Goal: Task Accomplishment & Management: Complete application form

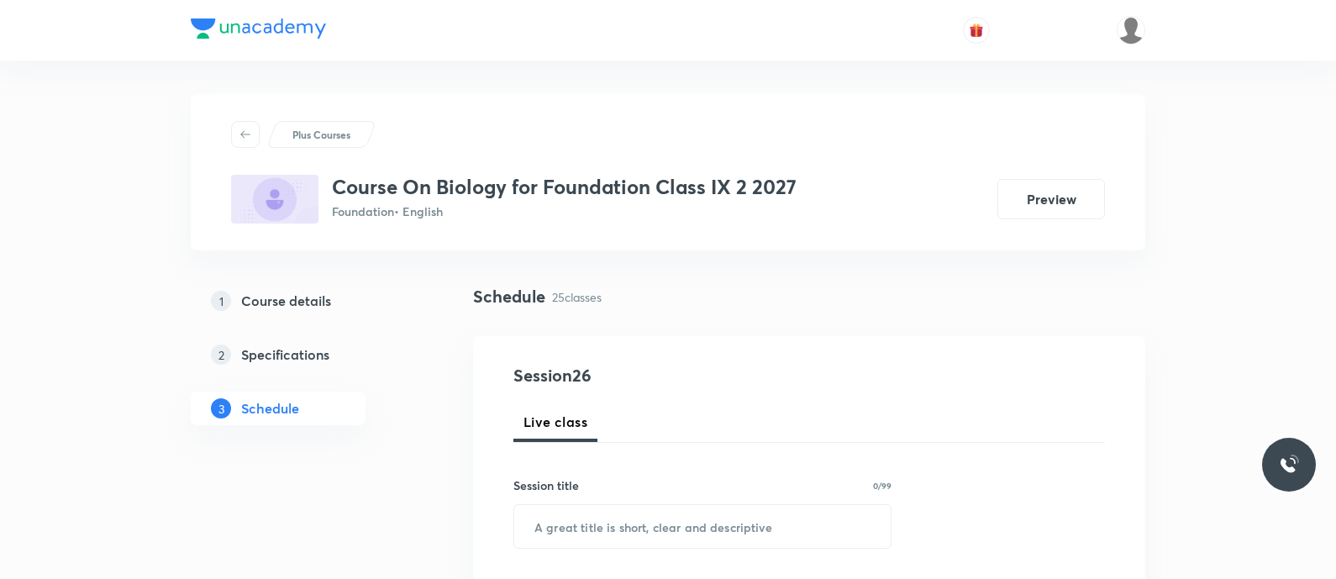
scroll to position [304, 0]
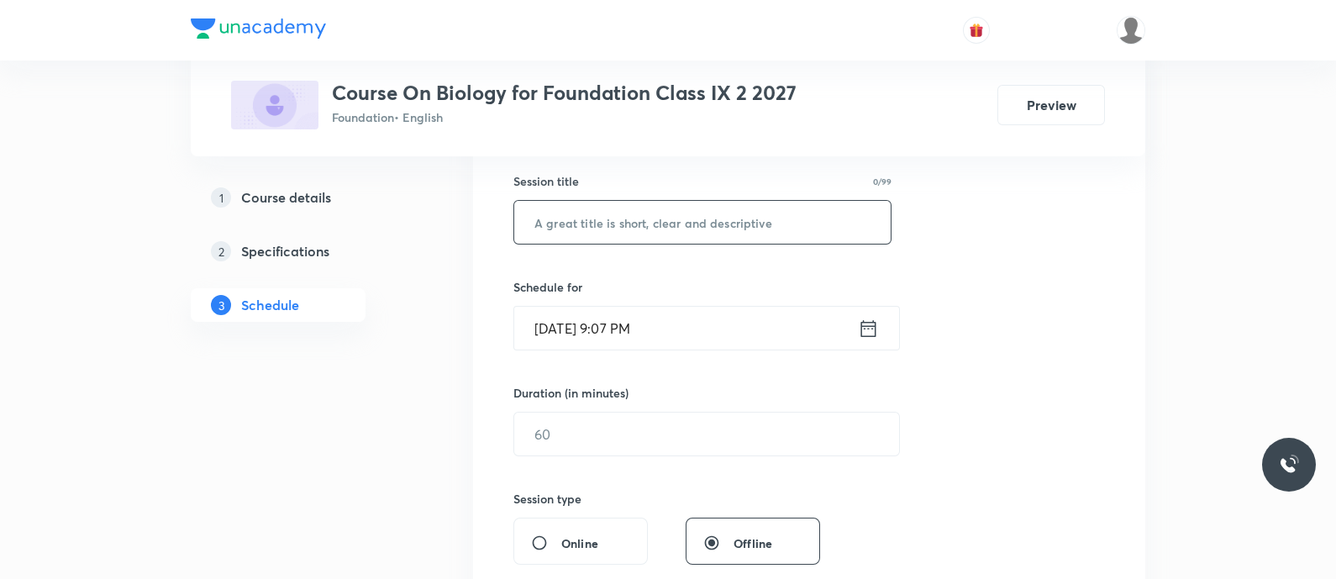
click at [539, 233] on input "text" at bounding box center [702, 222] width 377 height 43
paste input "tissues - animal tissues"
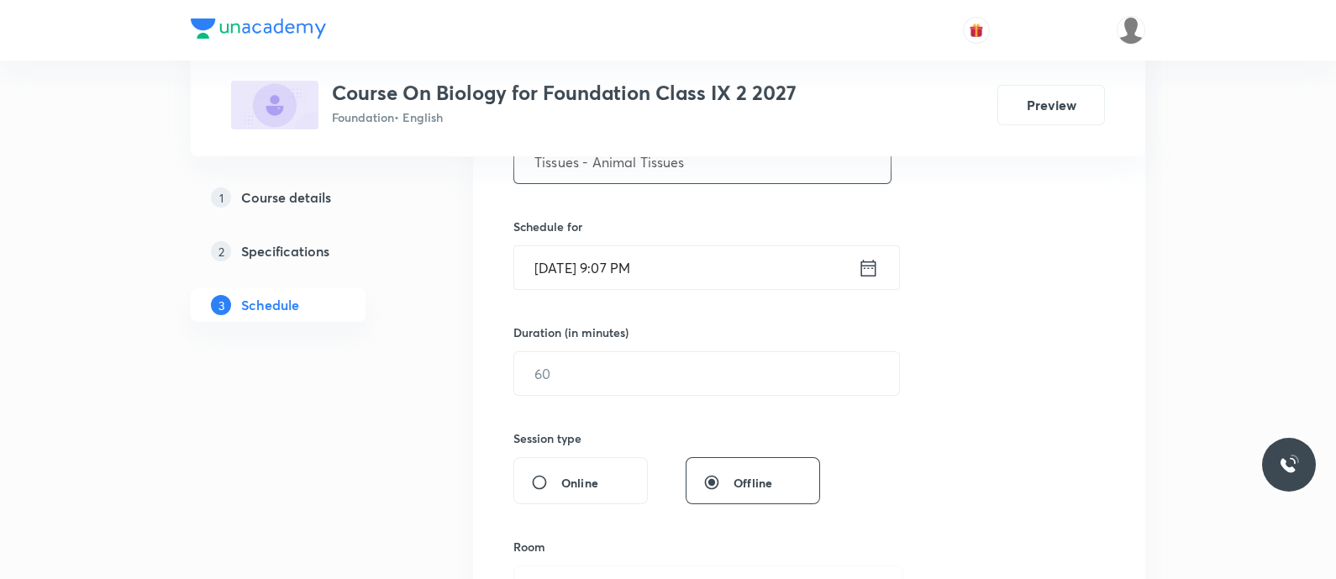
scroll to position [0, 0]
type input "Tissues - Animal Tissues"
click at [870, 270] on icon at bounding box center [868, 268] width 21 height 24
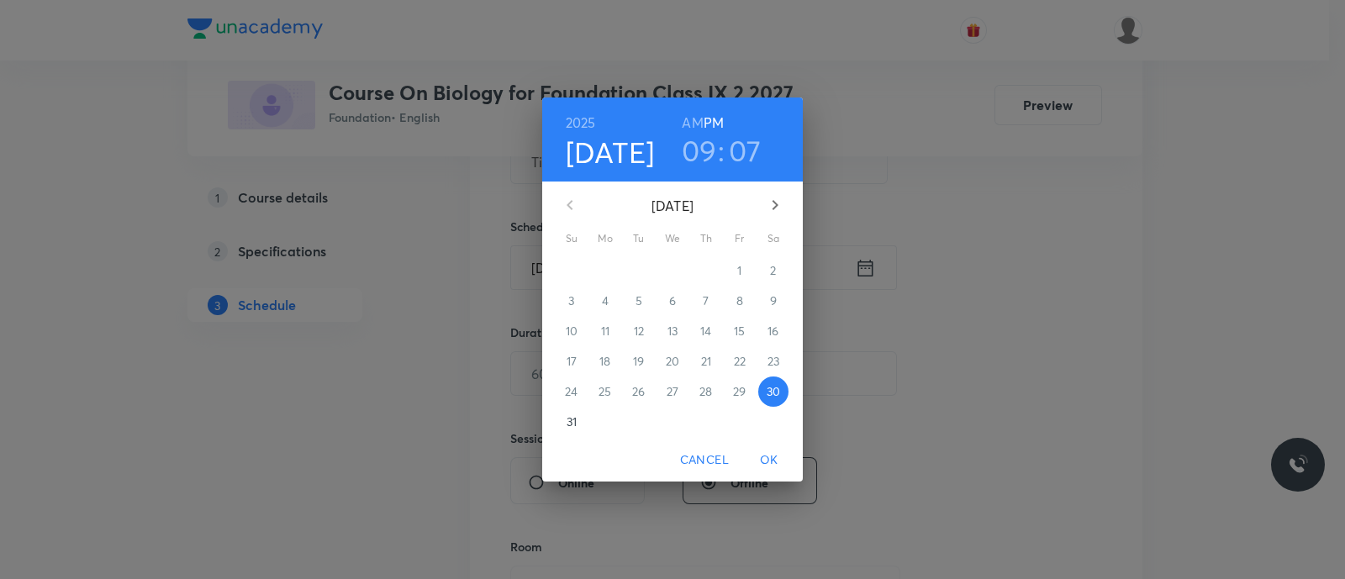
click at [567, 424] on p "31" at bounding box center [572, 422] width 10 height 17
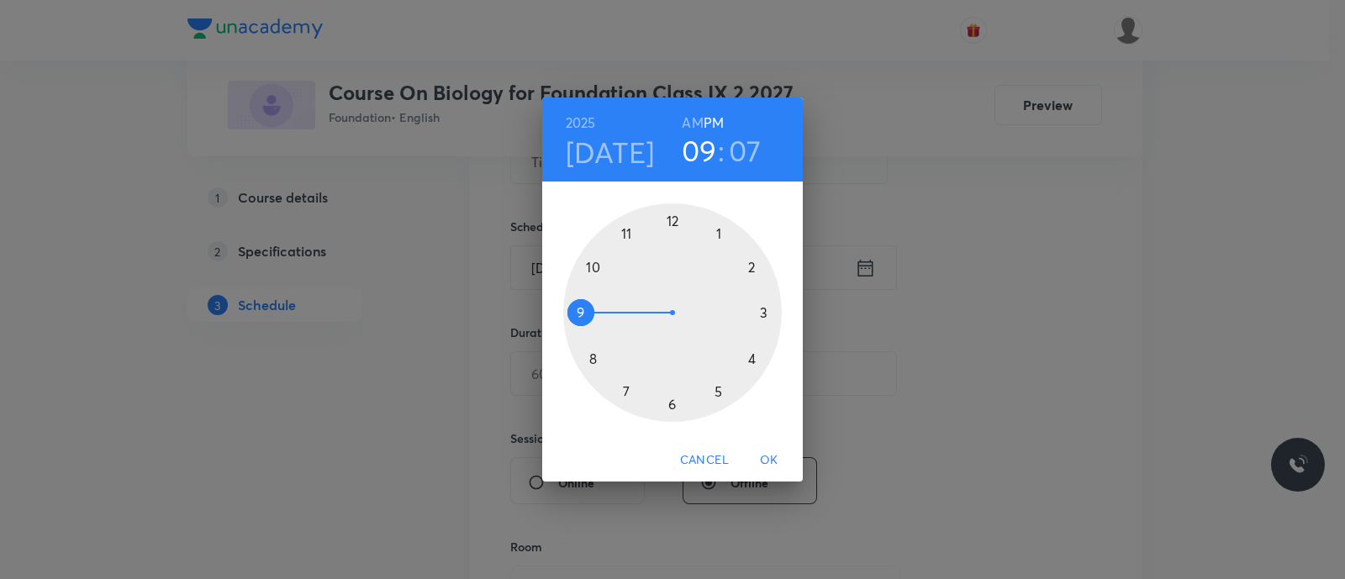
click at [672, 221] on div at bounding box center [672, 312] width 219 height 219
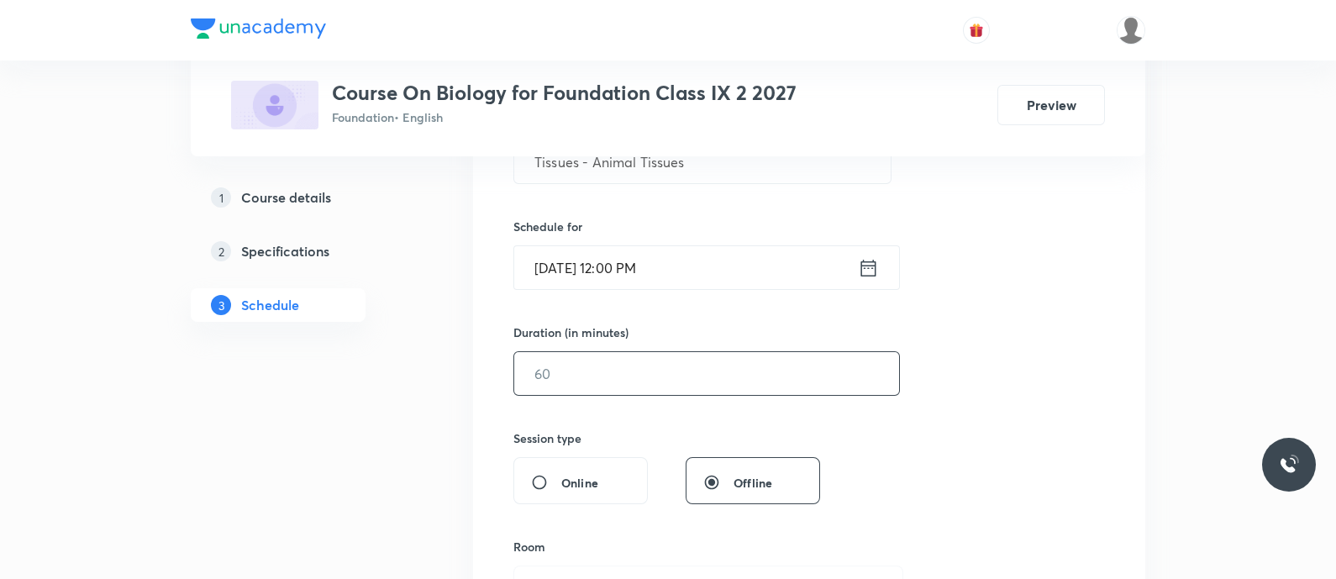
click at [616, 367] on input "text" at bounding box center [706, 373] width 385 height 43
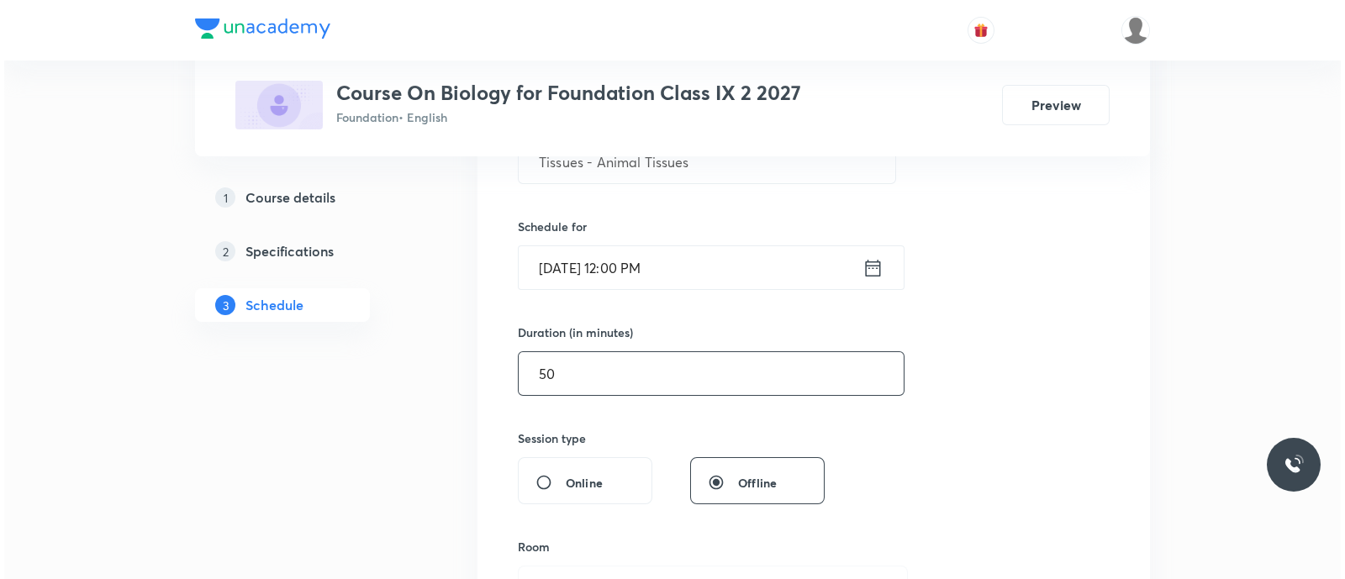
scroll to position [567, 0]
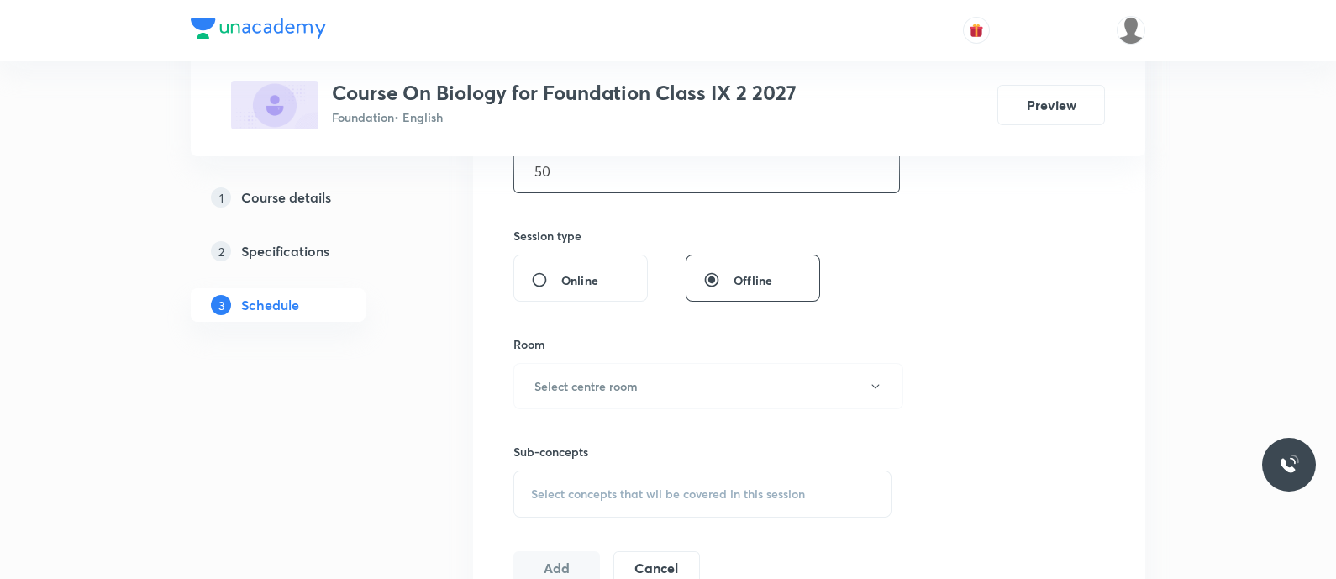
type input "50"
click at [616, 367] on button "Select centre room" at bounding box center [709, 386] width 390 height 46
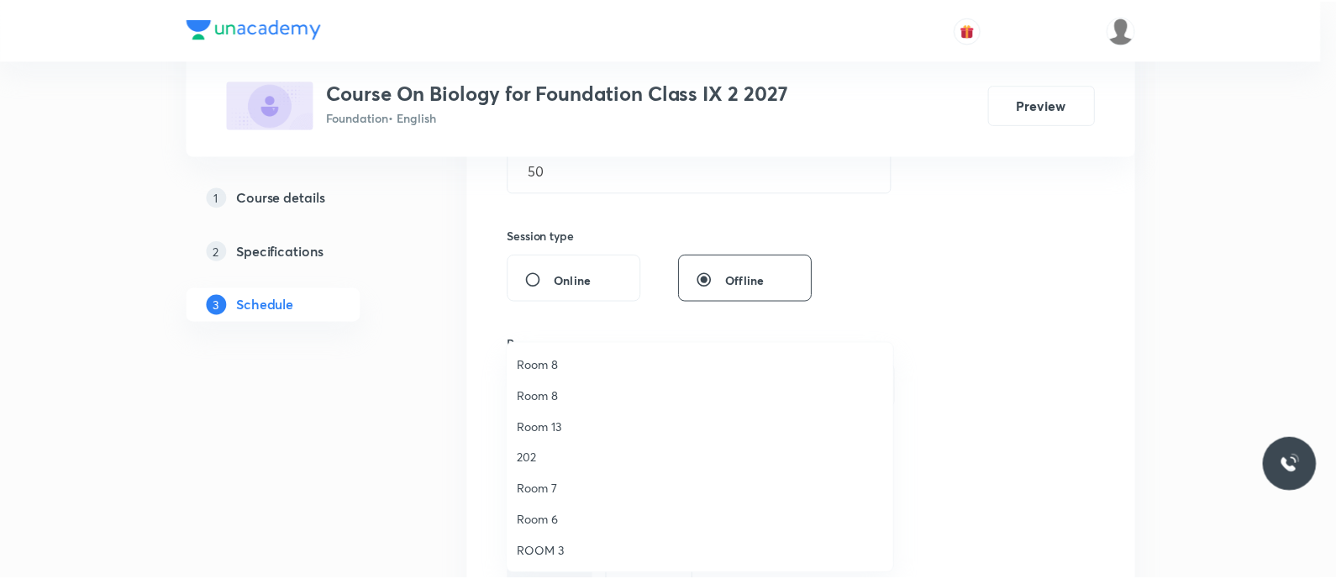
scroll to position [0, 0]
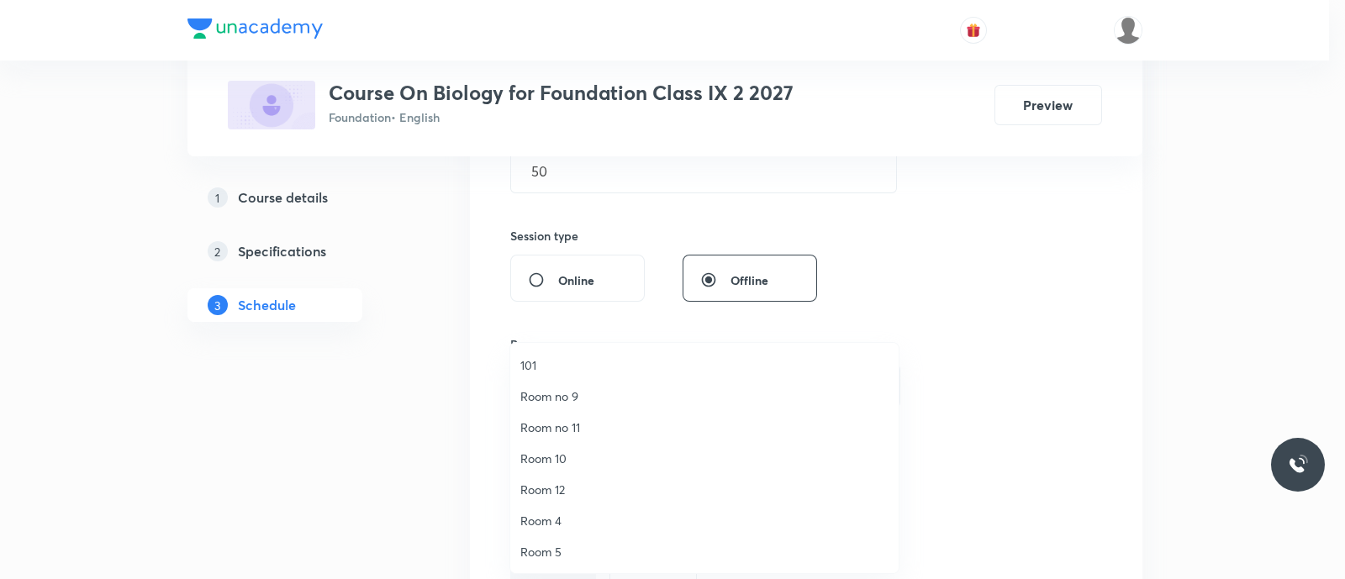
click at [537, 398] on span "Room no 9" at bounding box center [704, 396] width 368 height 18
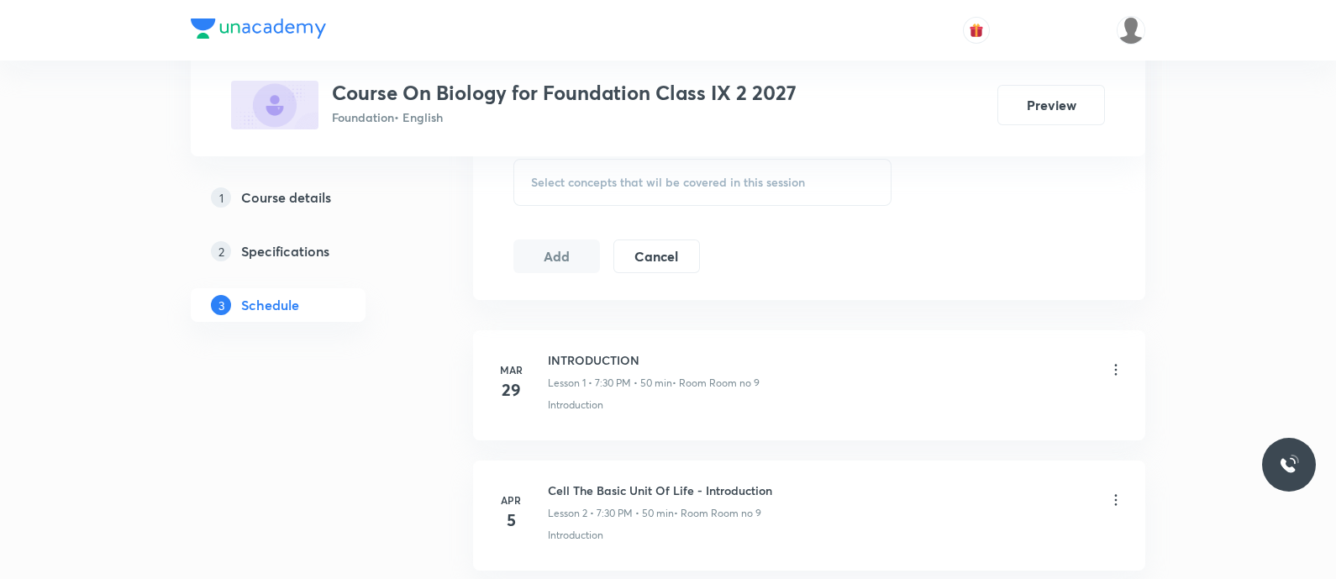
scroll to position [880, 0]
click at [563, 184] on span "Select concepts that wil be covered in this session" at bounding box center [668, 181] width 274 height 13
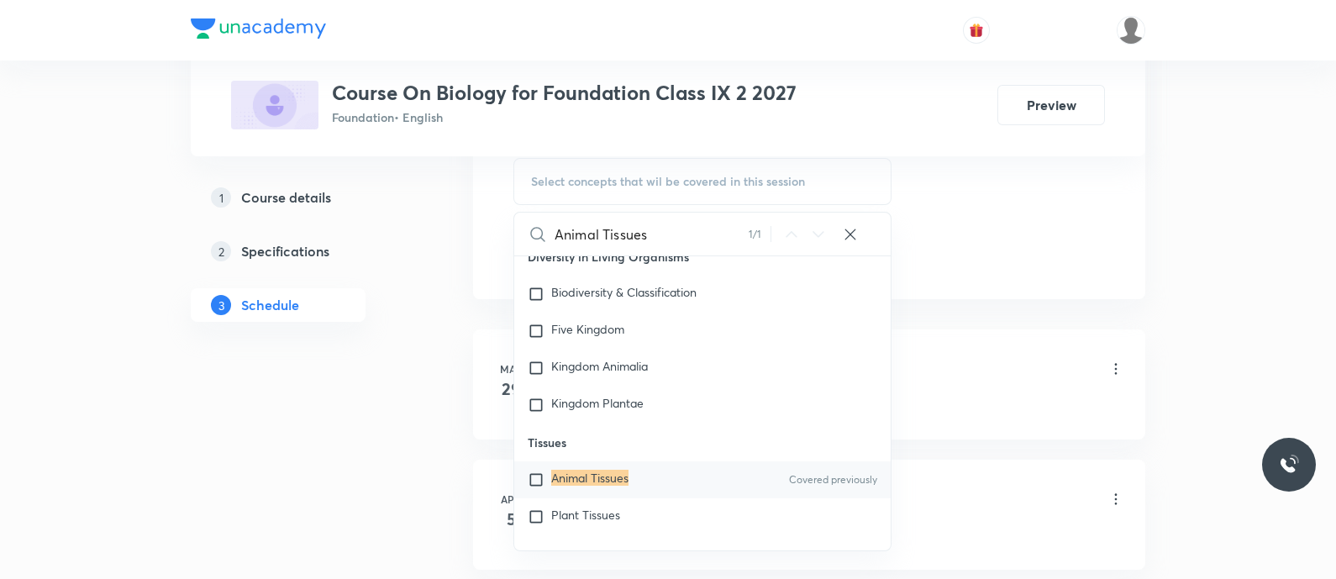
scroll to position [2499, 0]
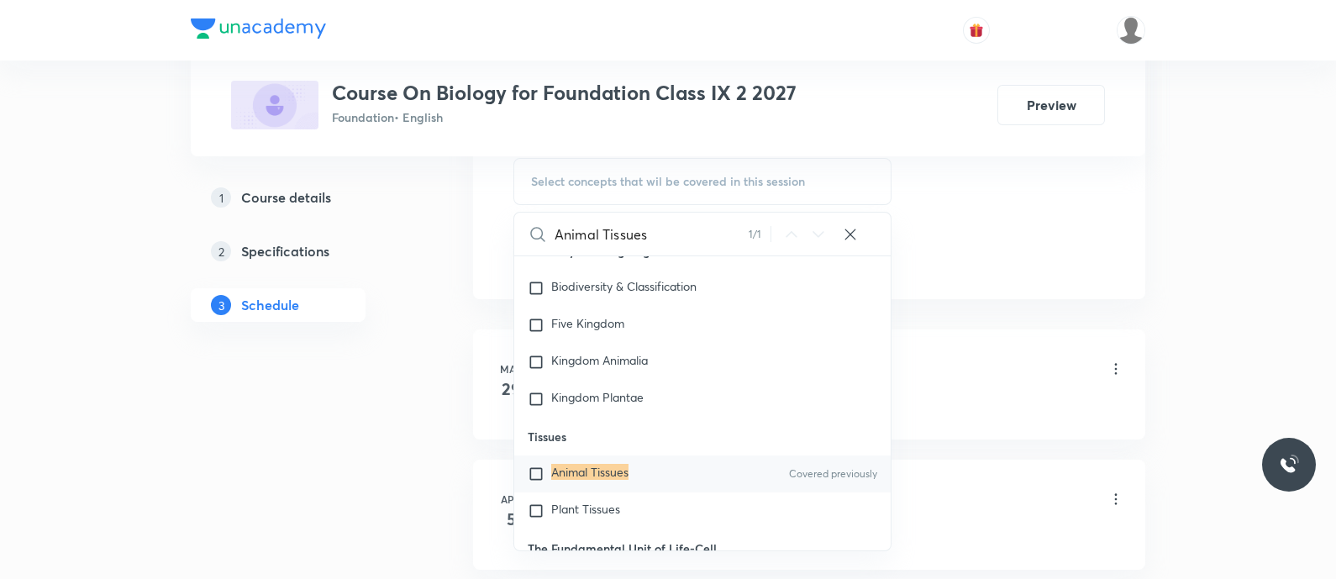
type input "Animal Tissues"
click at [567, 467] on mark "Animal Tissues" at bounding box center [589, 472] width 77 height 16
checkbox input "true"
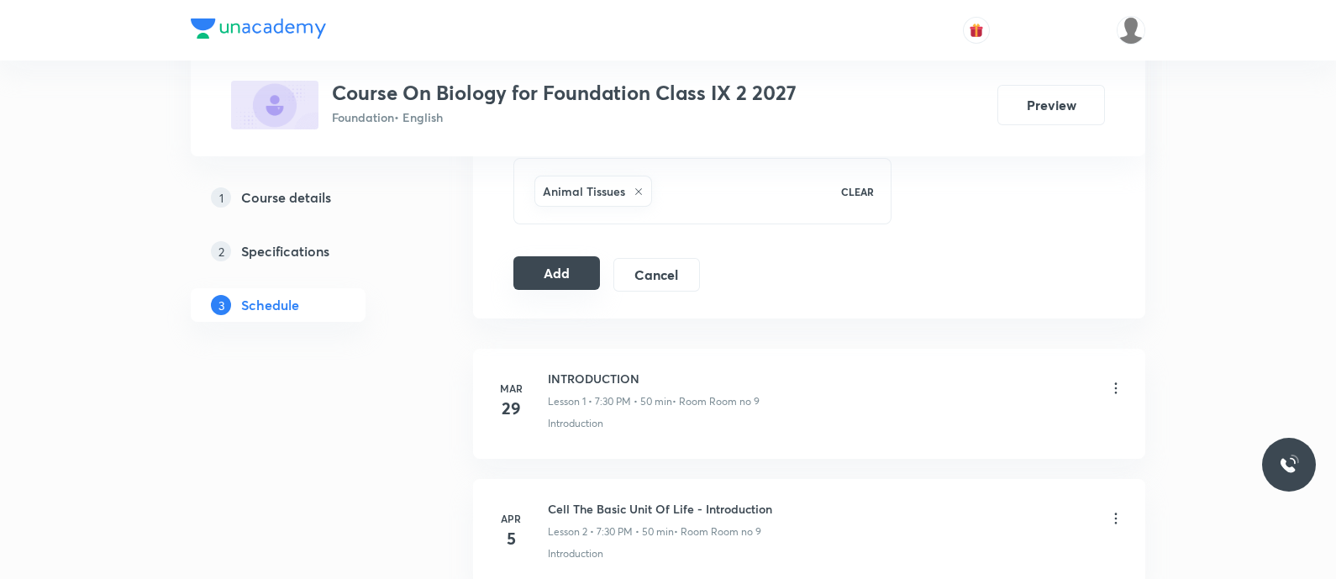
click at [556, 278] on button "Add" at bounding box center [557, 273] width 87 height 34
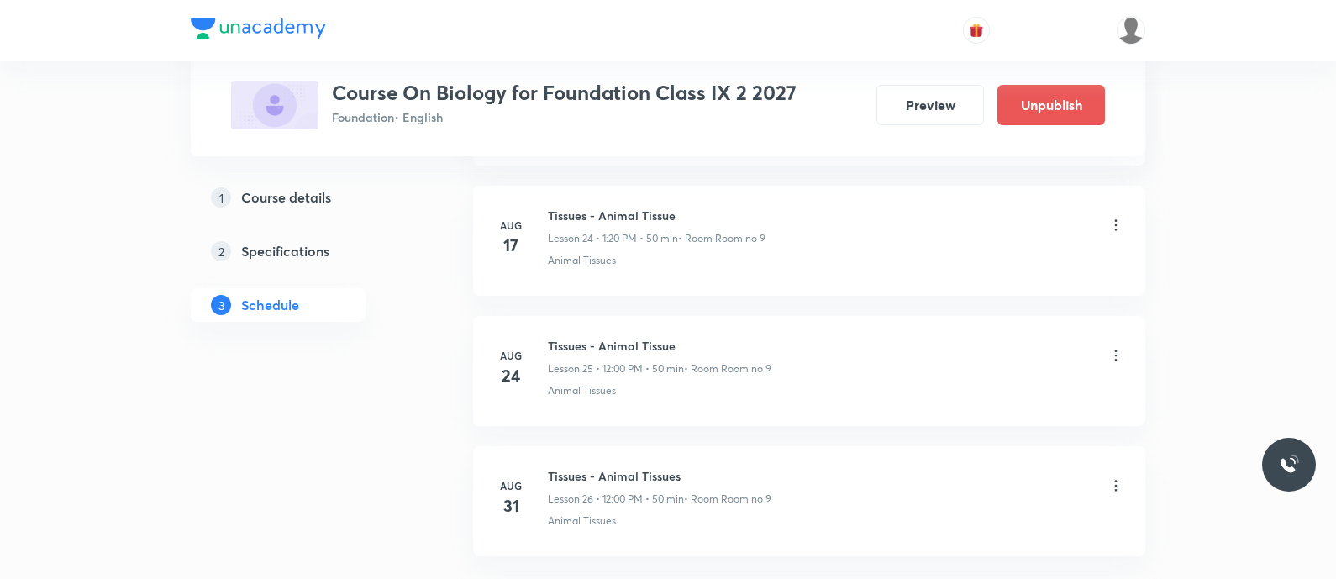
scroll to position [3374, 0]
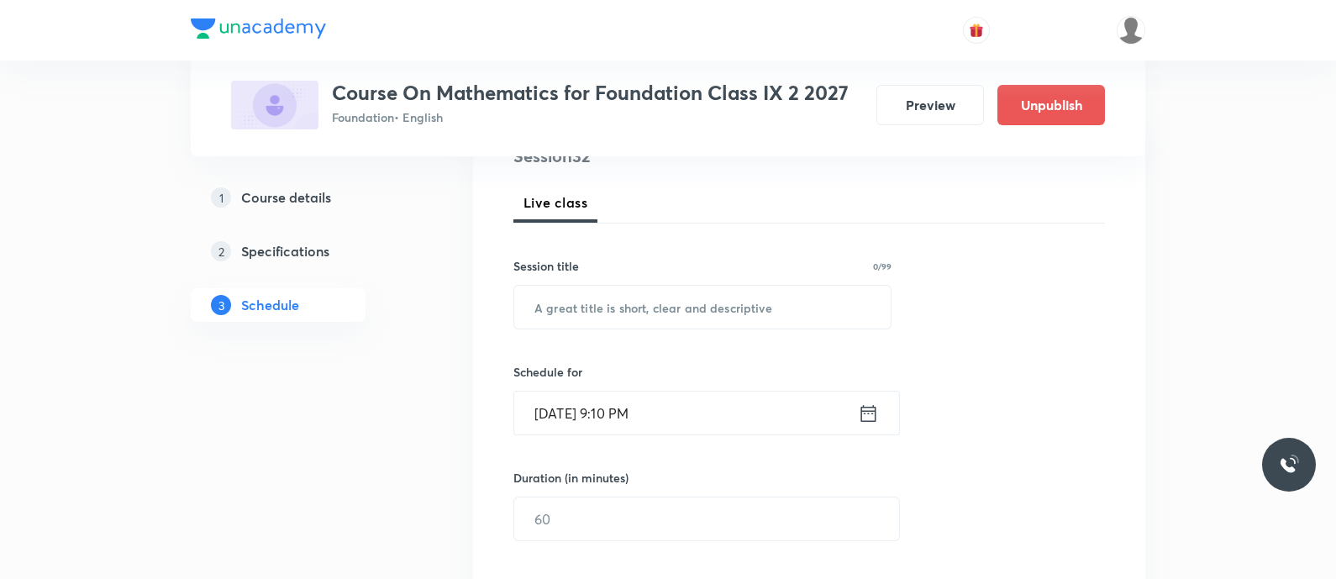
scroll to position [223, 0]
click at [590, 304] on input "text" at bounding box center [702, 303] width 377 height 43
paste input "Quadrilaterals - Book and Exercise Discussion"
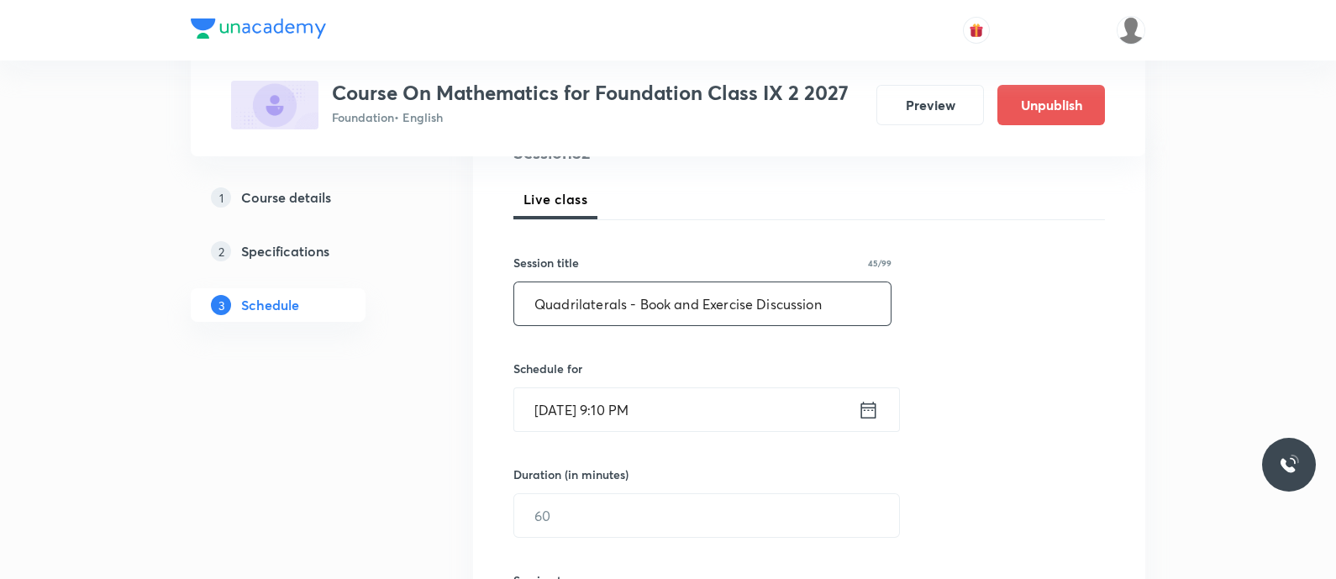
type input "Quadrilaterals - Book and Exercise Discussion"
click at [860, 409] on icon at bounding box center [868, 410] width 21 height 24
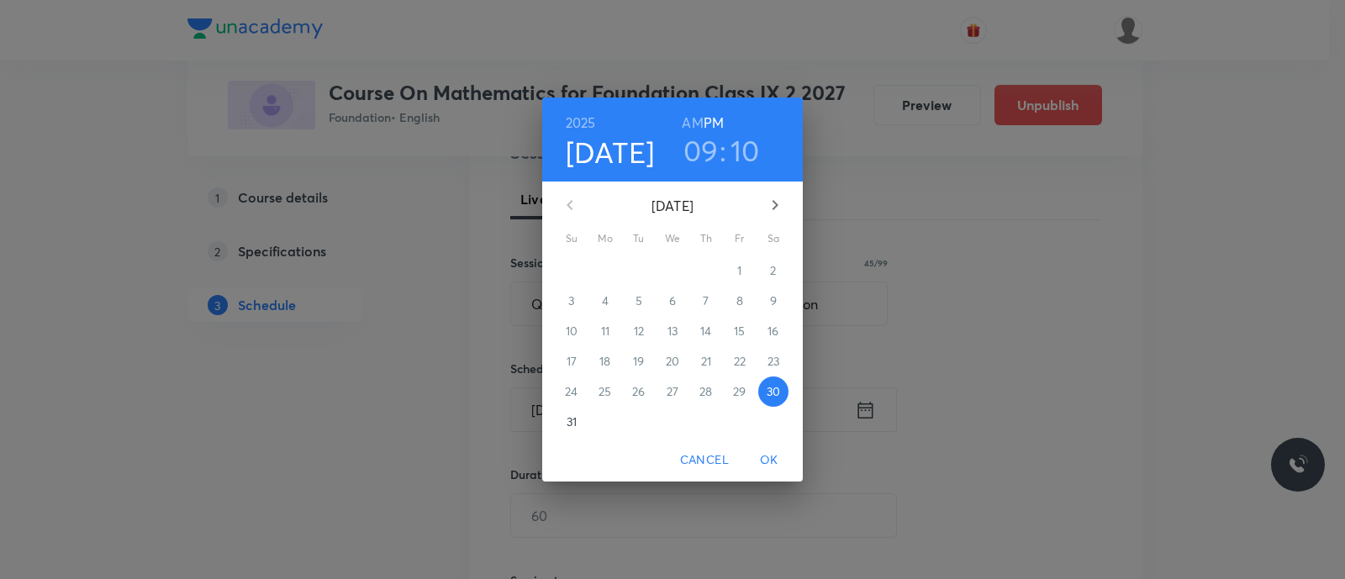
click at [573, 422] on p "31" at bounding box center [572, 422] width 10 height 17
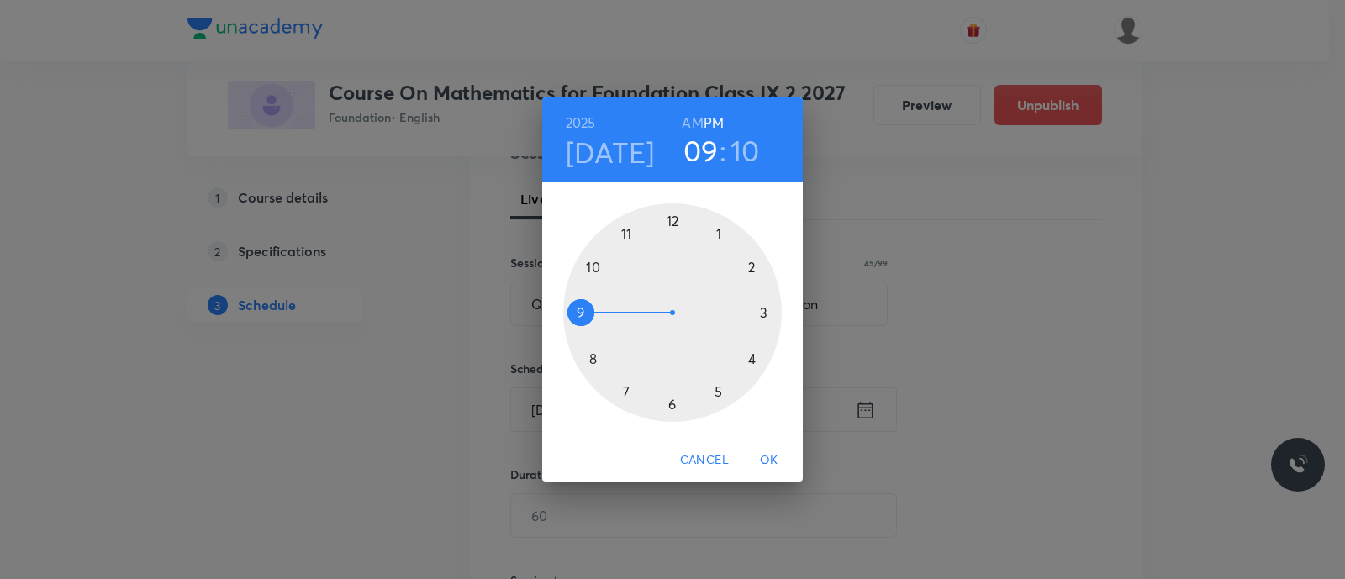
click at [766, 318] on div at bounding box center [672, 312] width 219 height 219
click at [752, 359] on div at bounding box center [672, 312] width 219 height 219
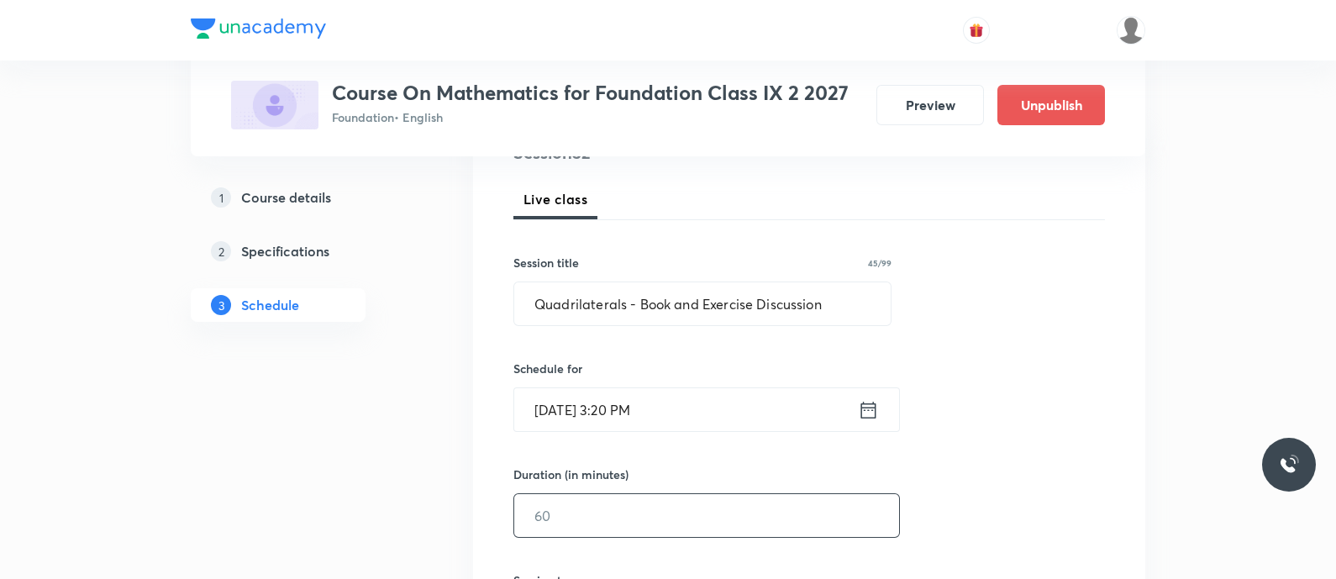
click at [640, 516] on input "text" at bounding box center [706, 515] width 385 height 43
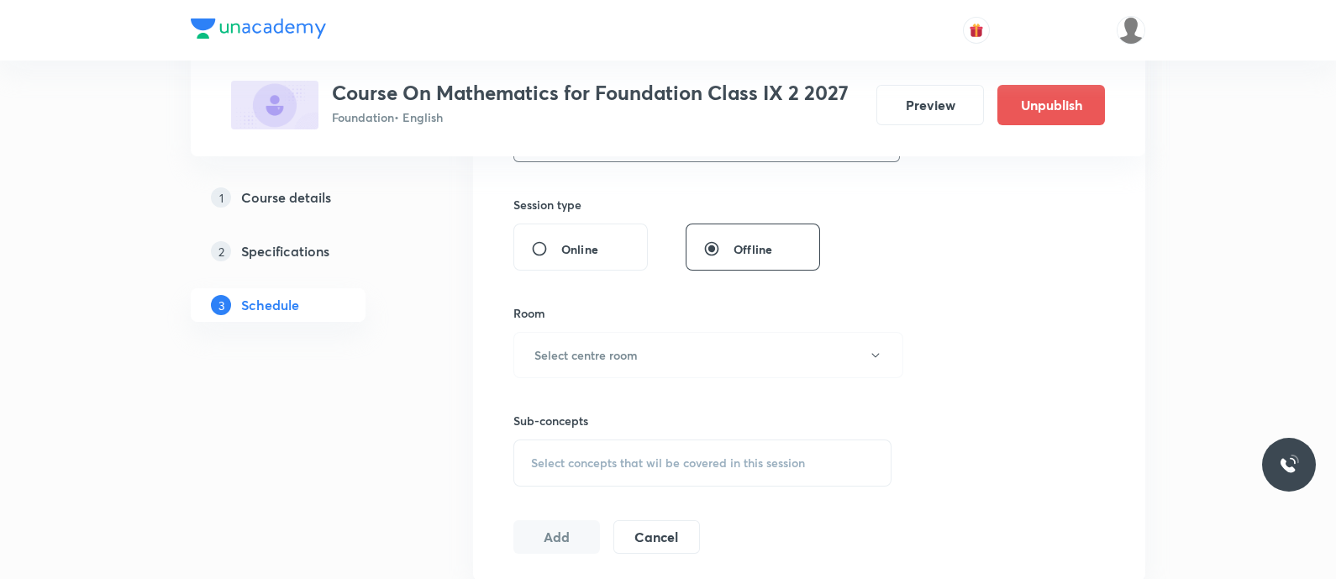
scroll to position [604, 0]
type input "50"
click at [577, 341] on h6 "Select centre room" at bounding box center [586, 349] width 103 height 18
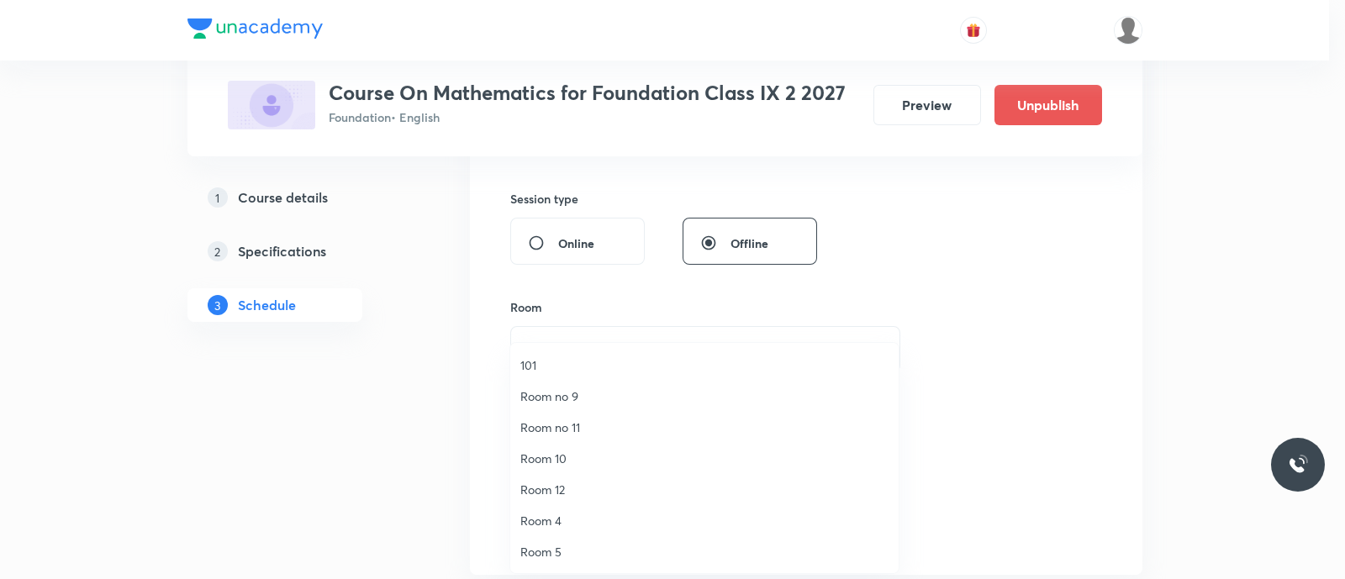
click at [564, 394] on span "Room no 9" at bounding box center [704, 396] width 368 height 18
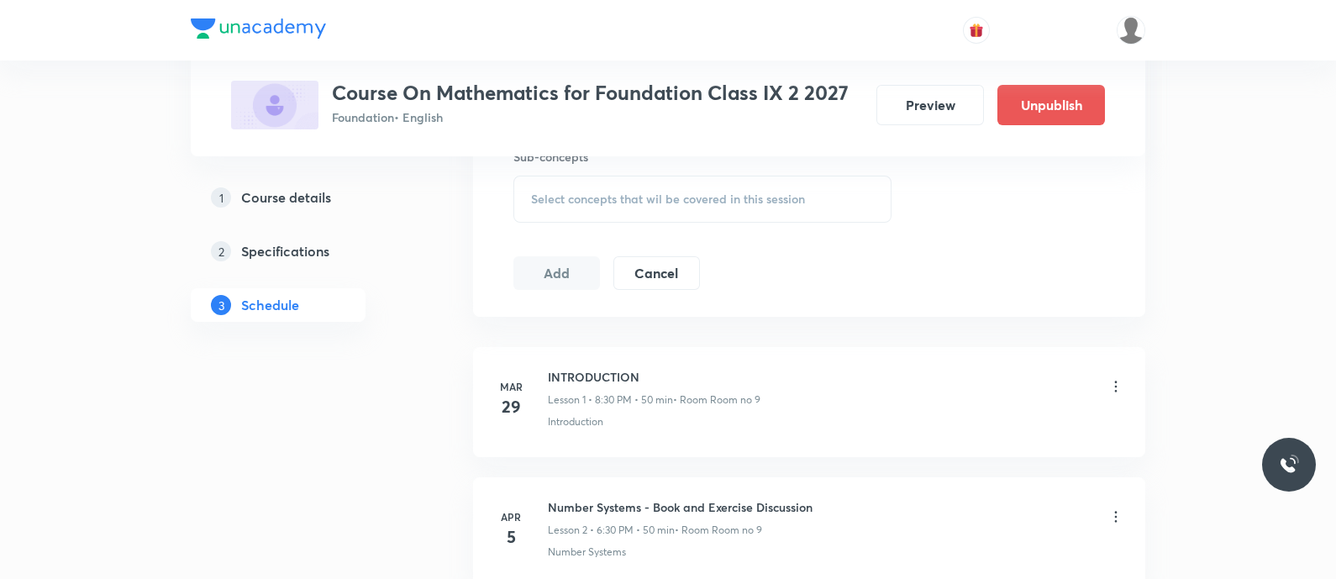
scroll to position [865, 0]
click at [555, 190] on span "Select concepts that wil be covered in this session" at bounding box center [668, 196] width 274 height 13
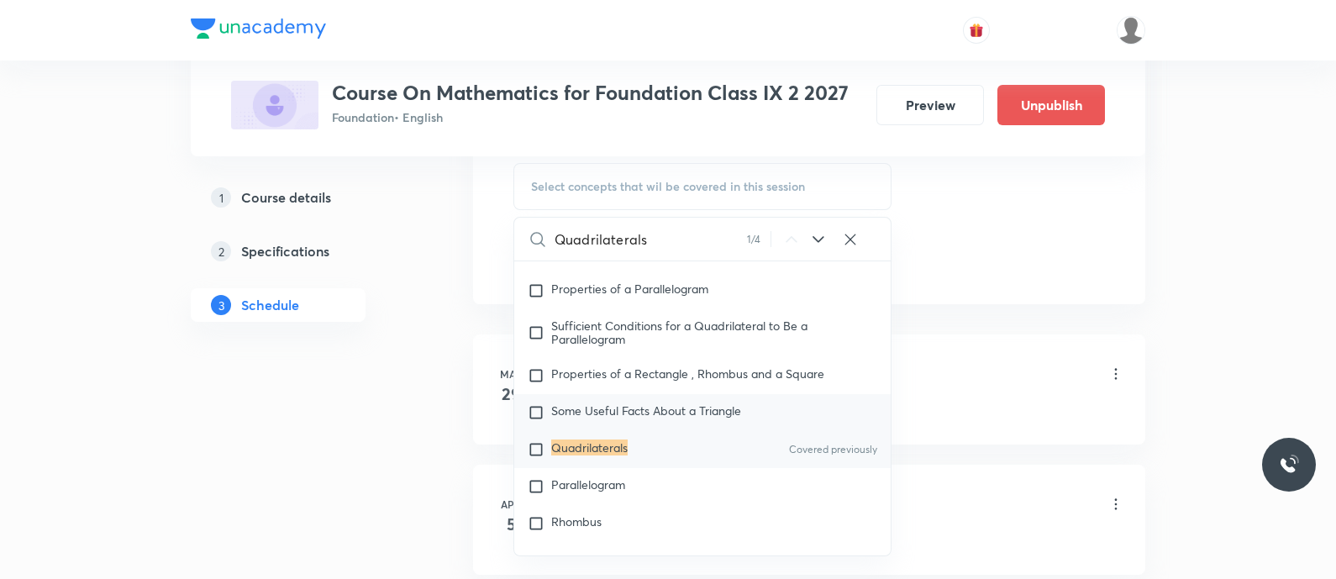
scroll to position [16404, 0]
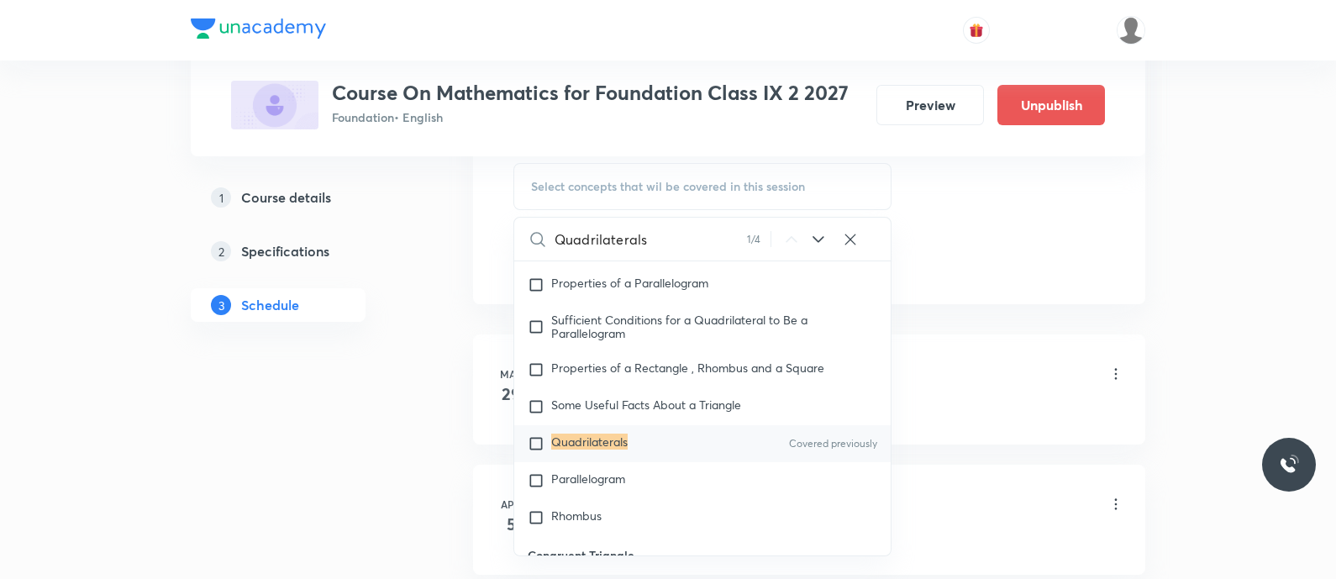
type input "Quadrilaterals"
click at [549, 452] on input "checkbox" at bounding box center [540, 443] width 24 height 17
checkbox input "true"
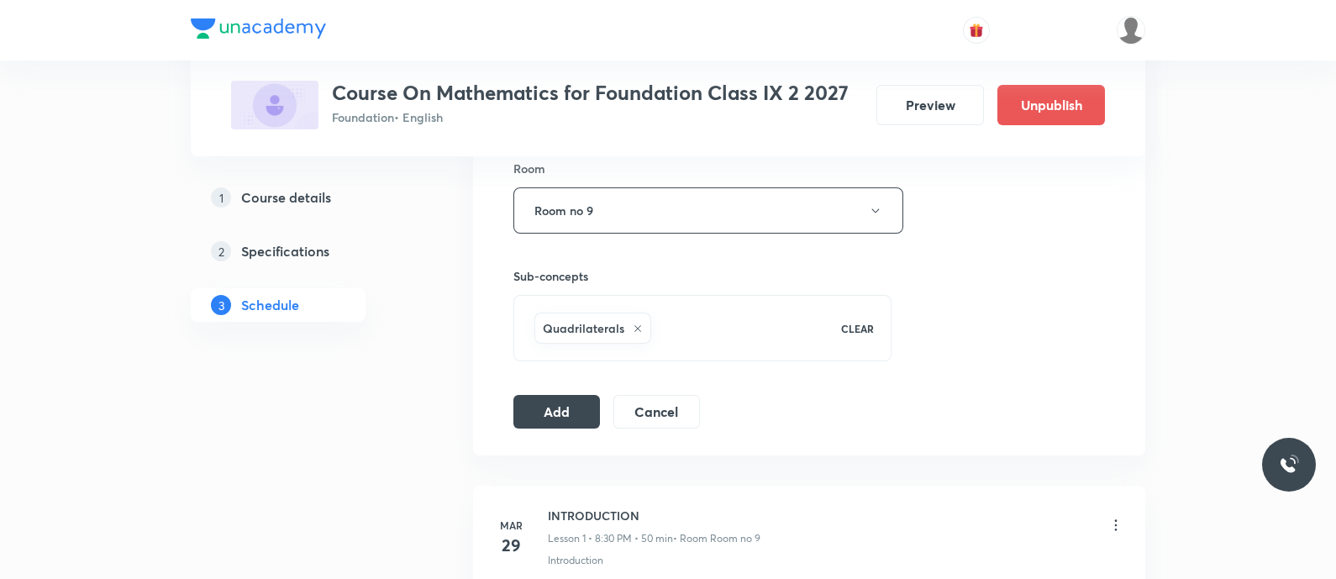
scroll to position [757, 0]
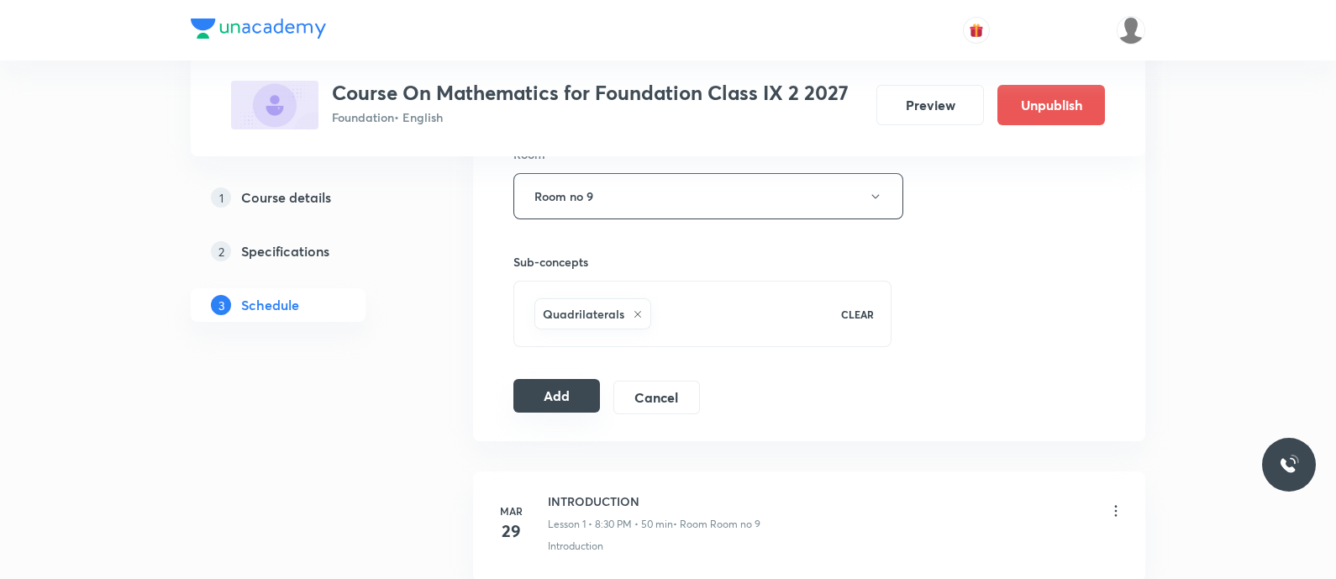
click at [563, 397] on button "Add" at bounding box center [557, 396] width 87 height 34
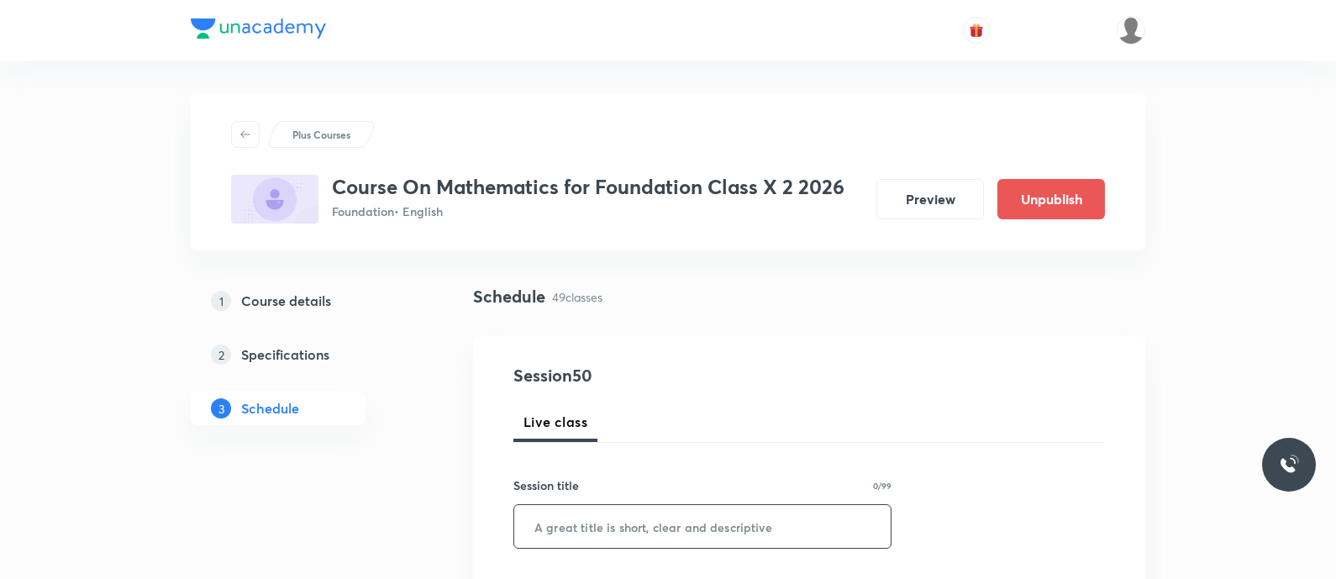
click at [603, 505] on input "text" at bounding box center [702, 526] width 377 height 43
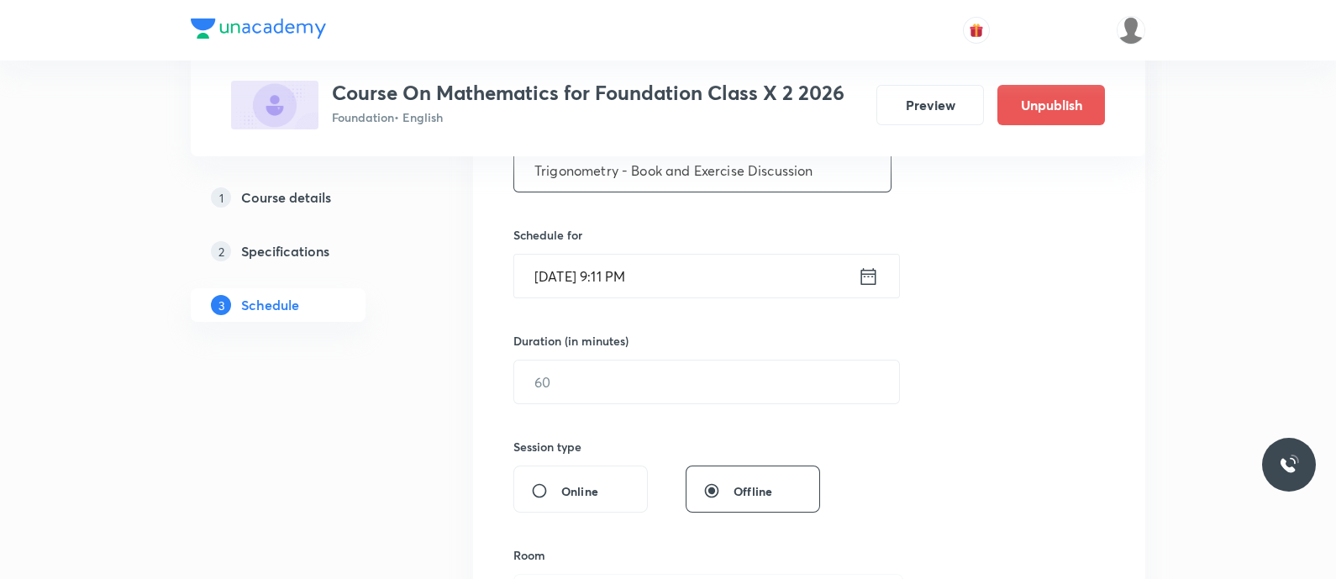
scroll to position [373, 0]
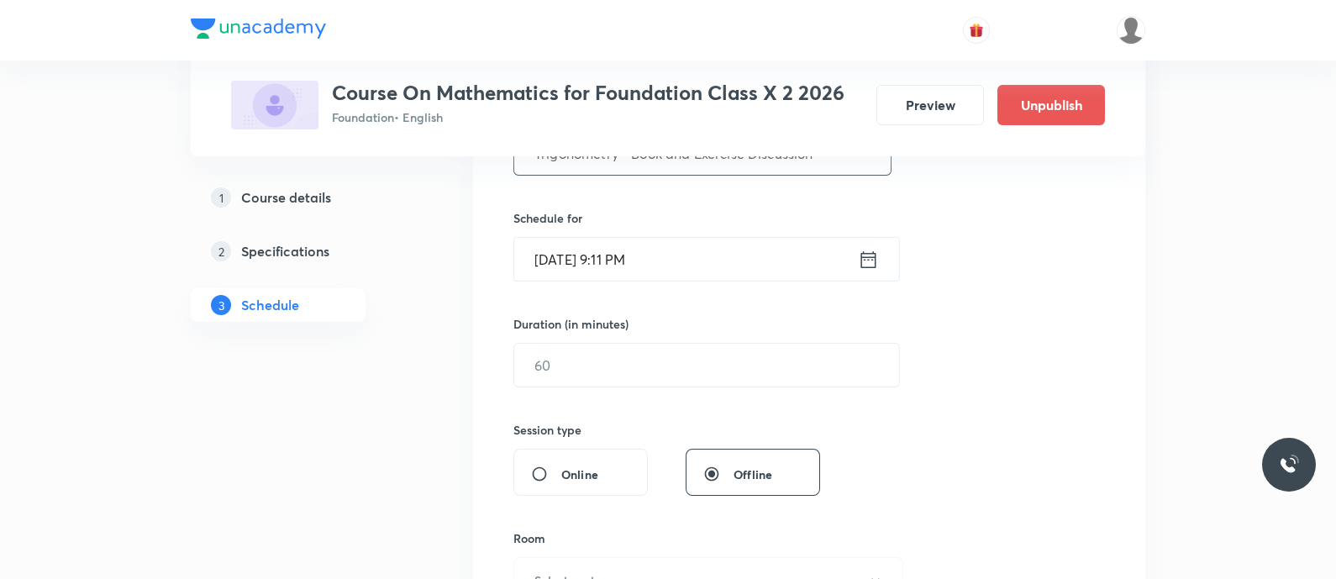
type input "Trigonometry - Book and Exercise Discussion"
click at [865, 254] on icon at bounding box center [868, 260] width 21 height 24
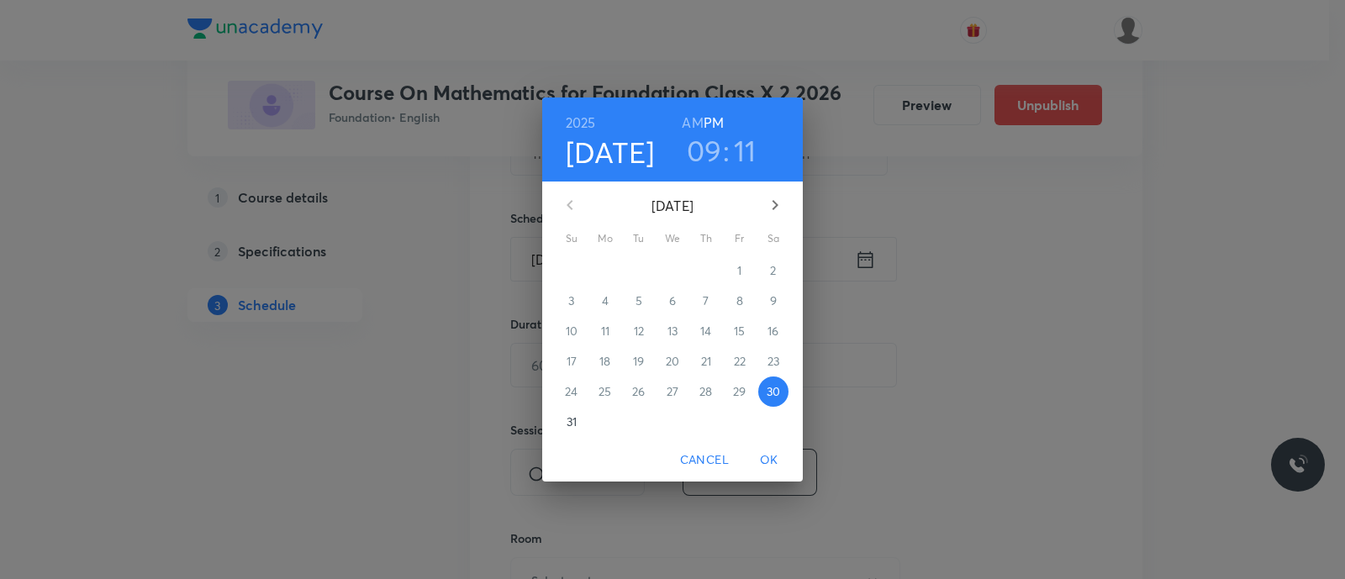
click at [570, 418] on p "31" at bounding box center [572, 422] width 10 height 17
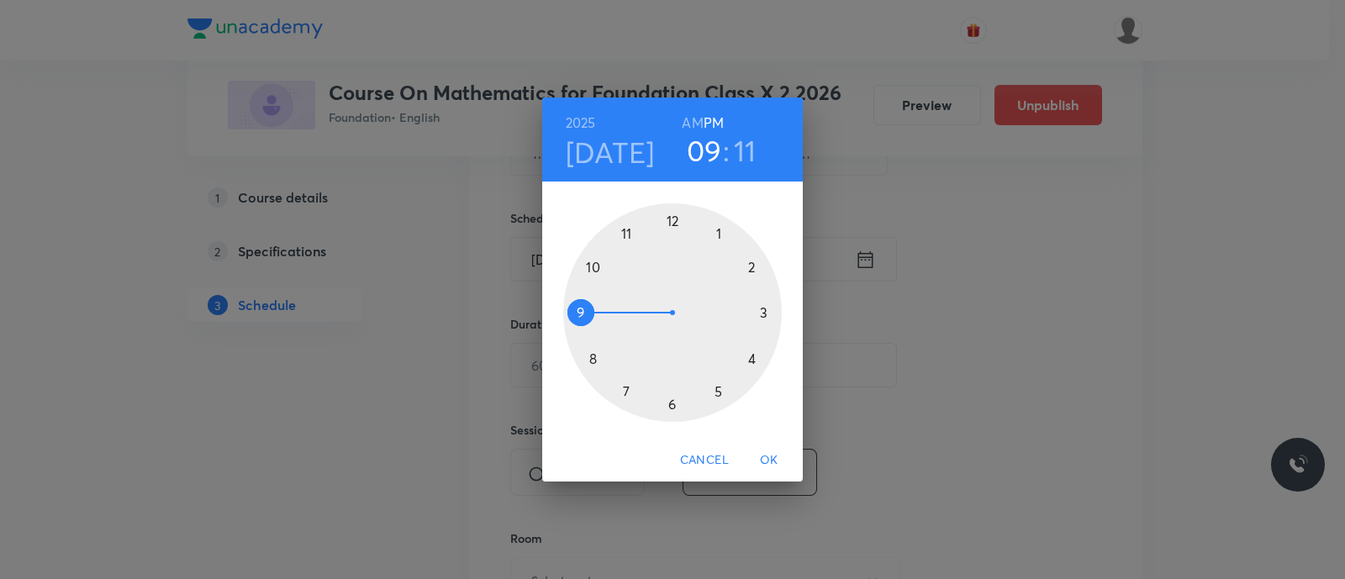
click at [720, 233] on div at bounding box center [672, 312] width 219 height 219
click at [750, 359] on div at bounding box center [672, 312] width 219 height 219
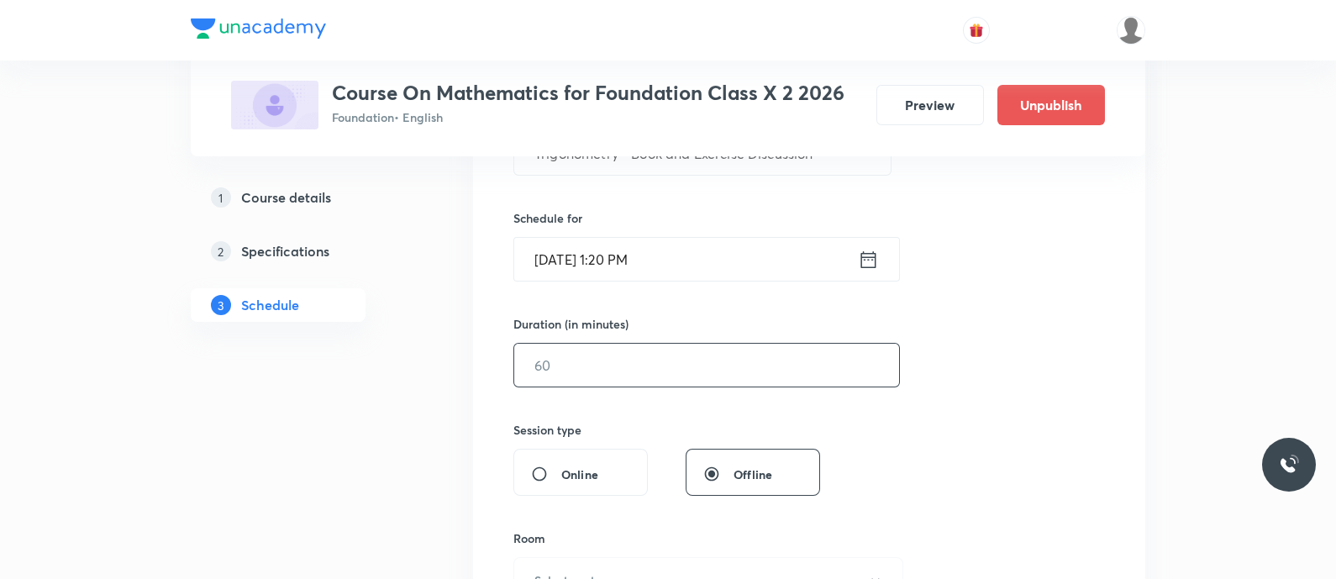
click at [727, 365] on input "text" at bounding box center [706, 365] width 385 height 43
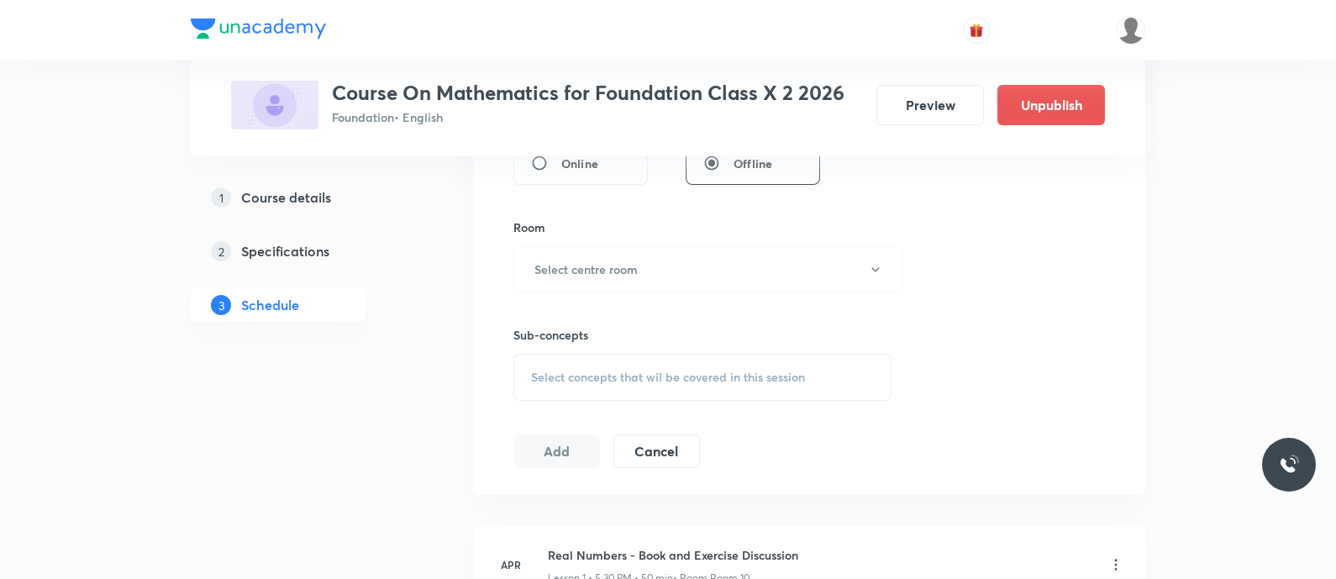
scroll to position [691, 0]
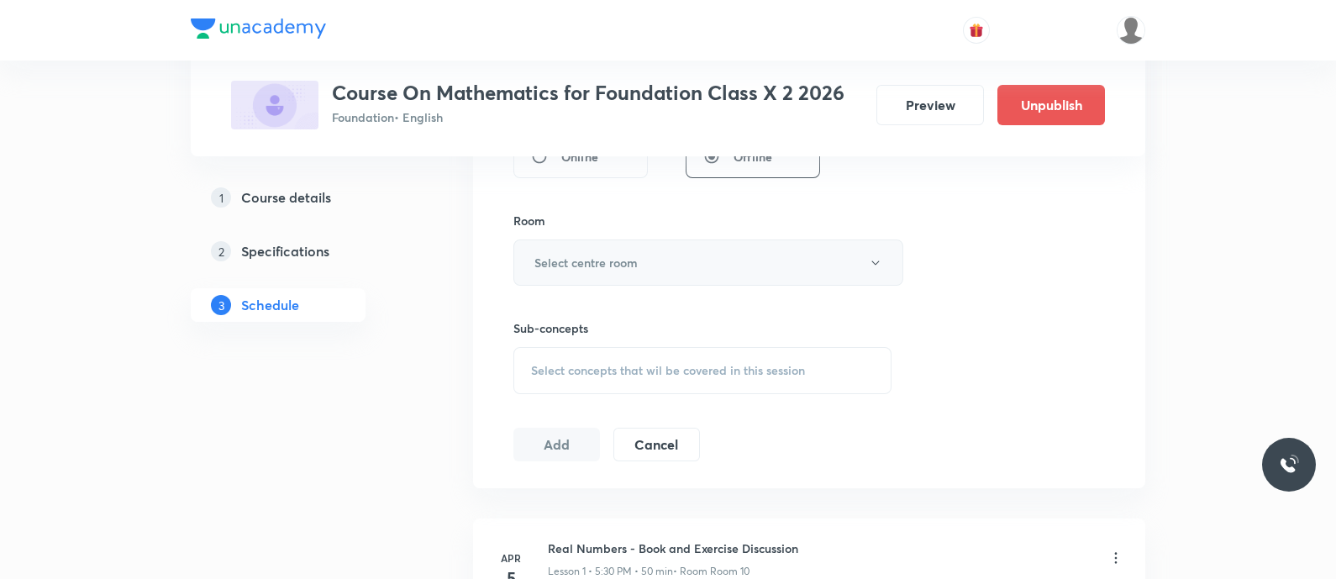
type input "50"
click at [605, 256] on h6 "Select centre room" at bounding box center [586, 263] width 103 height 18
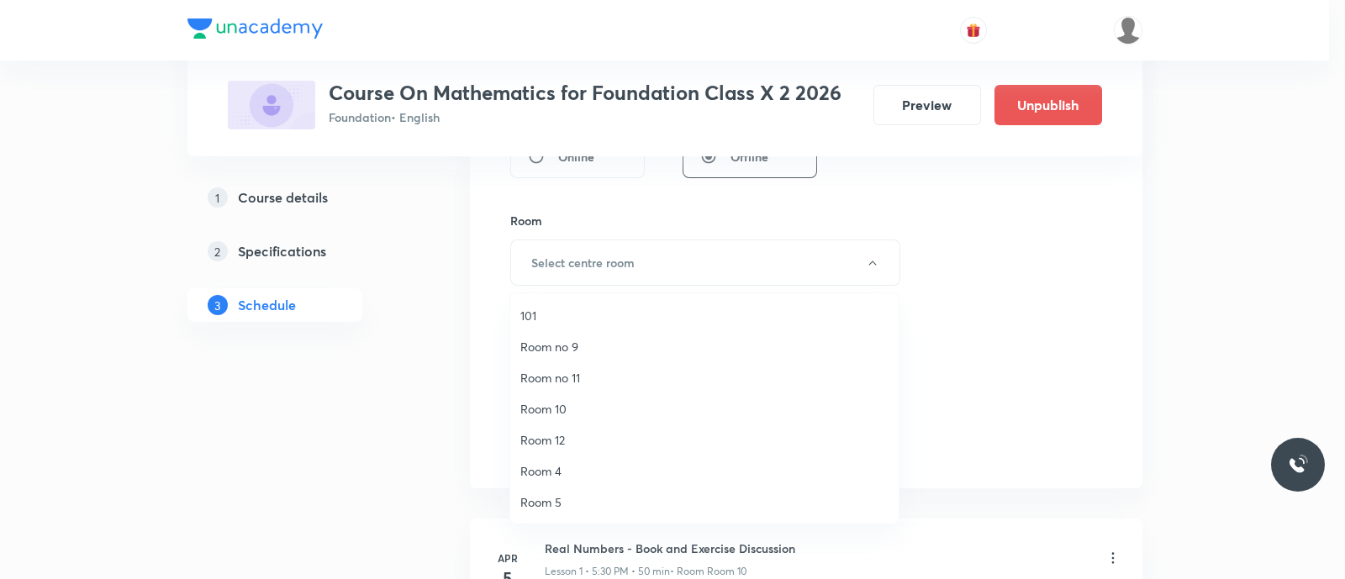
click at [556, 406] on span "Room 10" at bounding box center [704, 409] width 368 height 18
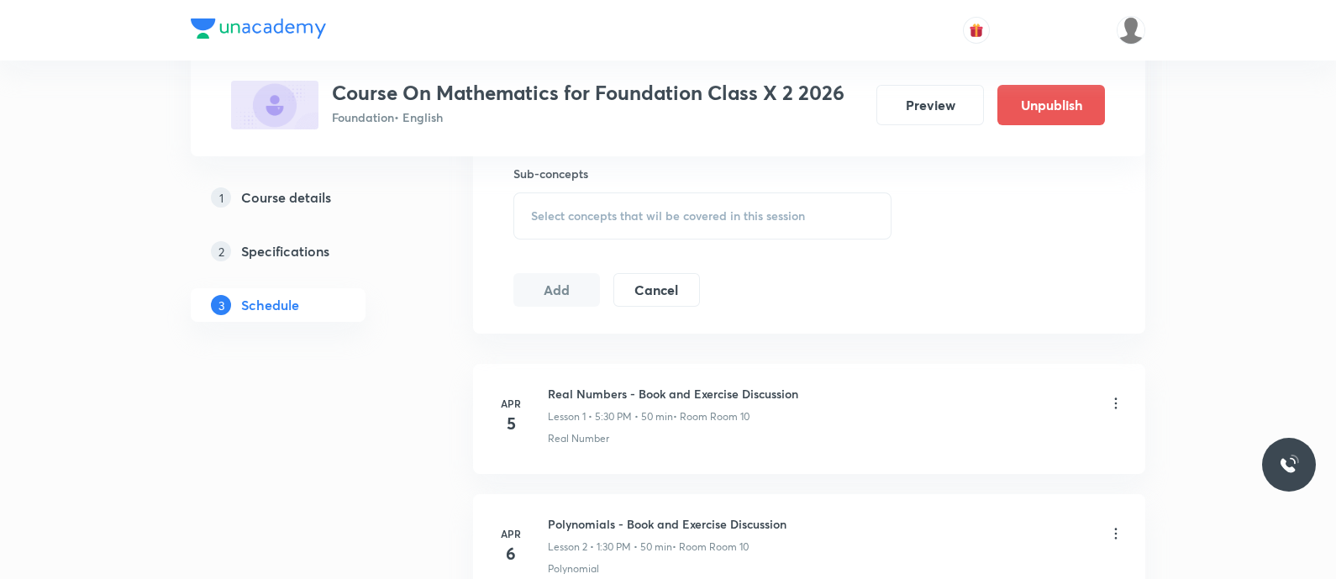
scroll to position [846, 0]
click at [554, 215] on span "Select concepts that wil be covered in this session" at bounding box center [668, 214] width 274 height 13
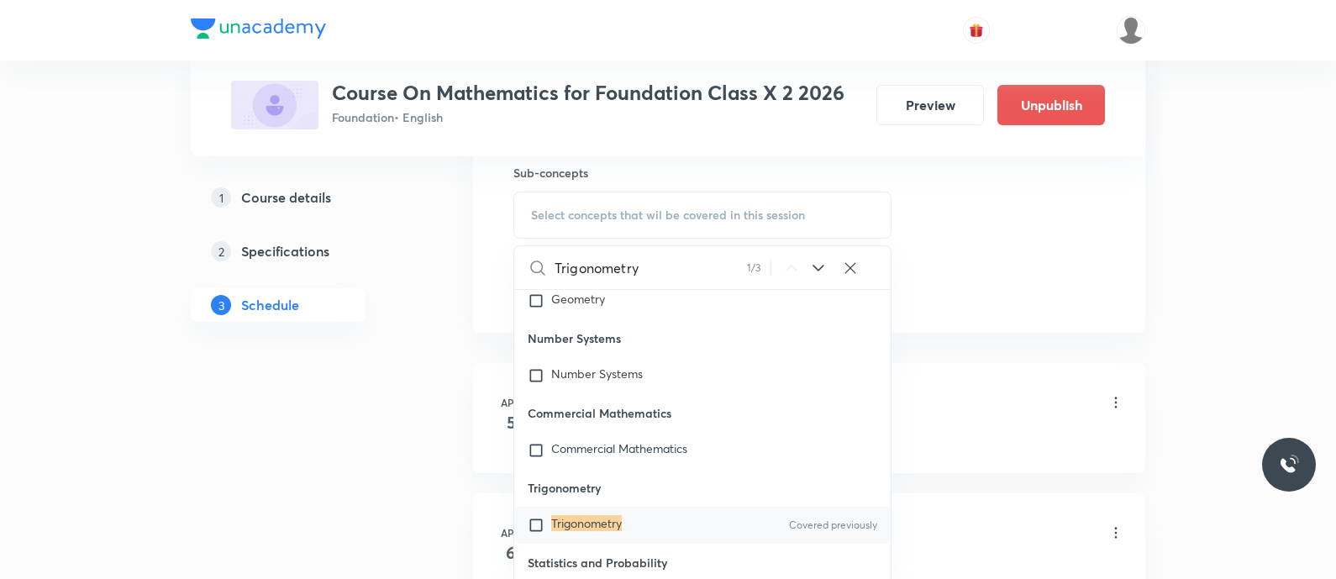
scroll to position [324, 0]
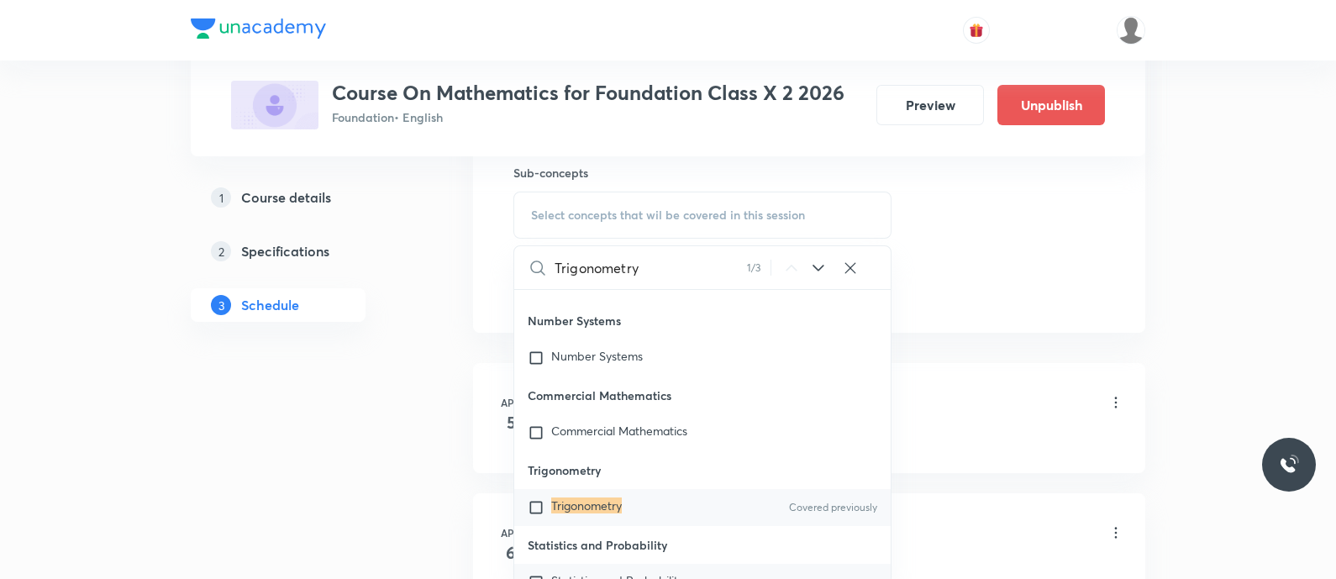
type input "Trigonometry"
click at [560, 502] on mark "Trigonometry" at bounding box center [586, 506] width 71 height 16
checkbox input "true"
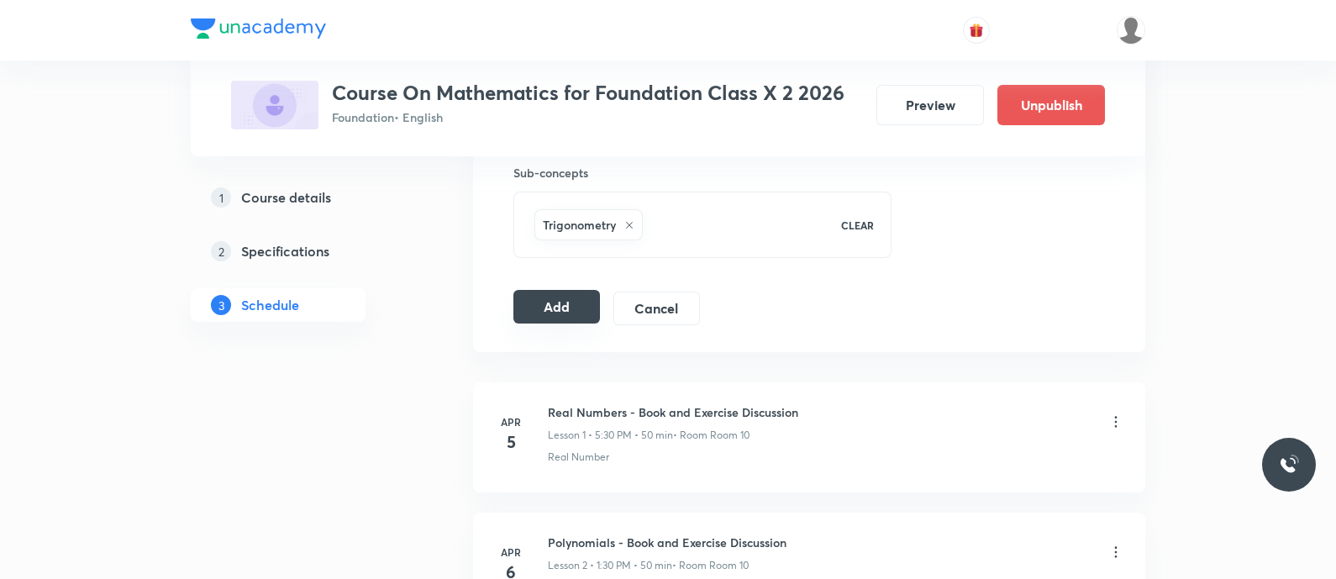
click at [546, 306] on button "Add" at bounding box center [557, 307] width 87 height 34
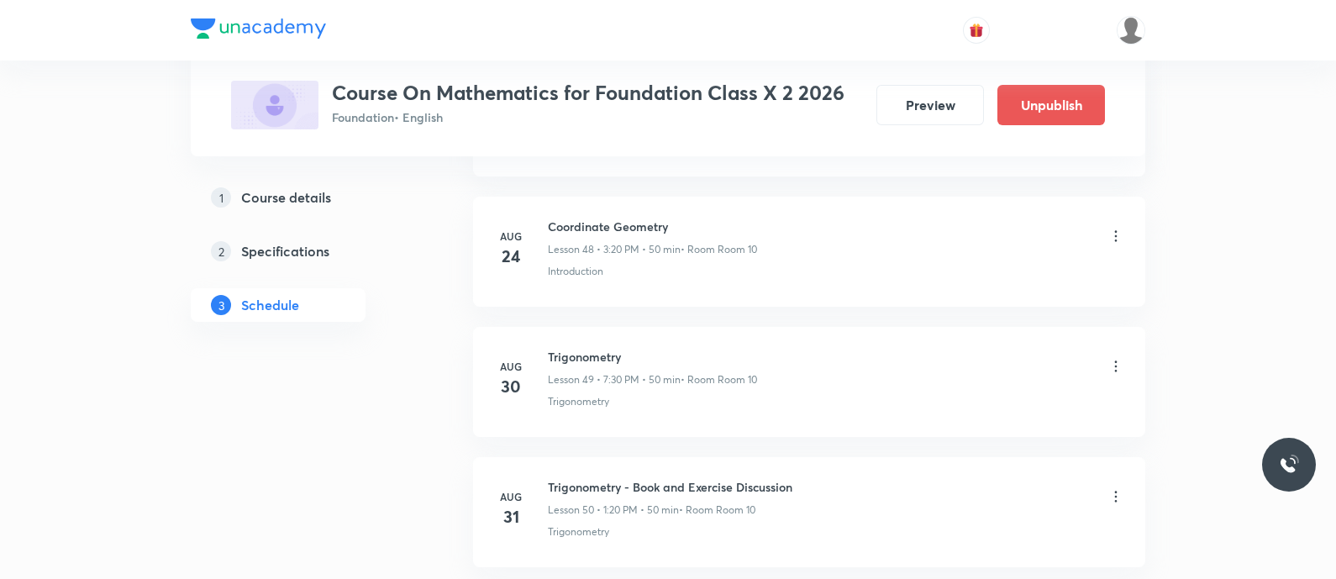
scroll to position [6494, 0]
click at [651, 348] on h6 "Trigonometry - Book and Exercise Discussion" at bounding box center [670, 357] width 245 height 18
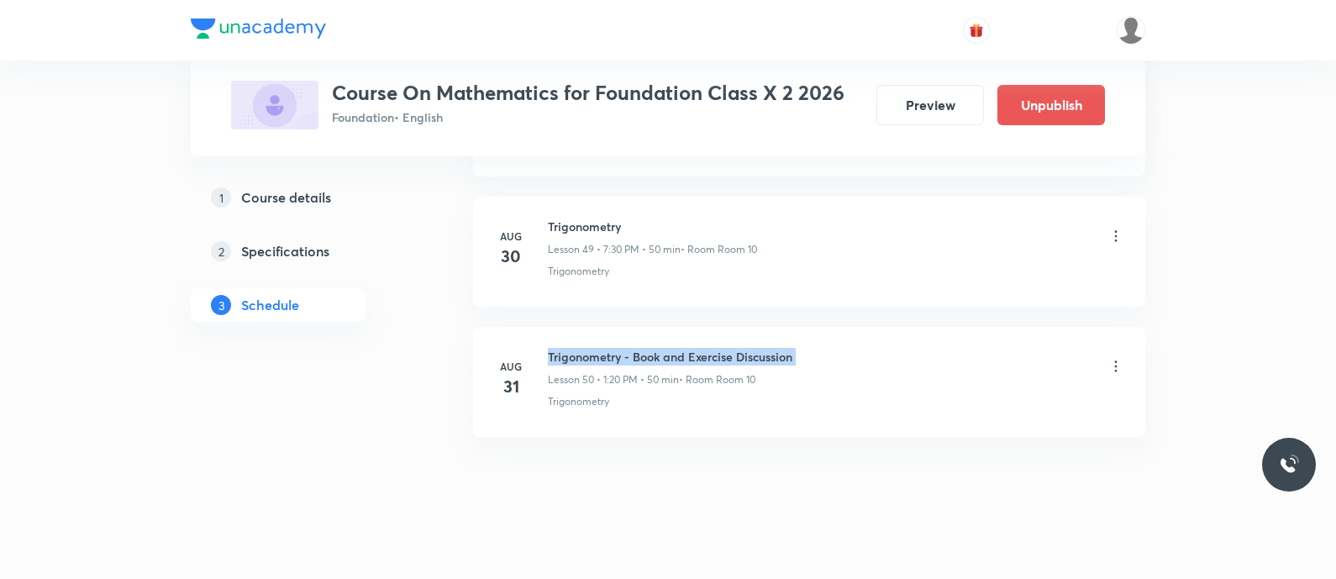
click at [651, 348] on h6 "Trigonometry - Book and Exercise Discussion" at bounding box center [670, 357] width 245 height 18
copy h6 "Trigonometry - Book and Exercise Discussion"
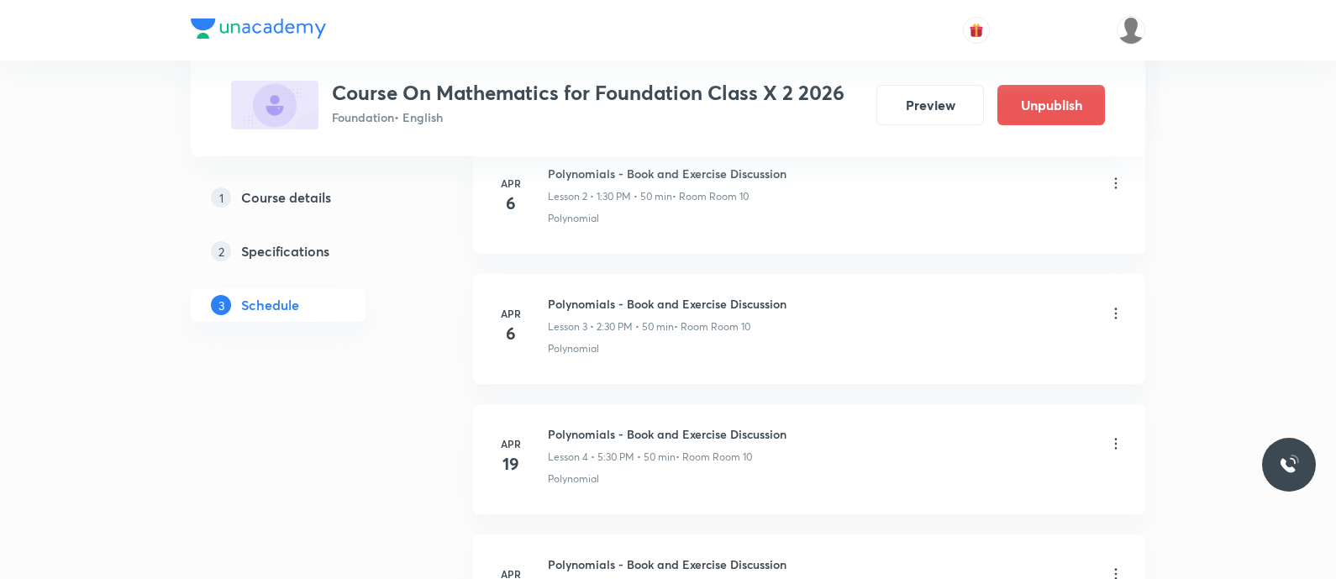
scroll to position [0, 0]
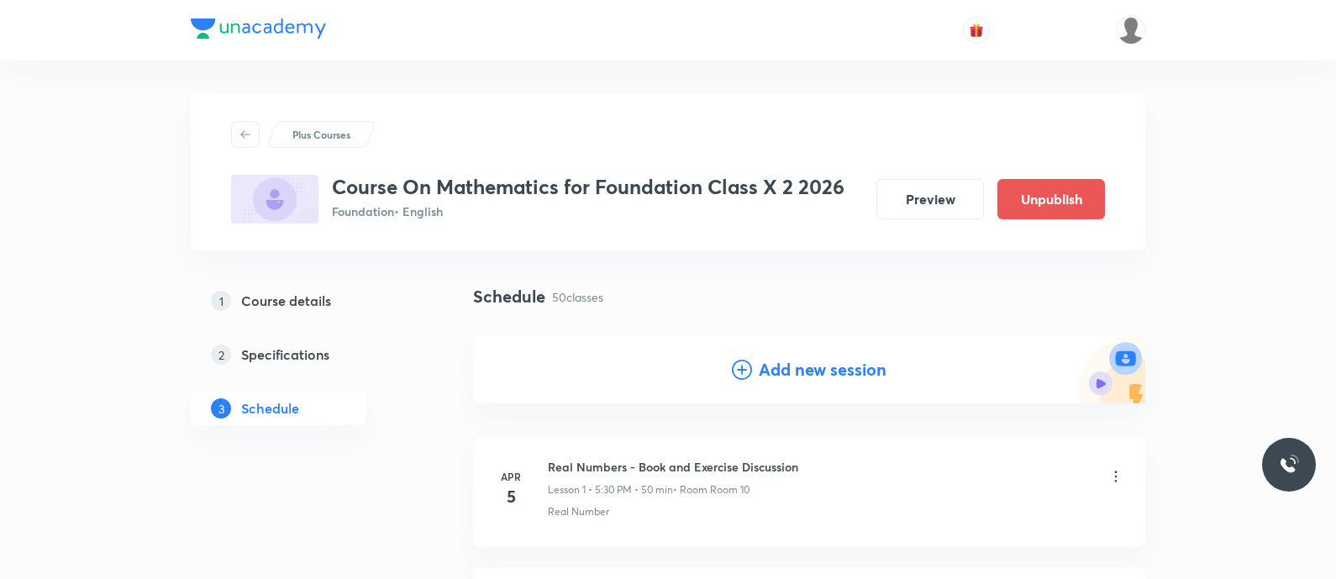
click at [748, 361] on icon at bounding box center [742, 370] width 20 height 20
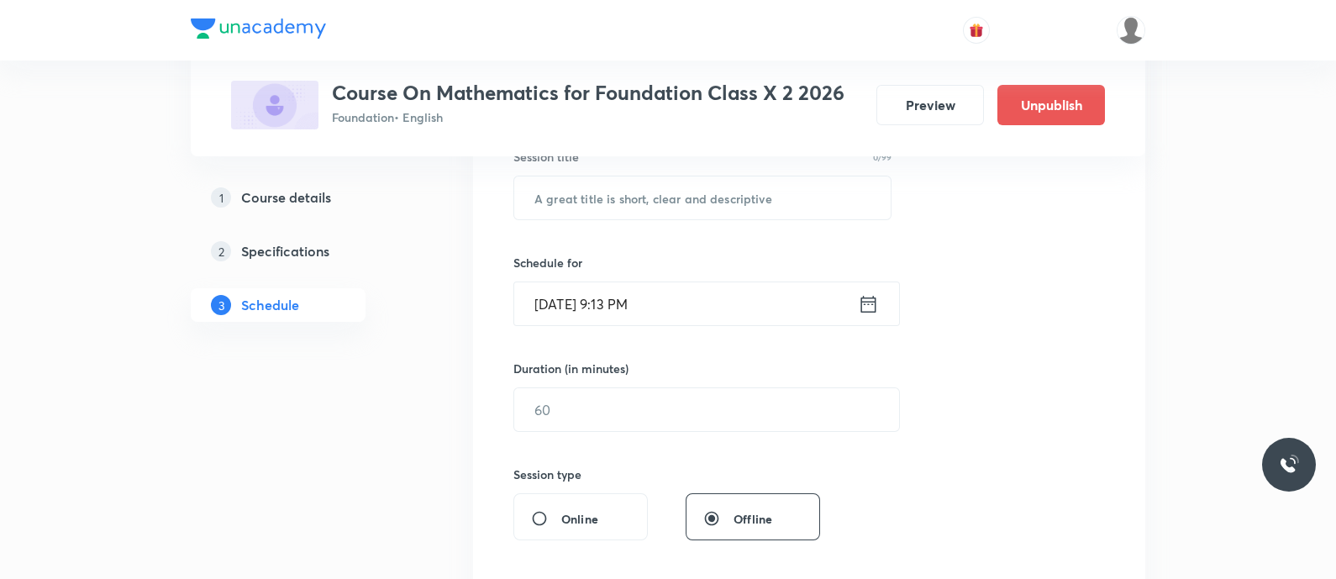
scroll to position [352, 0]
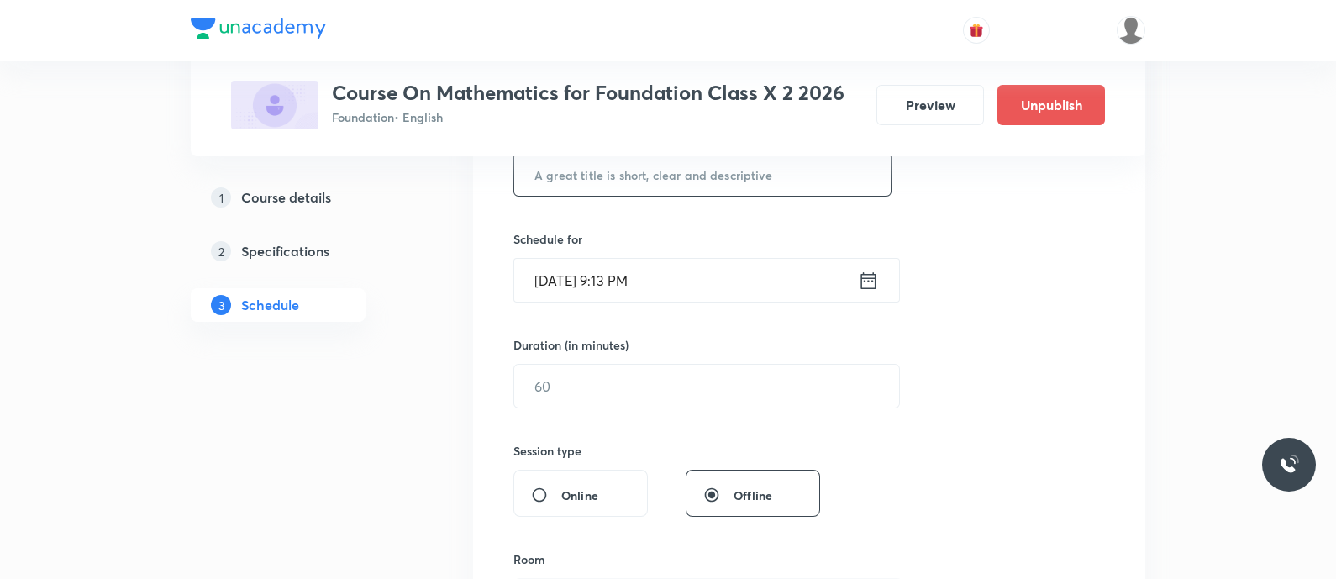
click at [580, 179] on input "text" at bounding box center [702, 174] width 377 height 43
paste input "Trigonometry - Book and Exercise Discussion"
click at [580, 179] on input "Trigonometry - Book and Exercise Discussion" at bounding box center [702, 174] width 377 height 43
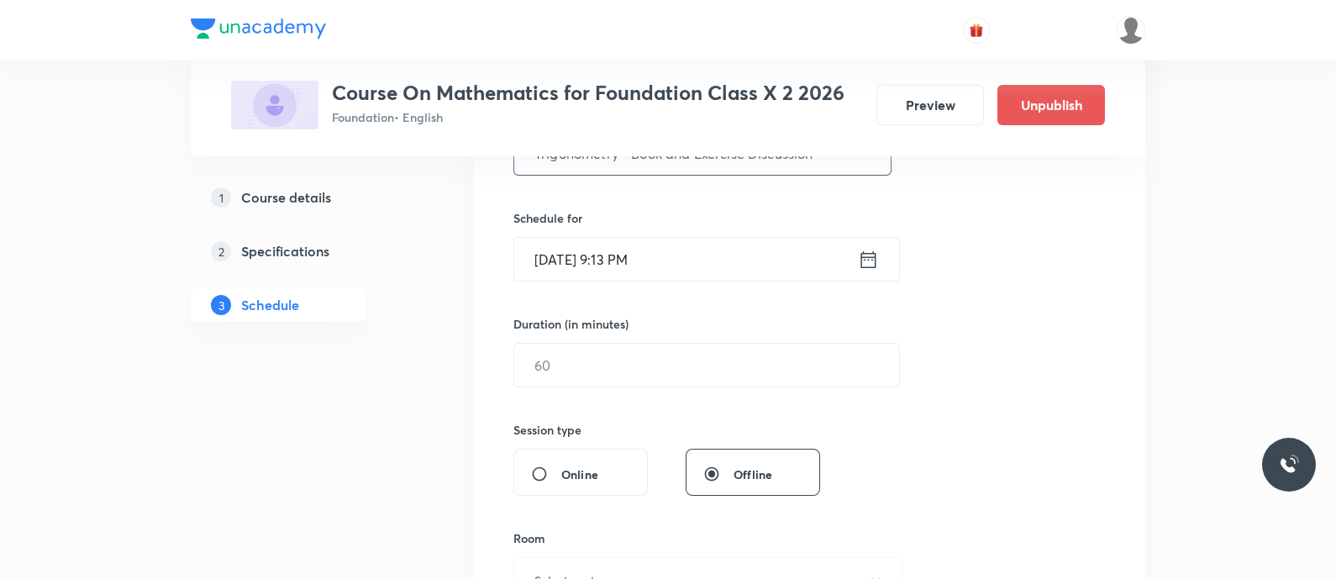
scroll to position [375, 0]
type input "Trigonometry - Book and Exercise Discussion"
click at [866, 256] on icon at bounding box center [869, 257] width 15 height 17
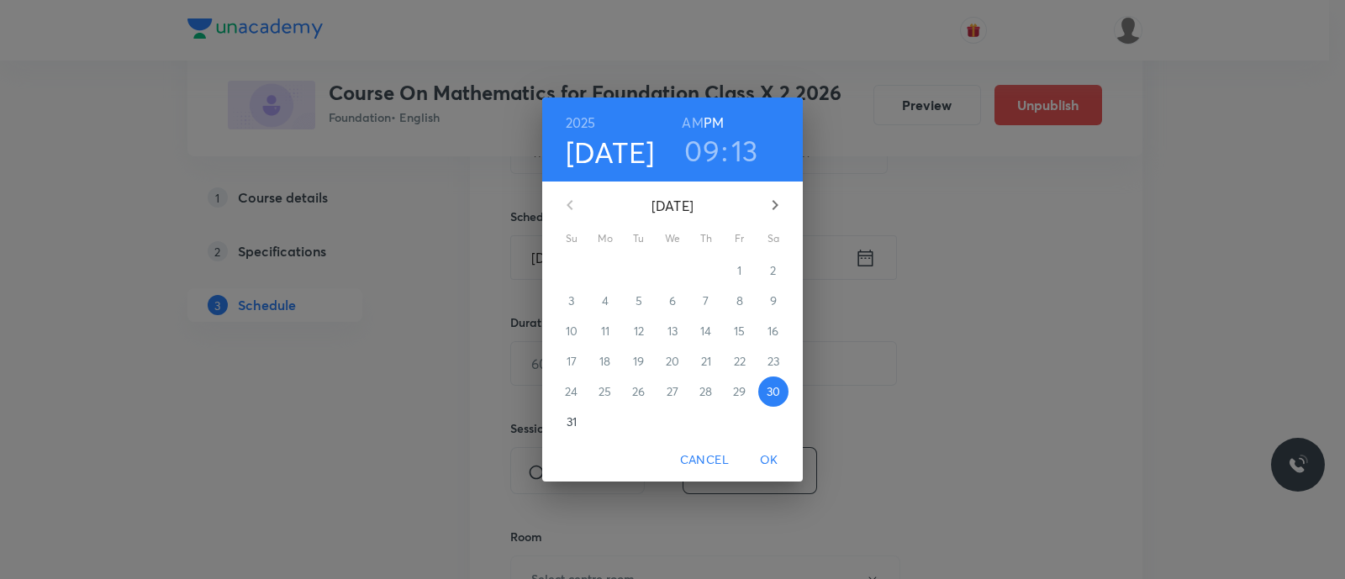
click at [572, 423] on p "31" at bounding box center [572, 422] width 10 height 17
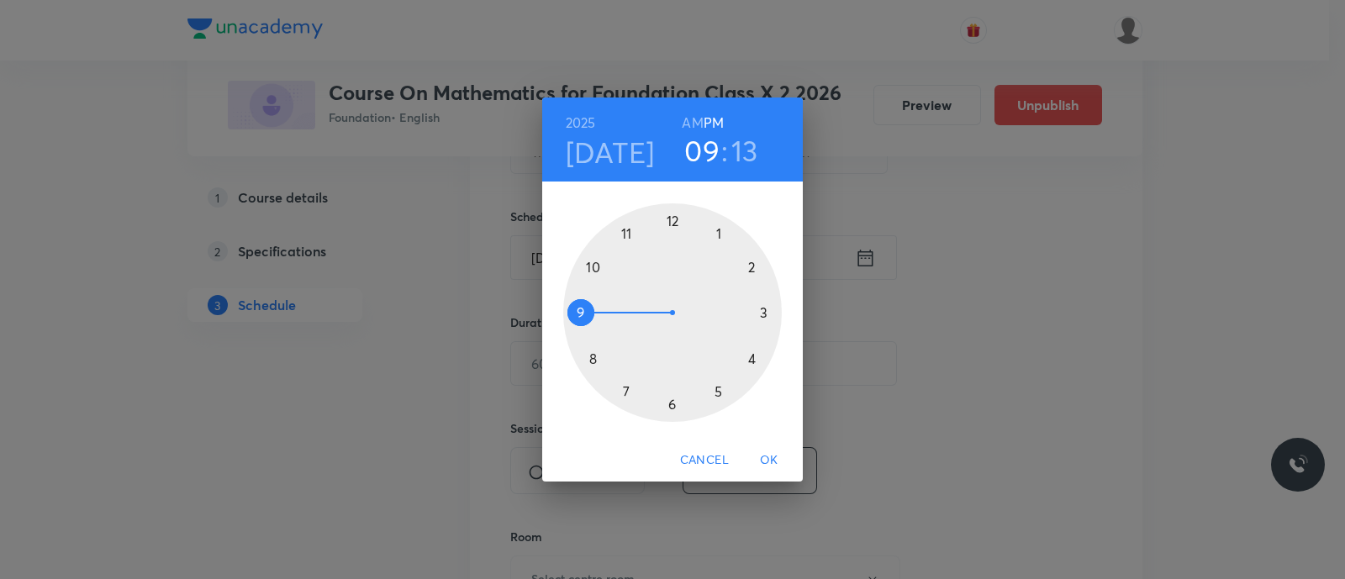
click at [752, 266] on div at bounding box center [672, 312] width 219 height 219
click at [752, 359] on div at bounding box center [672, 312] width 219 height 219
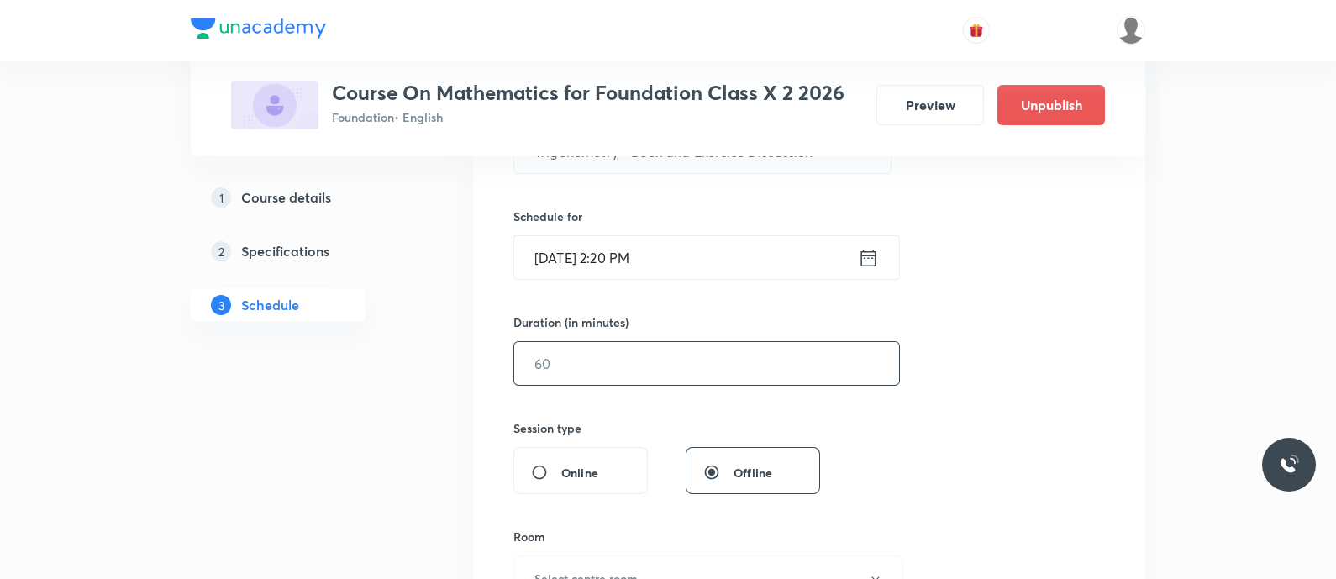
click at [752, 359] on input "text" at bounding box center [706, 363] width 385 height 43
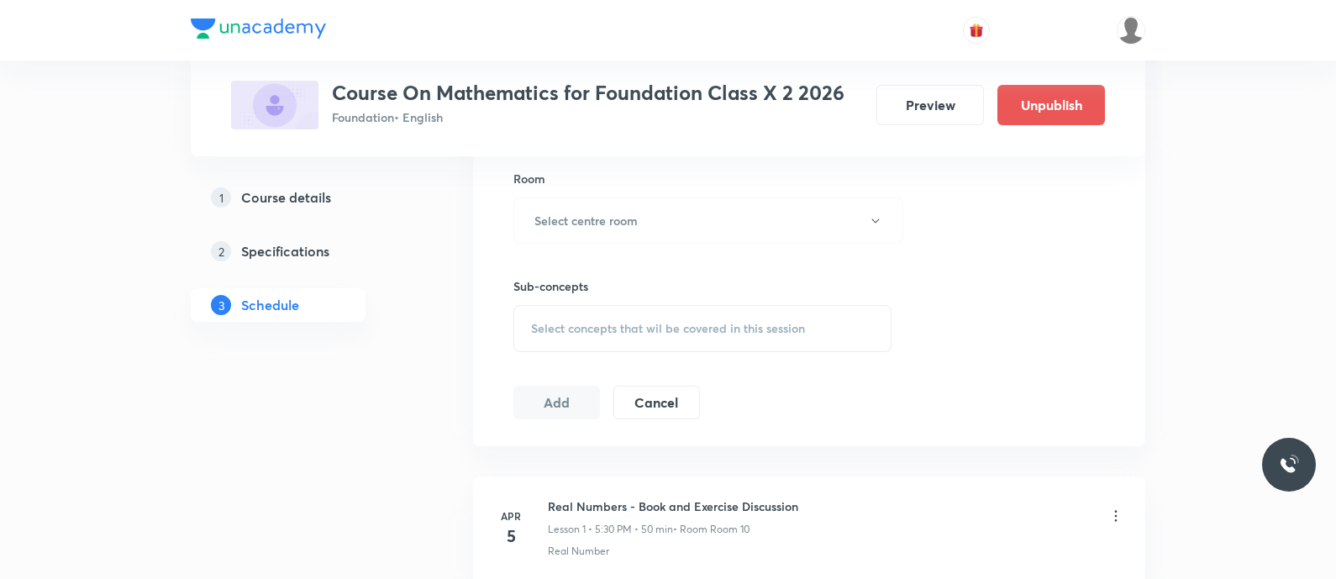
scroll to position [741, 0]
type input "50"
click at [611, 206] on h6 "Select centre room" at bounding box center [586, 213] width 103 height 18
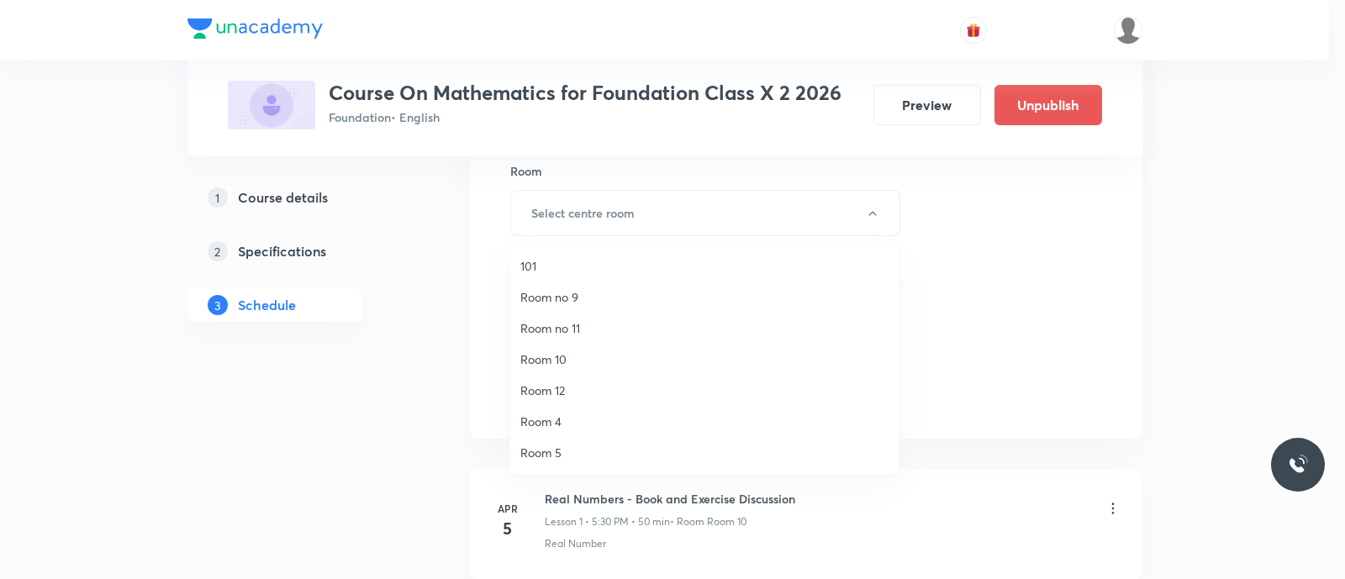
click at [581, 360] on span "Room 10" at bounding box center [704, 360] width 368 height 18
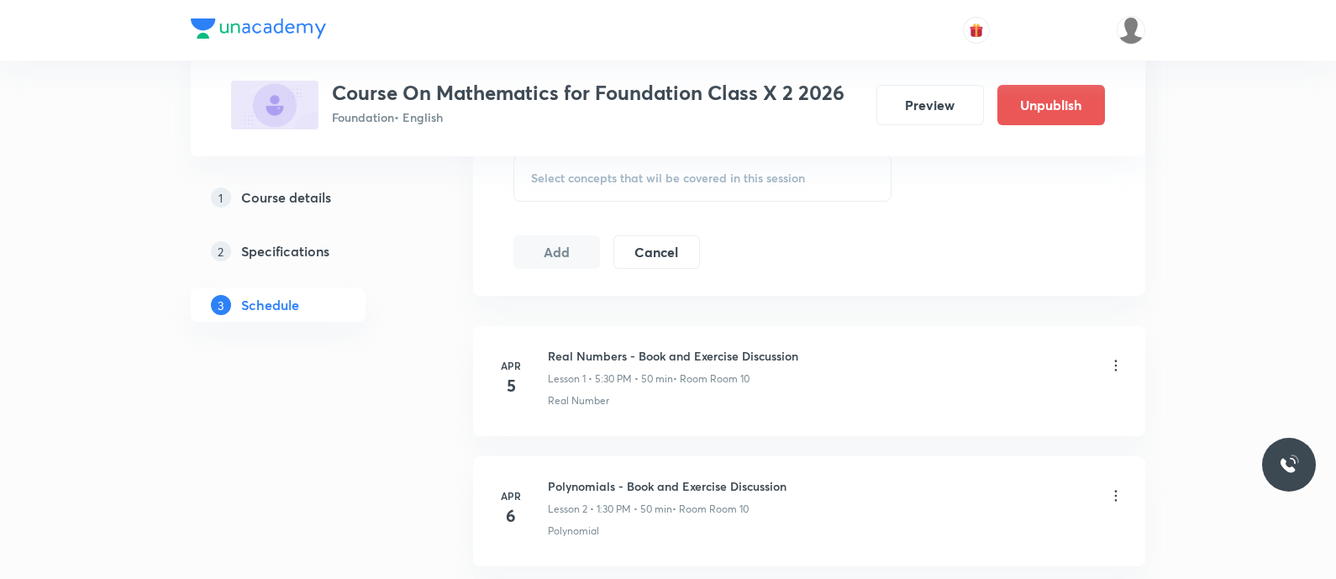
scroll to position [886, 0]
click at [559, 176] on span "Select concepts that wil be covered in this session" at bounding box center [668, 175] width 274 height 13
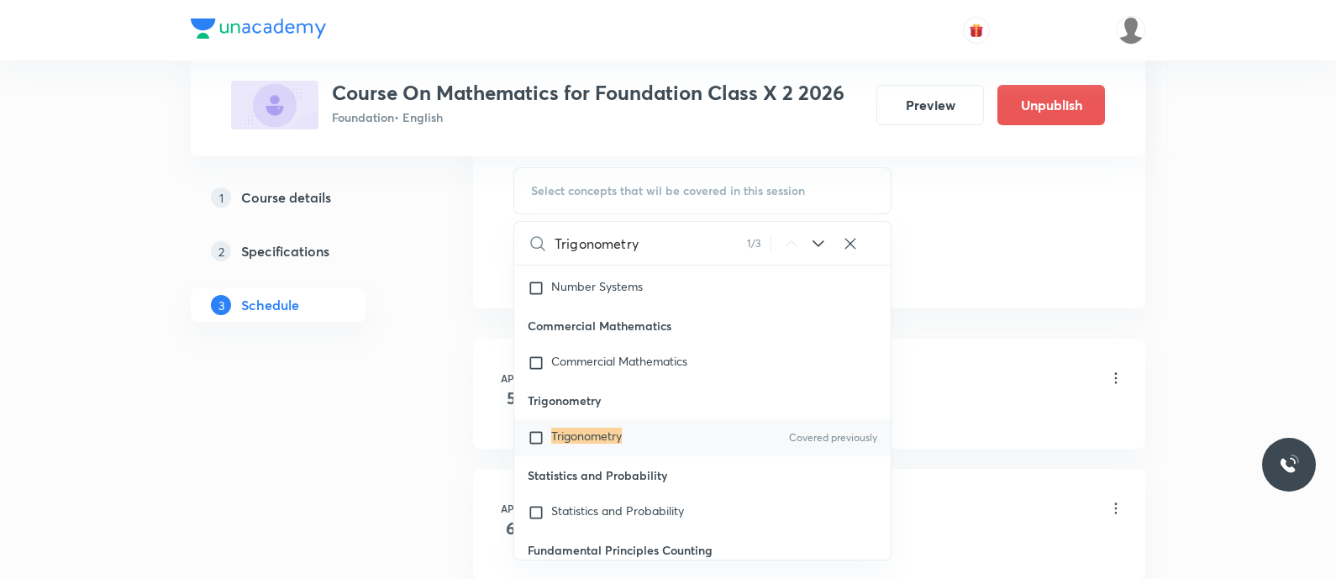
scroll to position [324, 0]
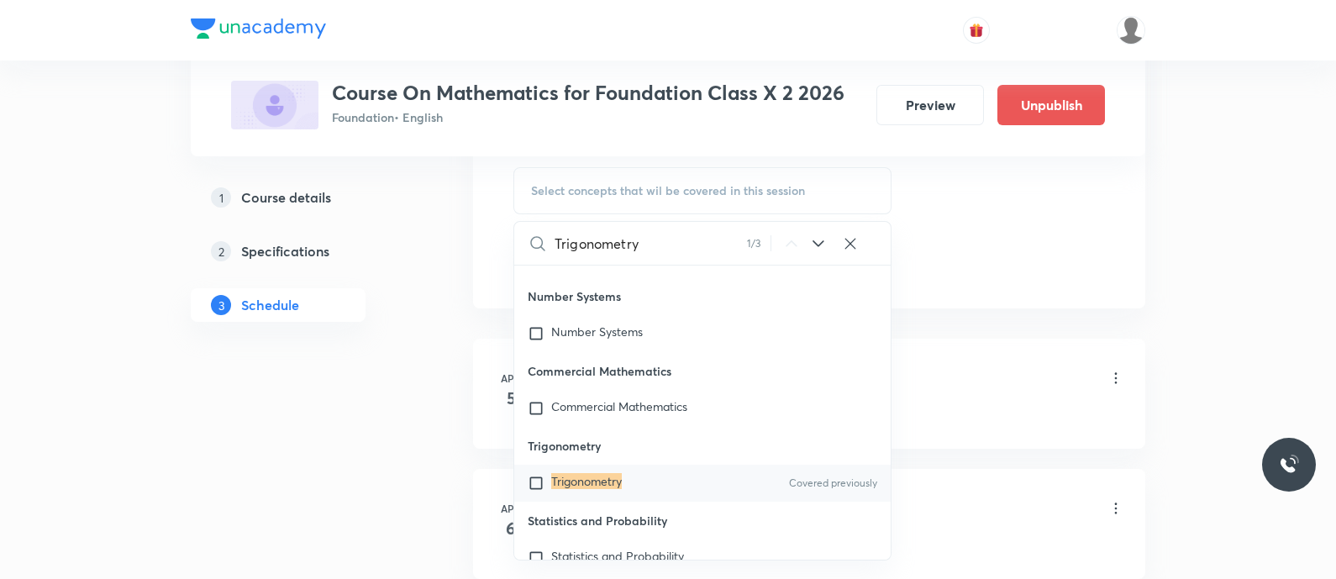
type input "Trigonometry"
click at [565, 477] on mark "Trigonometry" at bounding box center [586, 481] width 71 height 16
checkbox input "true"
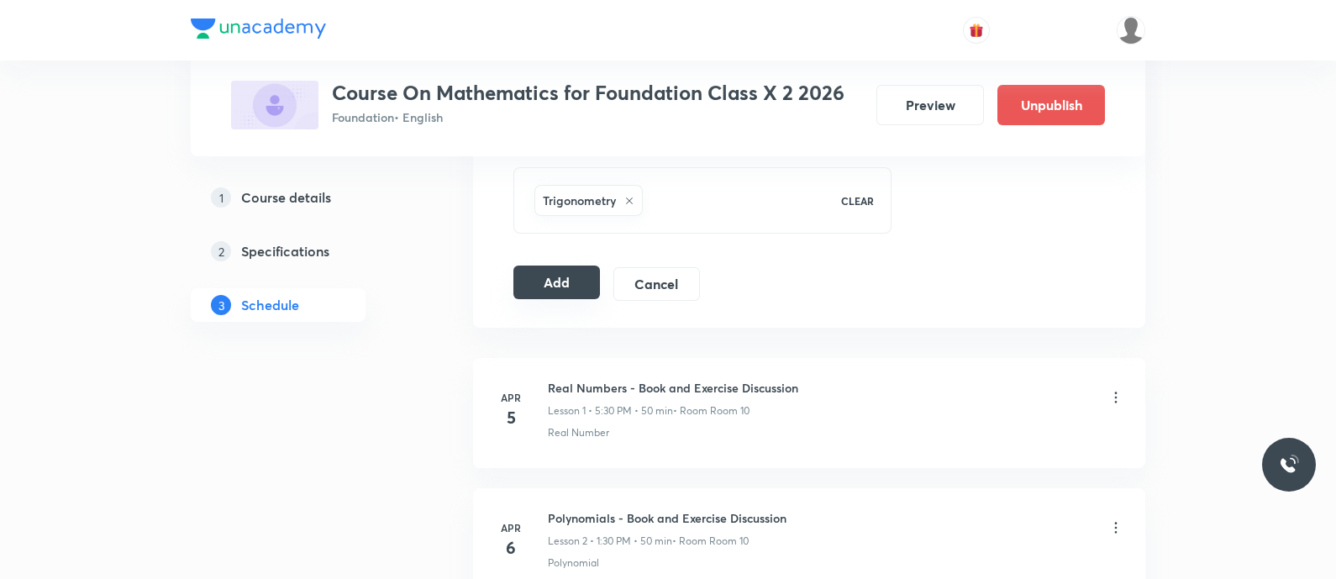
click at [542, 281] on button "Add" at bounding box center [557, 283] width 87 height 34
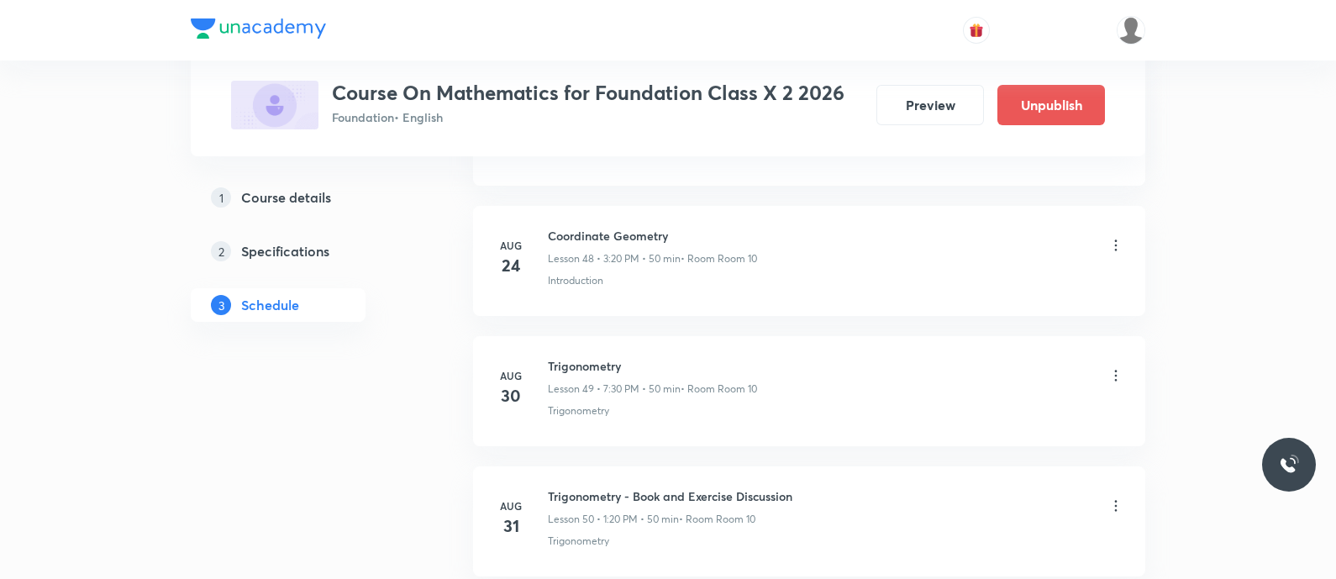
scroll to position [6624, 0]
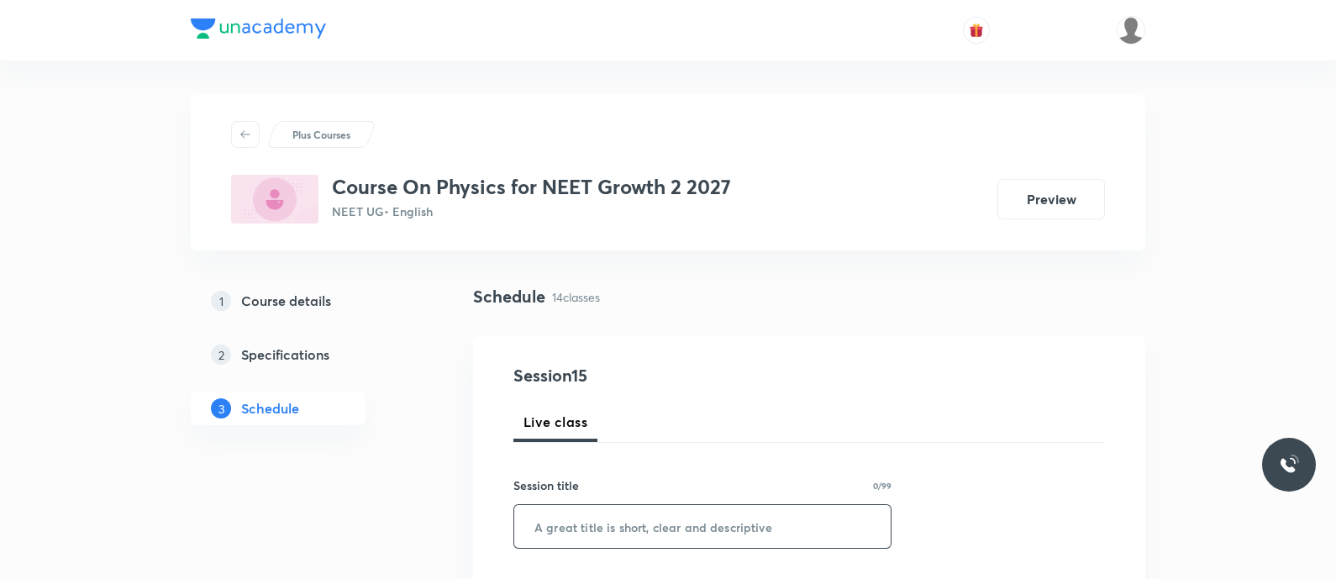
click at [595, 517] on input "text" at bounding box center [702, 526] width 377 height 43
paste input "Work - Energy - Power - work and applications"
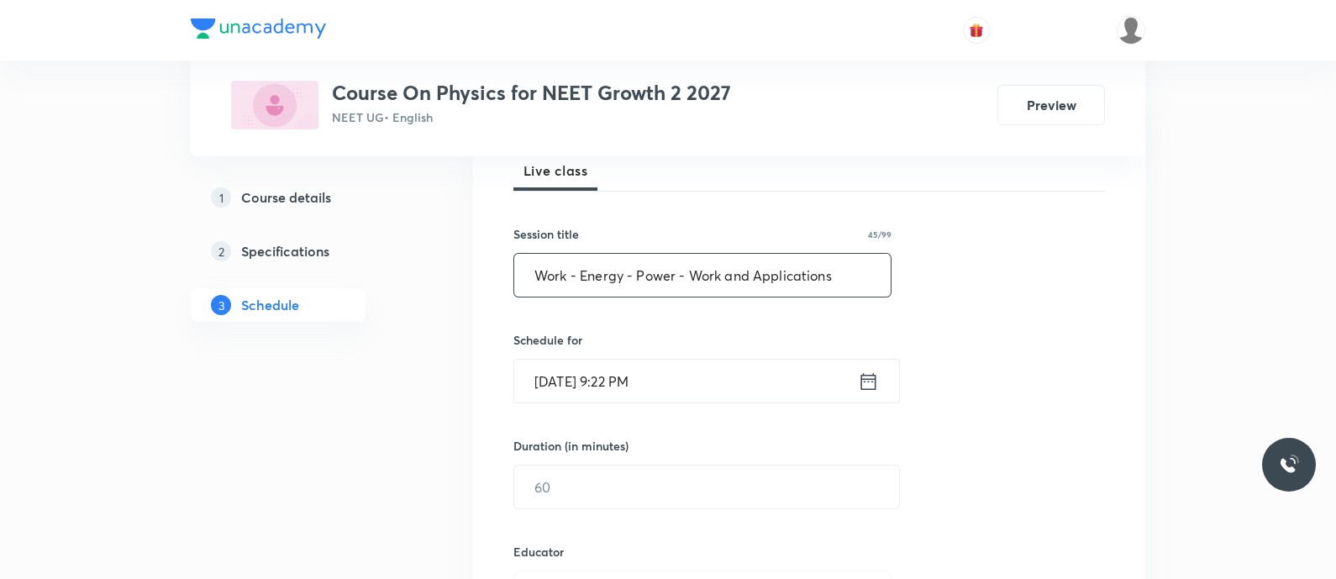
scroll to position [272, 0]
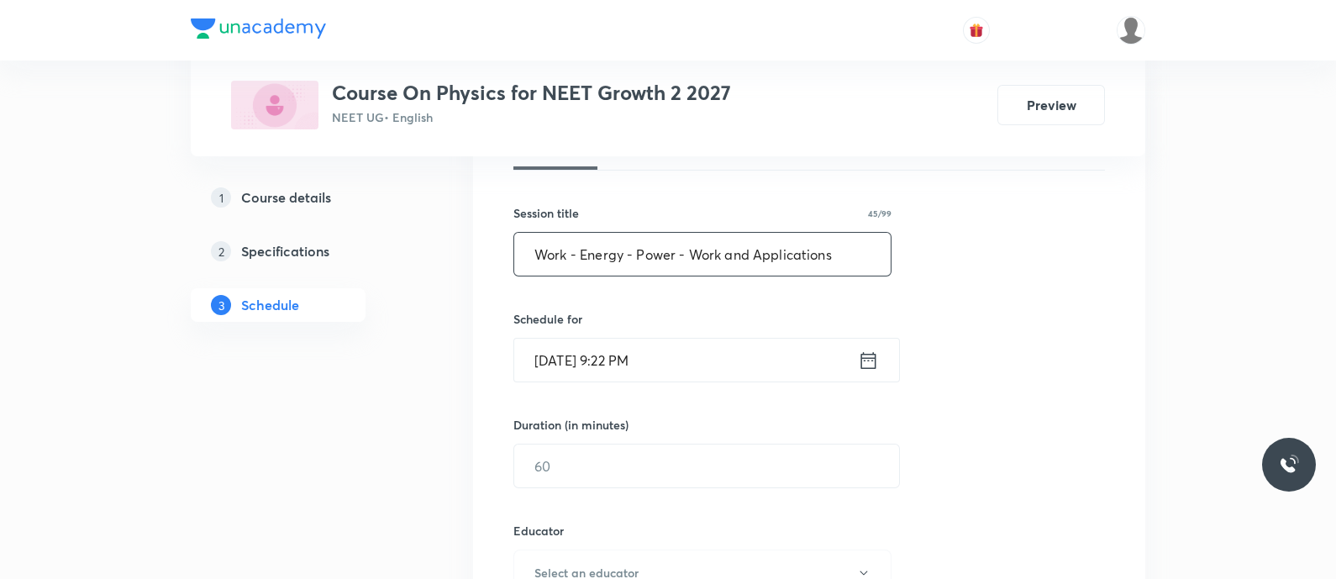
type input "Work - Energy - Power - Work and Applications"
click at [863, 361] on icon at bounding box center [868, 361] width 21 height 24
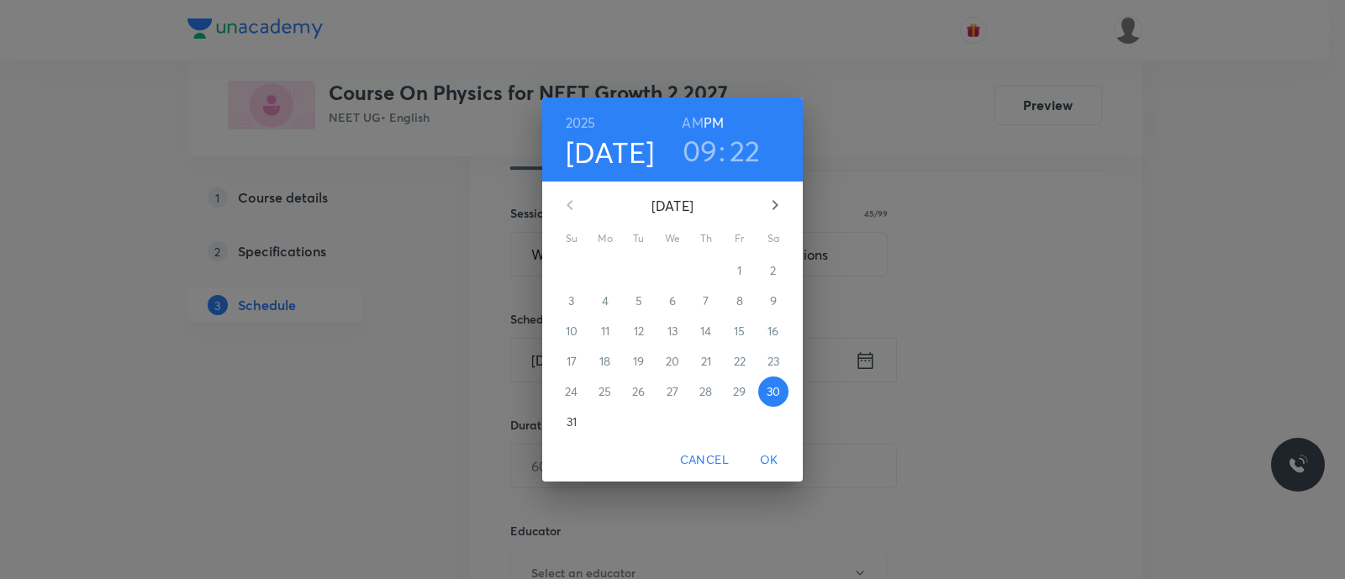
click at [572, 419] on p "31" at bounding box center [572, 422] width 10 height 17
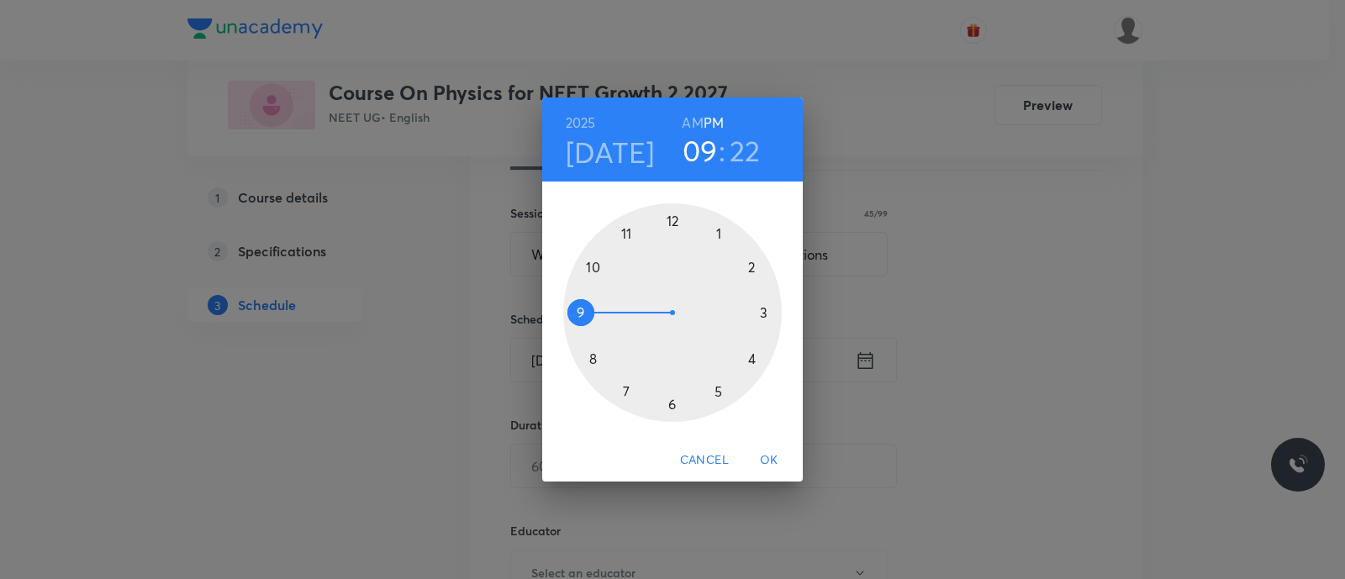
click at [589, 265] on div at bounding box center [672, 312] width 219 height 219
click at [689, 128] on h6 "AM" at bounding box center [692, 123] width 21 height 24
click at [670, 225] on div at bounding box center [672, 312] width 219 height 219
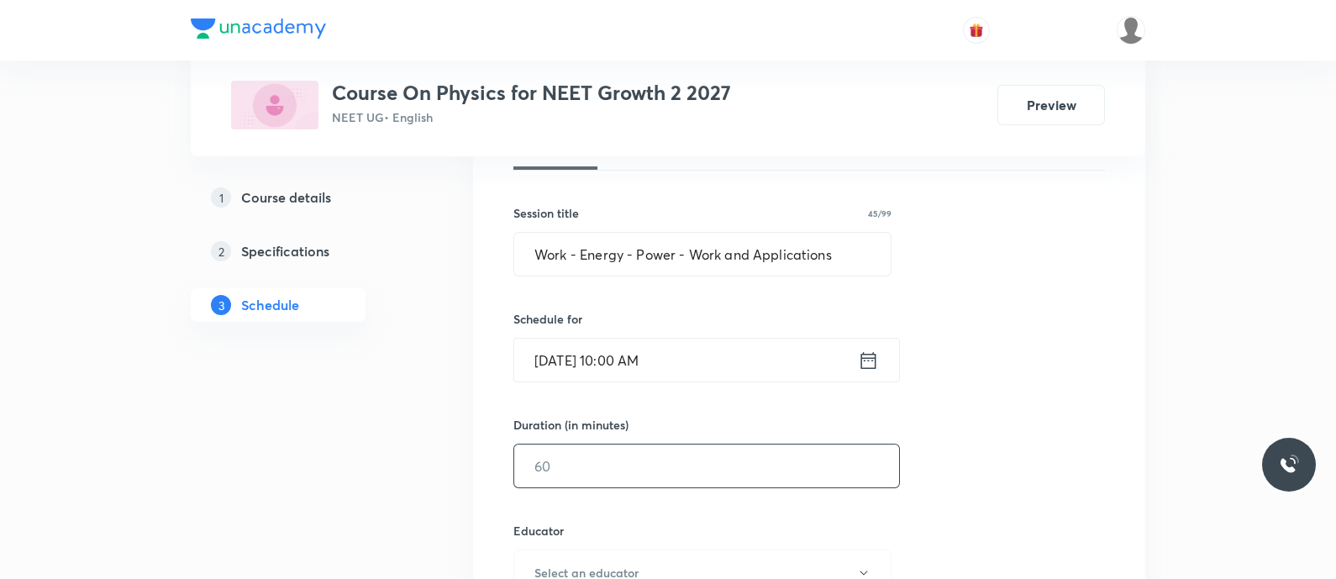
click at [603, 461] on input "text" at bounding box center [706, 466] width 385 height 43
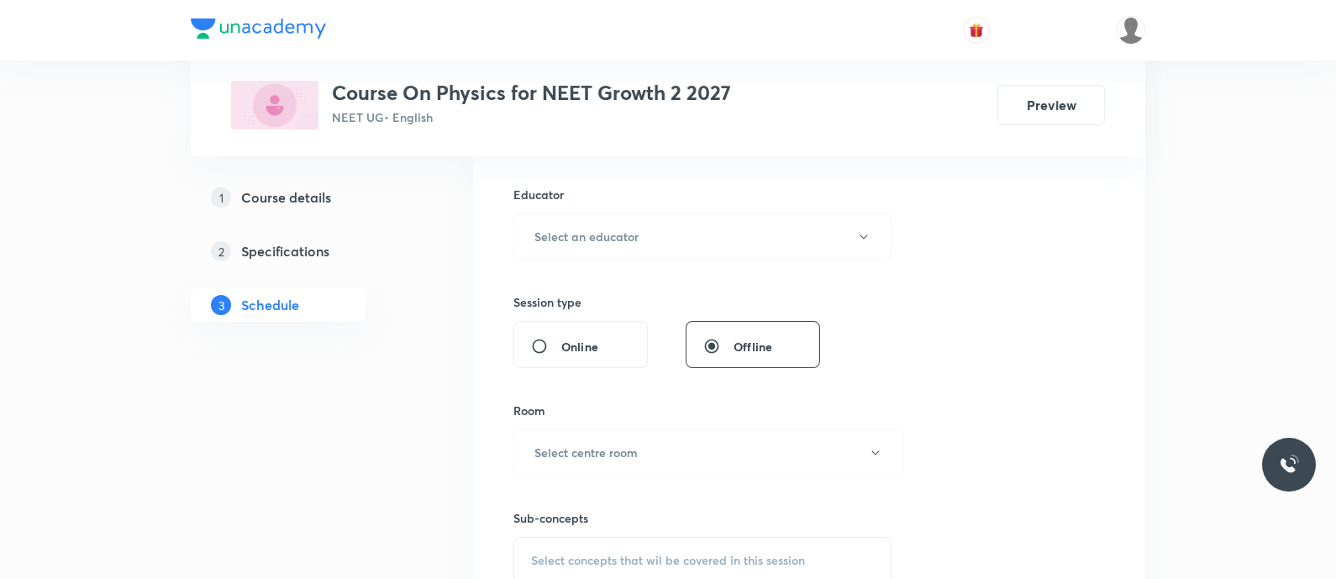
scroll to position [619, 0]
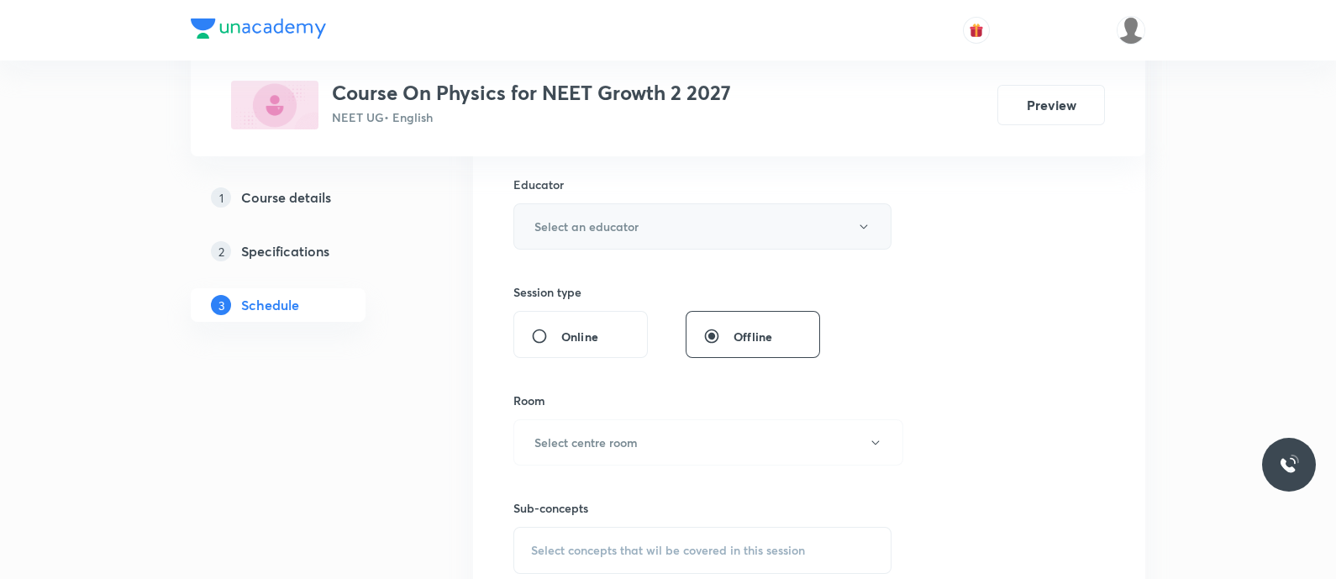
type input "90"
click at [588, 226] on h6 "Select an educator" at bounding box center [587, 227] width 104 height 18
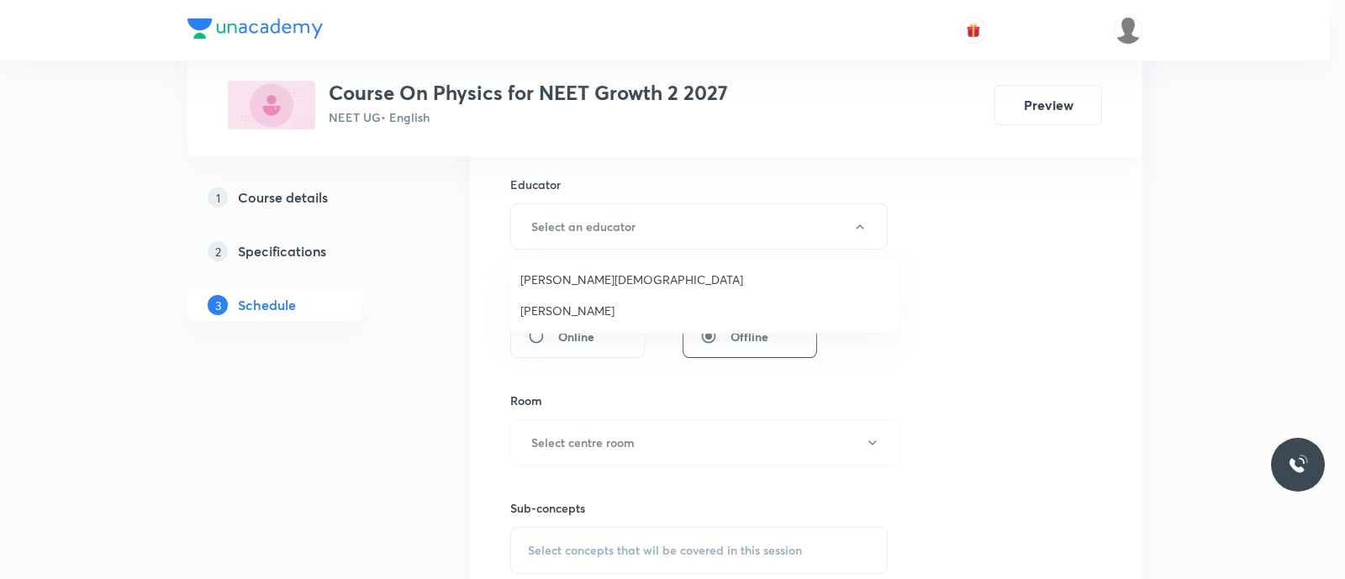
click at [563, 308] on span "[PERSON_NAME]" at bounding box center [704, 311] width 368 height 18
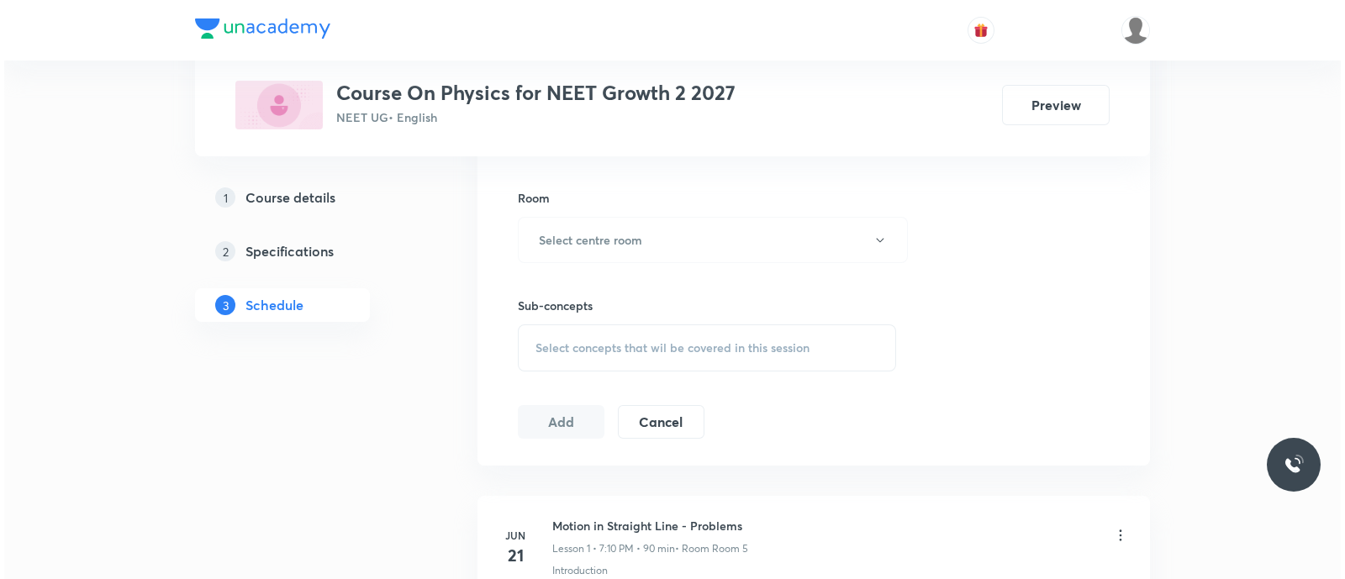
scroll to position [823, 0]
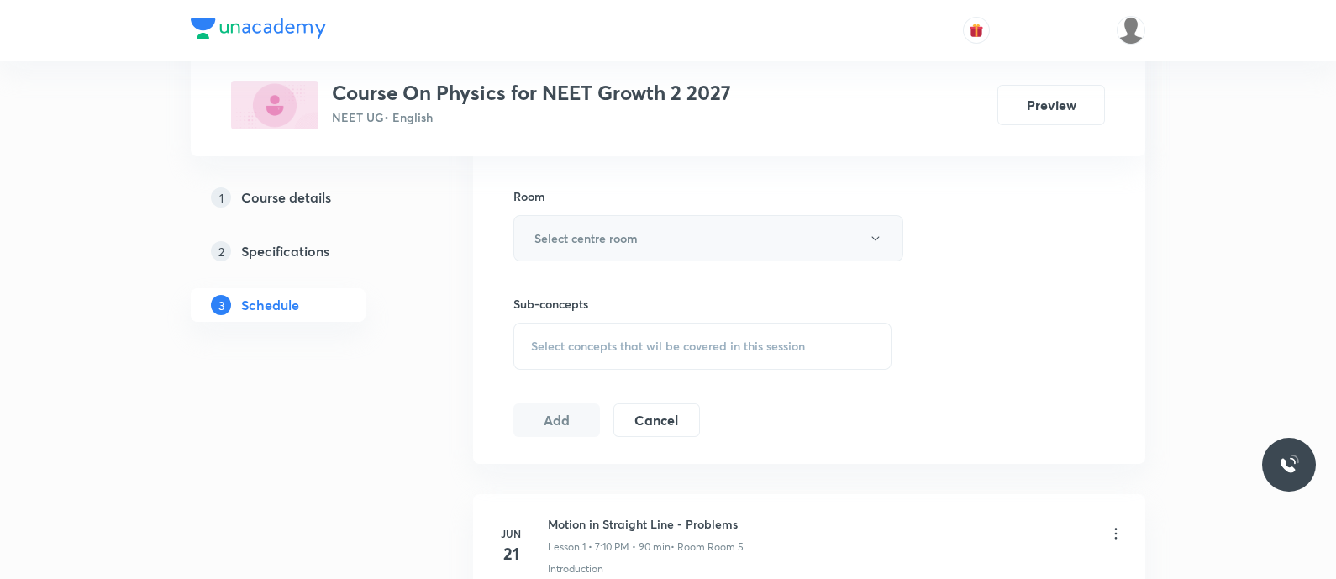
click at [576, 235] on h6 "Select centre room" at bounding box center [586, 238] width 103 height 18
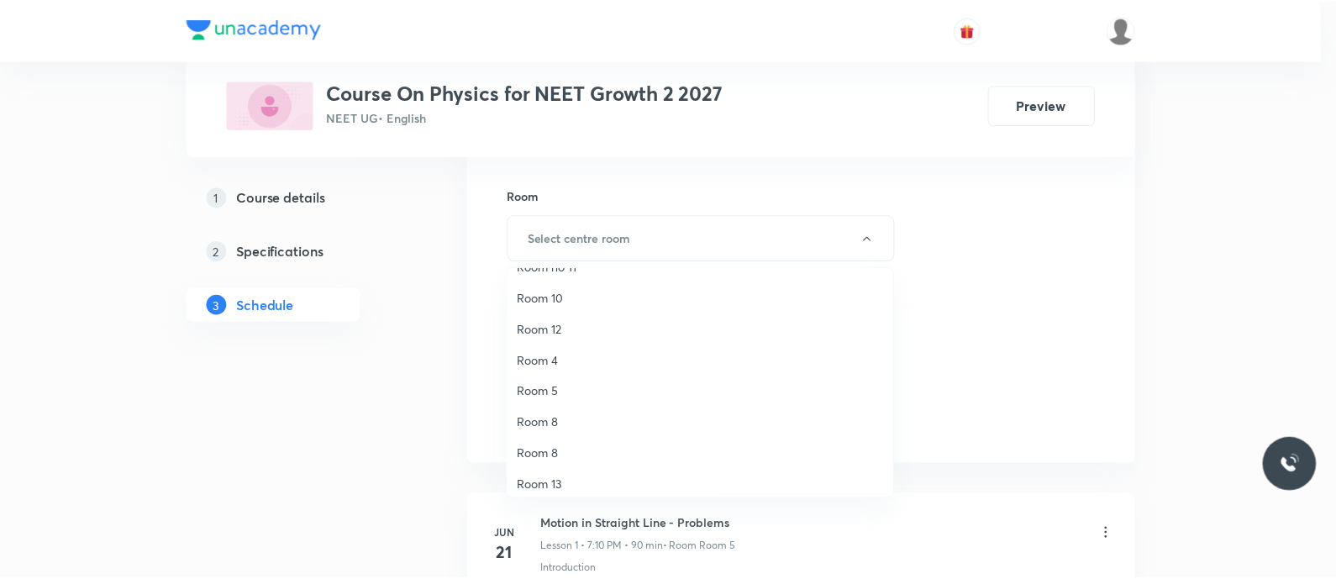
scroll to position [87, 0]
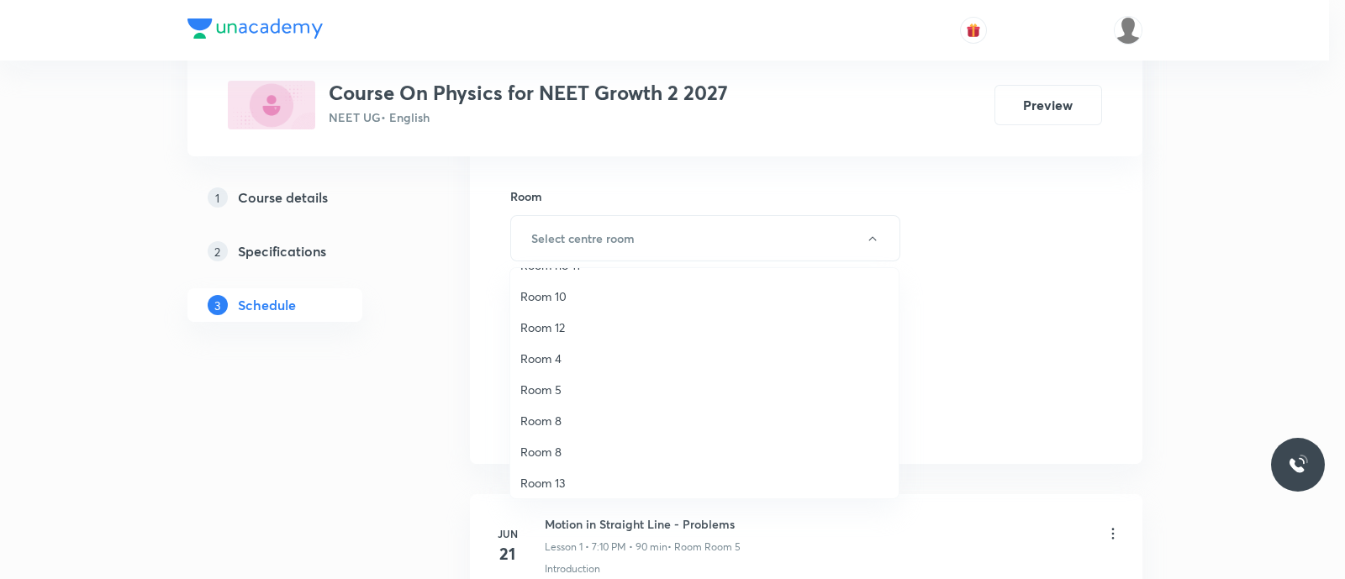
click at [562, 385] on span "Room 5" at bounding box center [704, 390] width 368 height 18
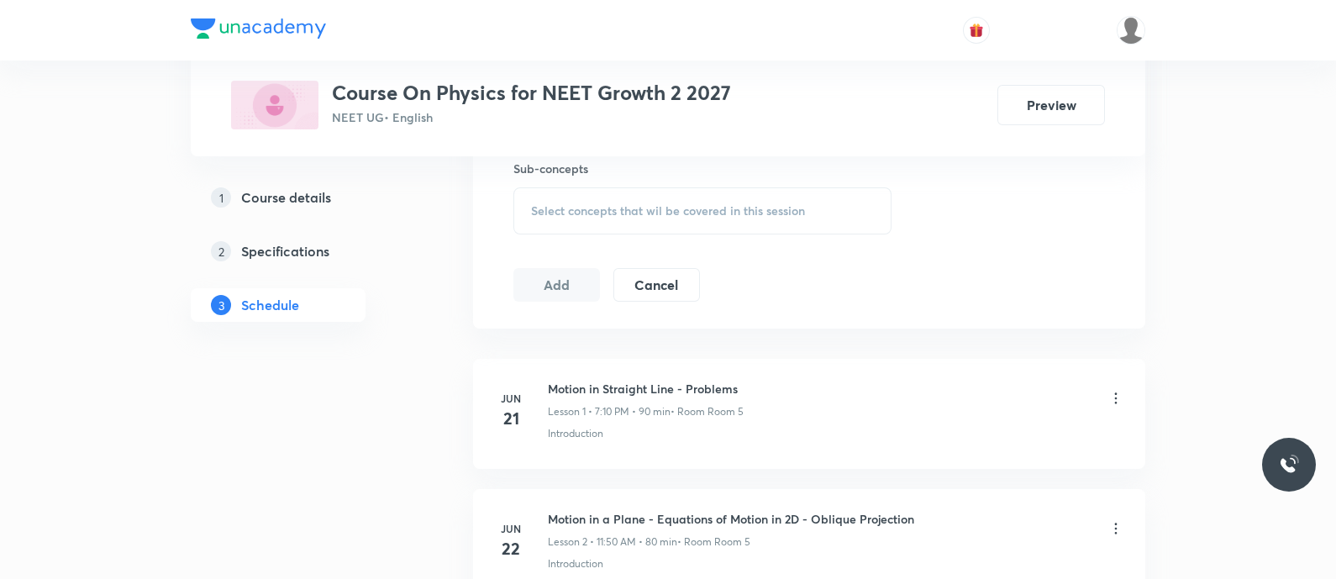
scroll to position [962, 0]
click at [550, 208] on span "Select concepts that wil be covered in this session" at bounding box center [668, 206] width 274 height 13
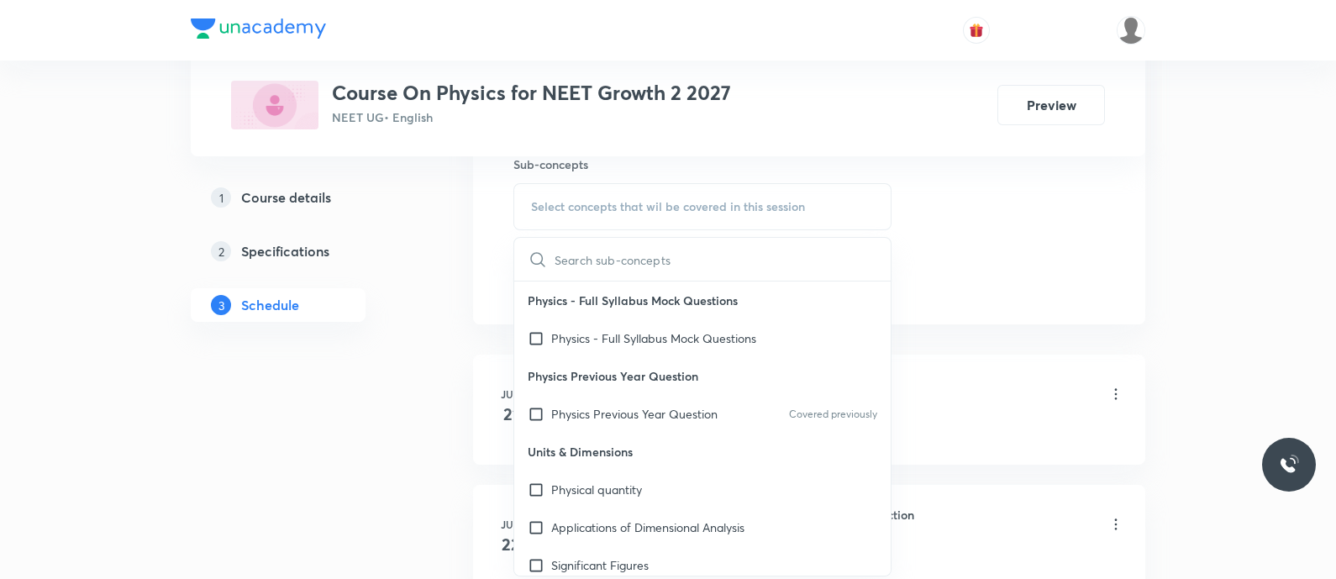
type input "Work - Energy - Power - work and applications"
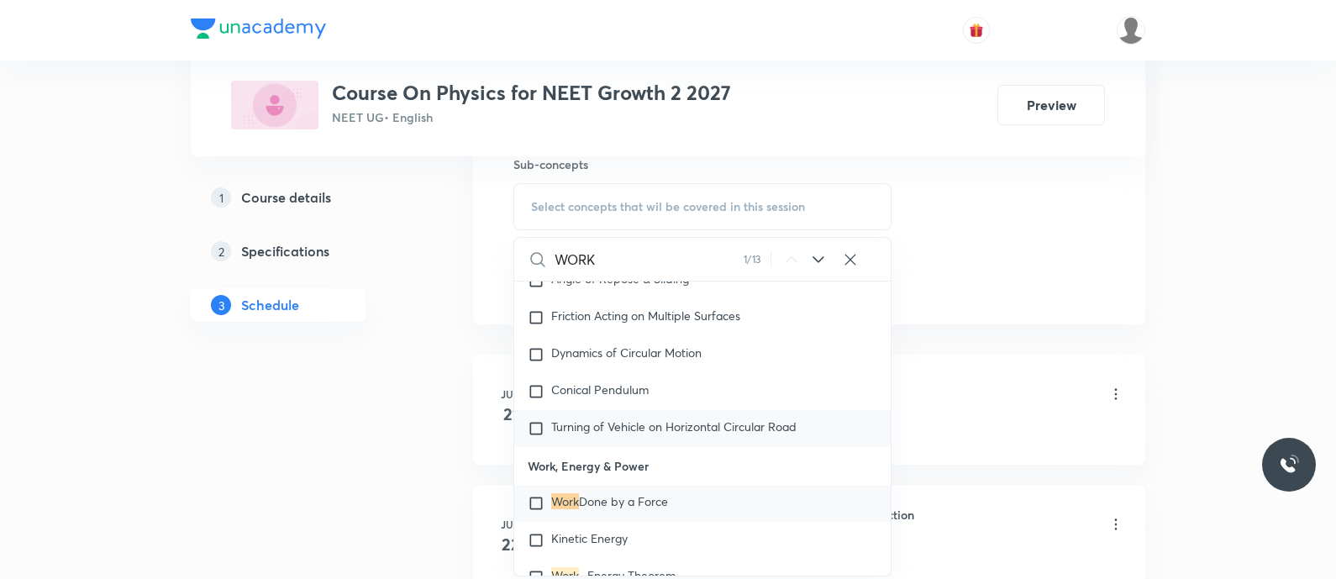
scroll to position [4190, 0]
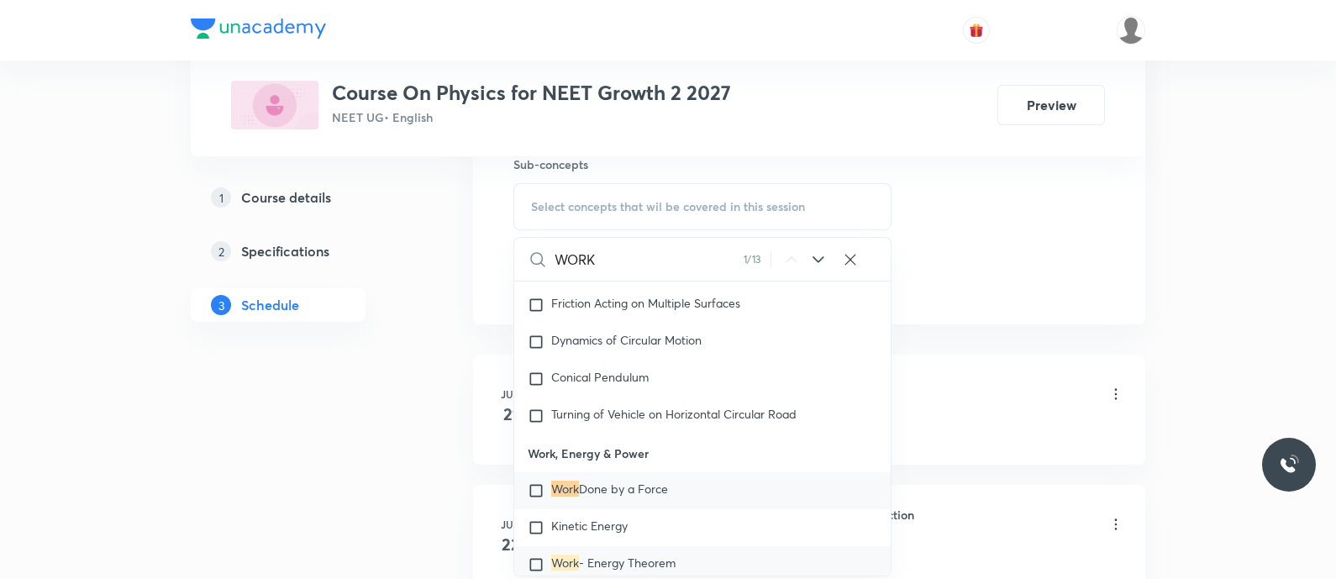
type input "WORK"
click at [561, 557] on div "Work - Energy Theorem" at bounding box center [702, 564] width 377 height 37
checkbox input "true"
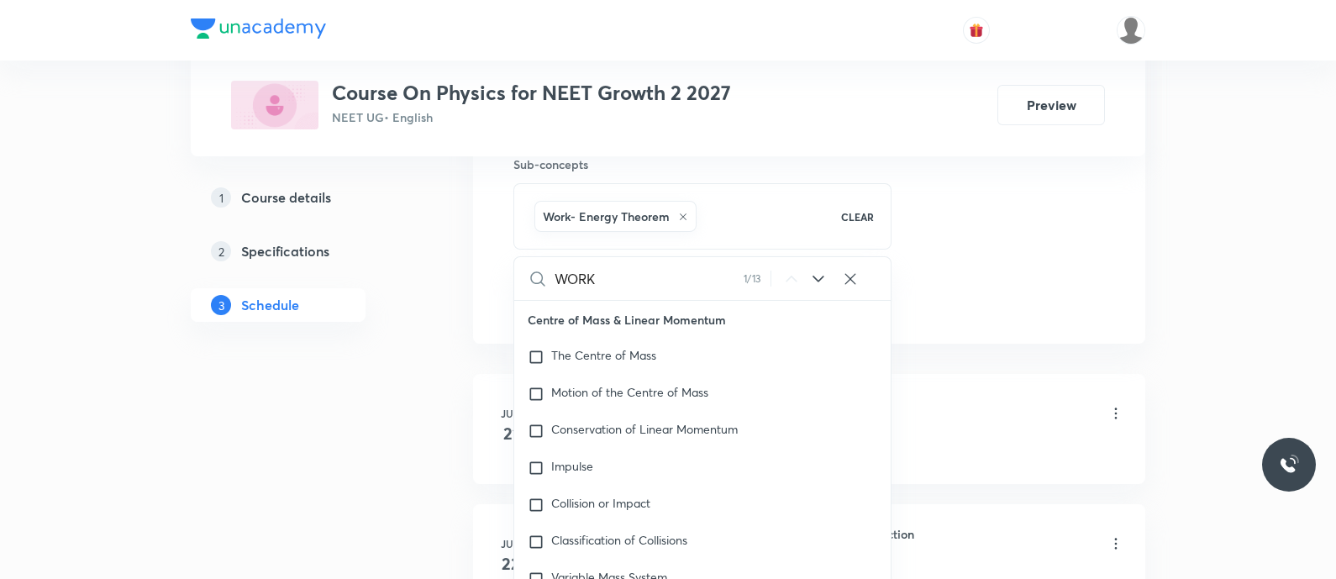
scroll to position [4752, 0]
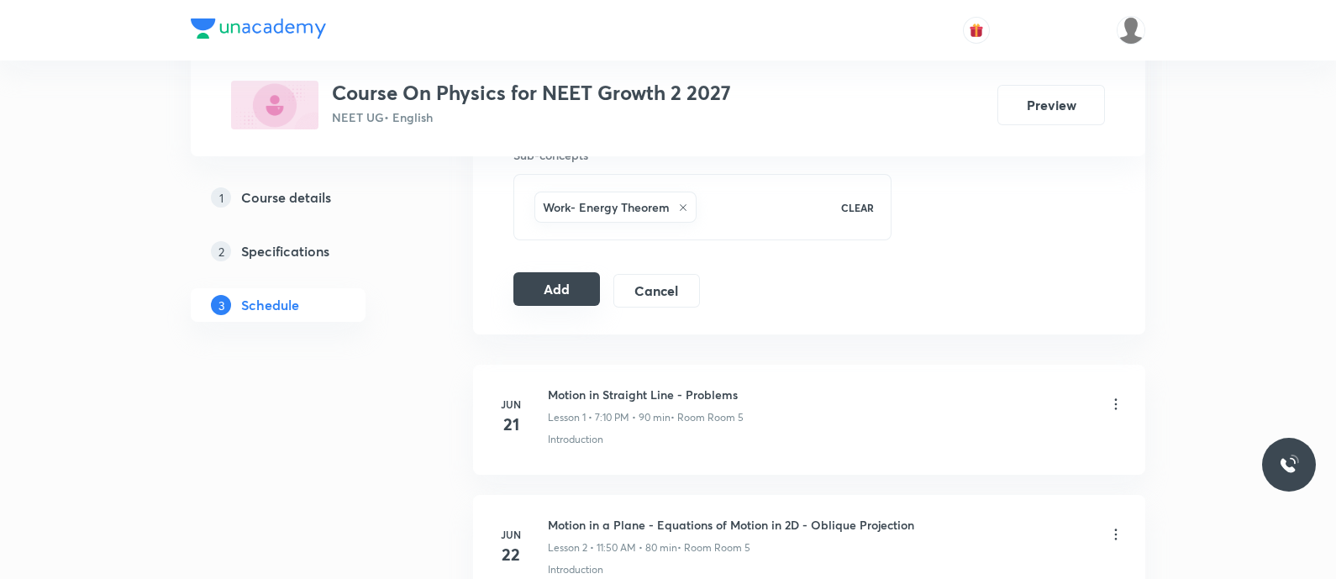
scroll to position [973, 0]
click at [558, 291] on button "Add" at bounding box center [557, 288] width 87 height 34
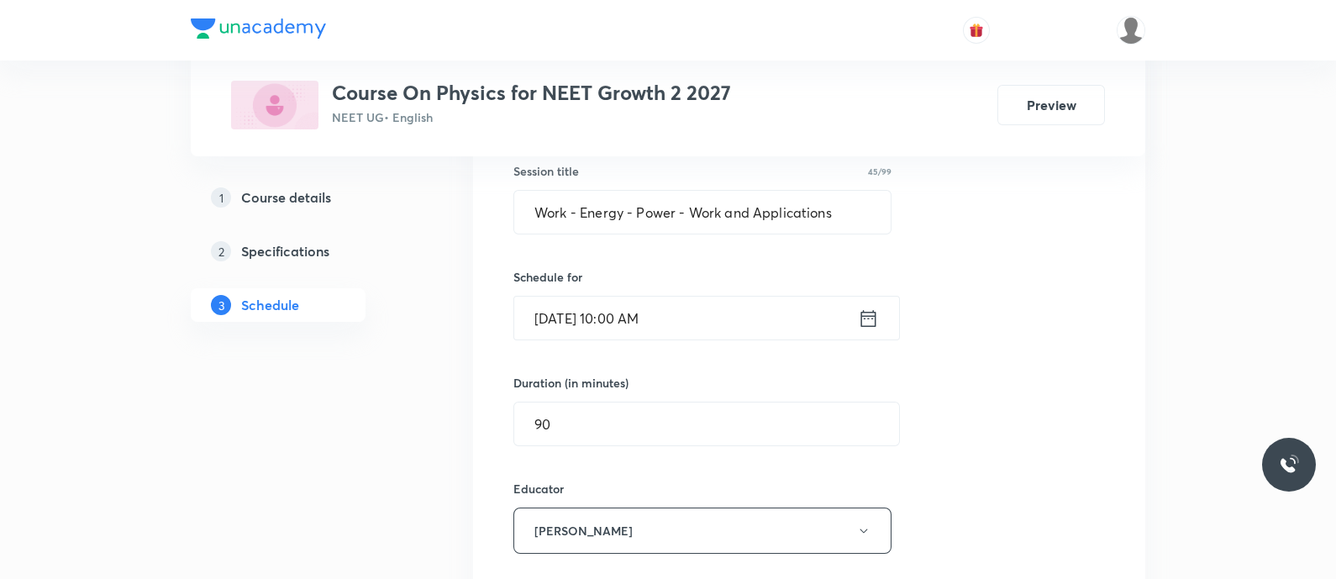
scroll to position [312, 0]
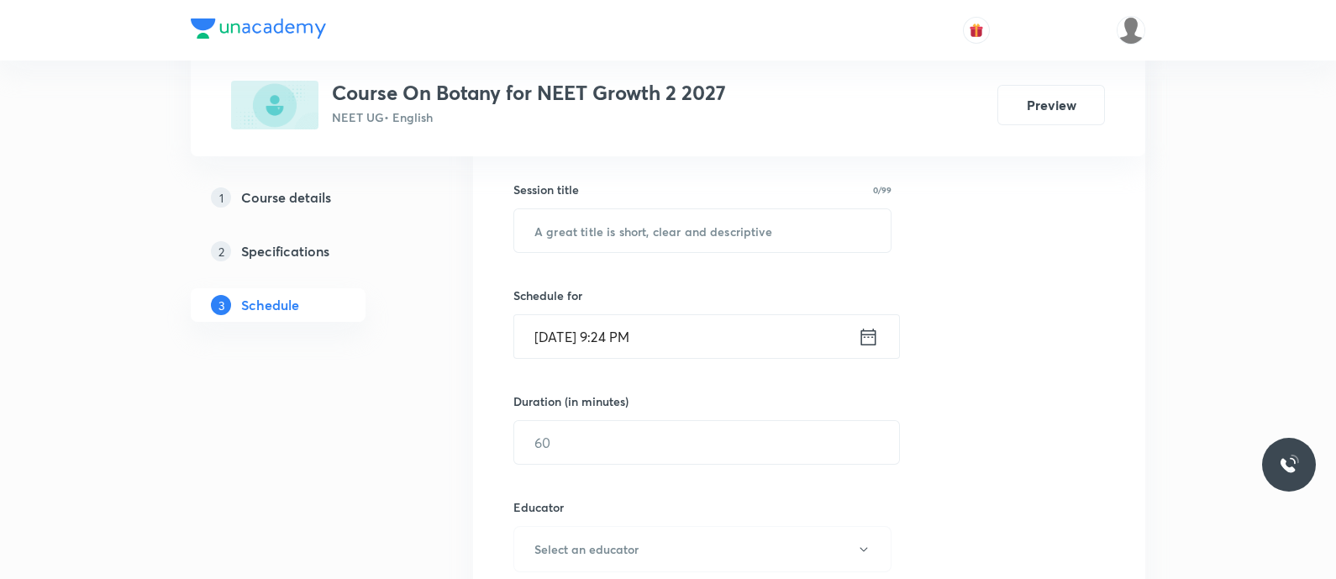
scroll to position [302, 0]
click at [546, 229] on input "text" at bounding box center [702, 224] width 377 height 43
paste input "Biological Classification - [MEDICAL_DATA]"
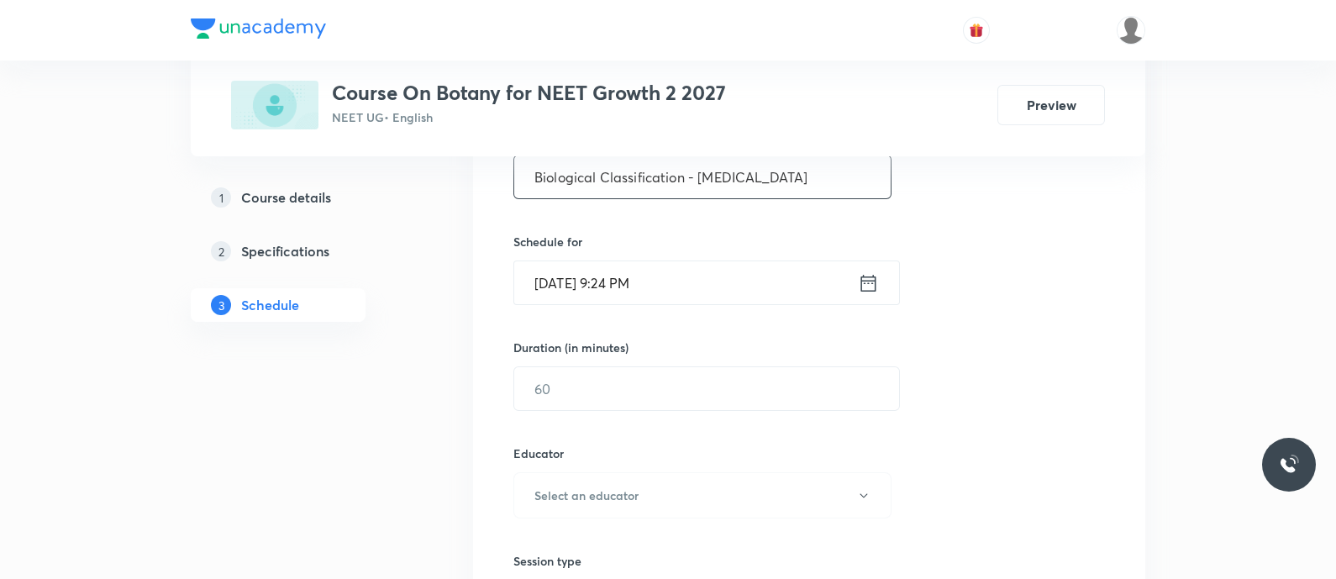
scroll to position [351, 0]
type input "Biological Classification - [MEDICAL_DATA]"
click at [867, 277] on icon at bounding box center [868, 283] width 21 height 24
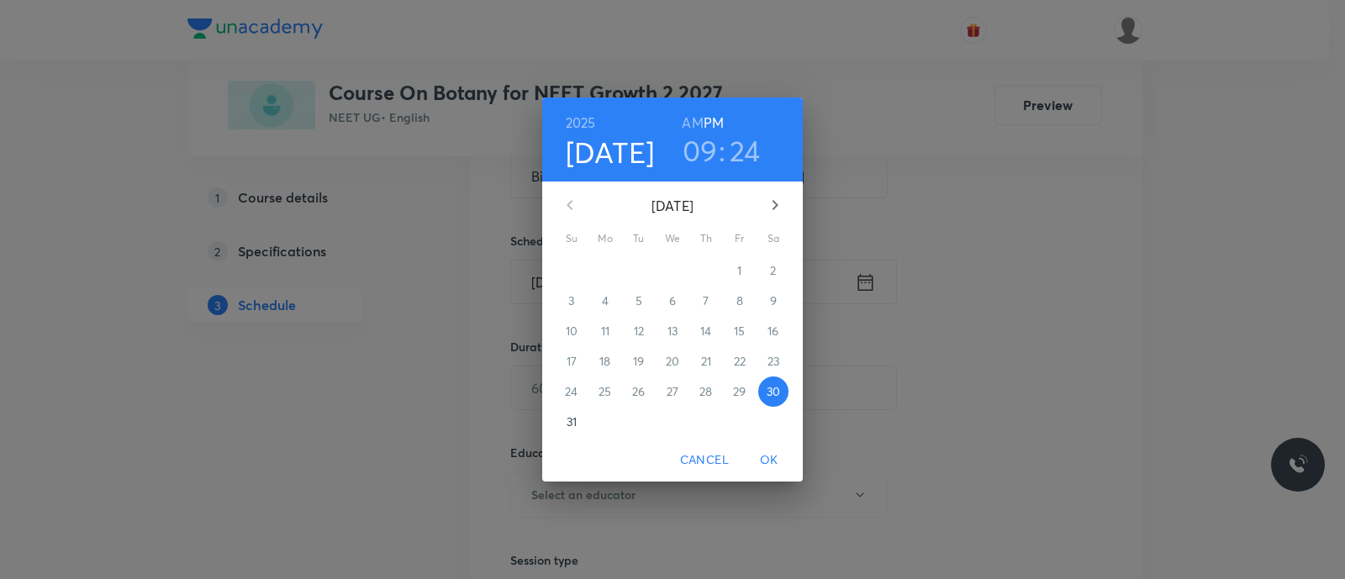
click at [568, 419] on p "31" at bounding box center [572, 422] width 10 height 17
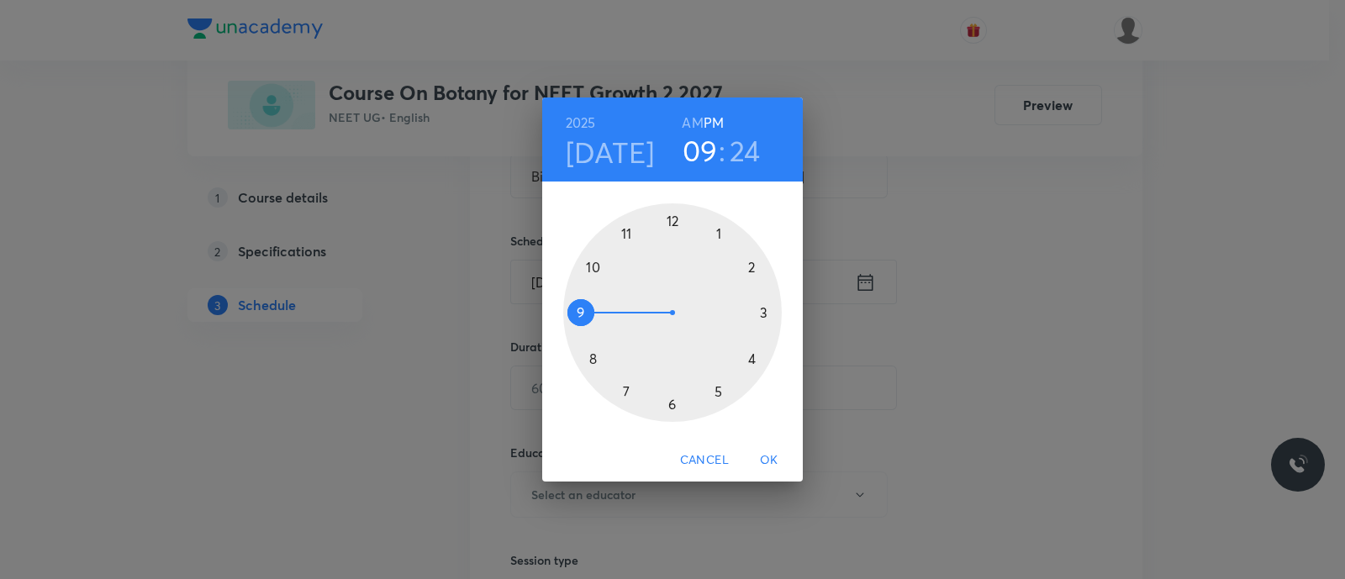
click at [687, 128] on h6 "AM" at bounding box center [692, 123] width 21 height 24
click at [627, 232] on div at bounding box center [672, 312] width 219 height 219
click at [591, 359] on div at bounding box center [672, 312] width 219 height 219
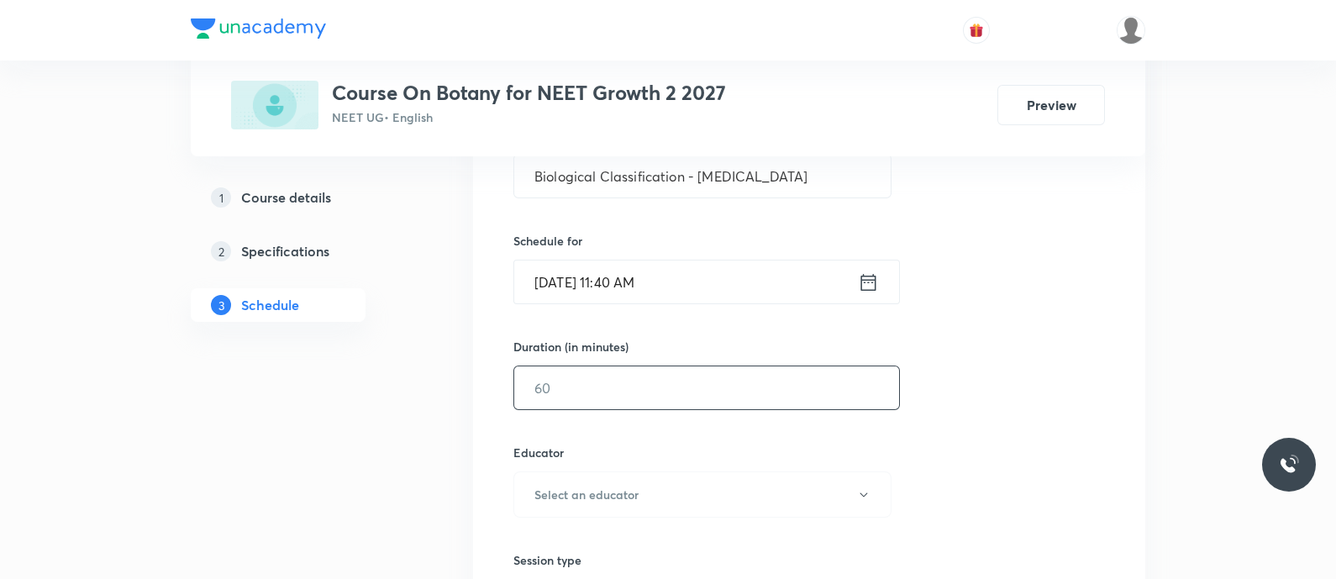
click at [591, 384] on input "text" at bounding box center [706, 387] width 385 height 43
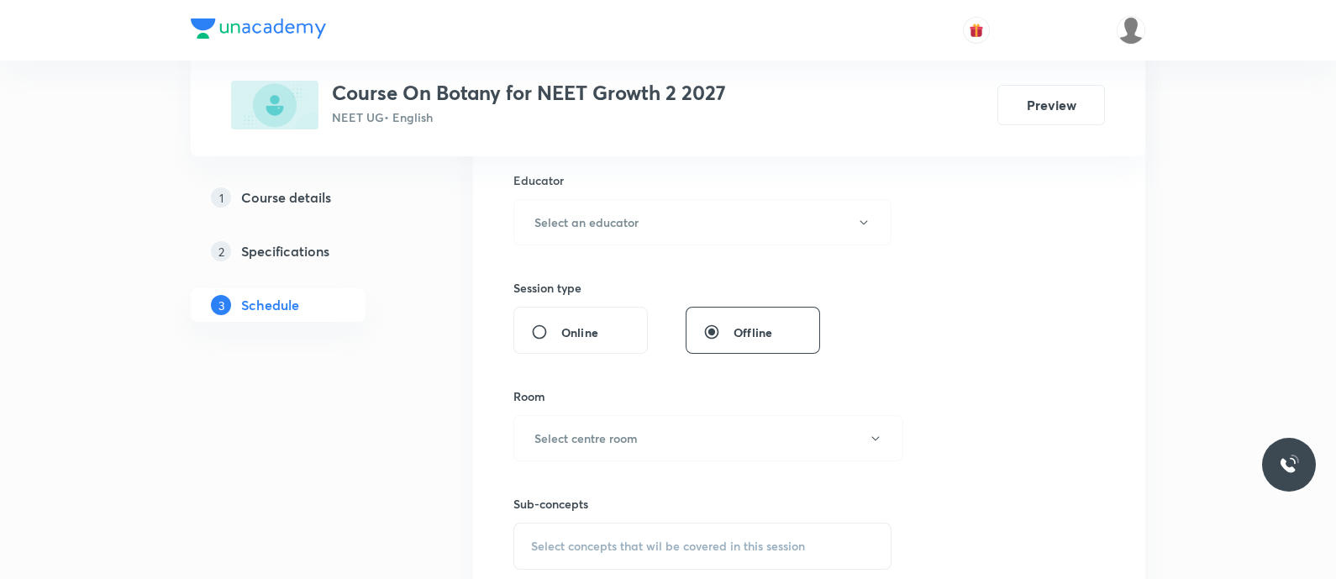
scroll to position [630, 0]
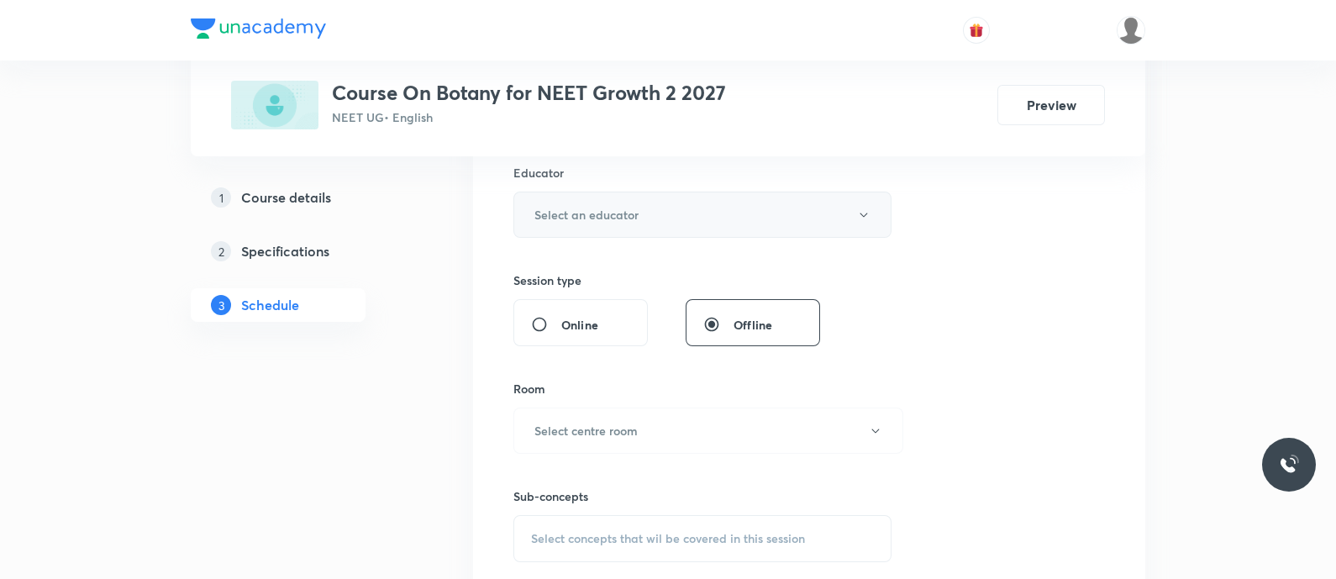
type input "90"
click at [568, 212] on h6 "Select an educator" at bounding box center [587, 215] width 104 height 18
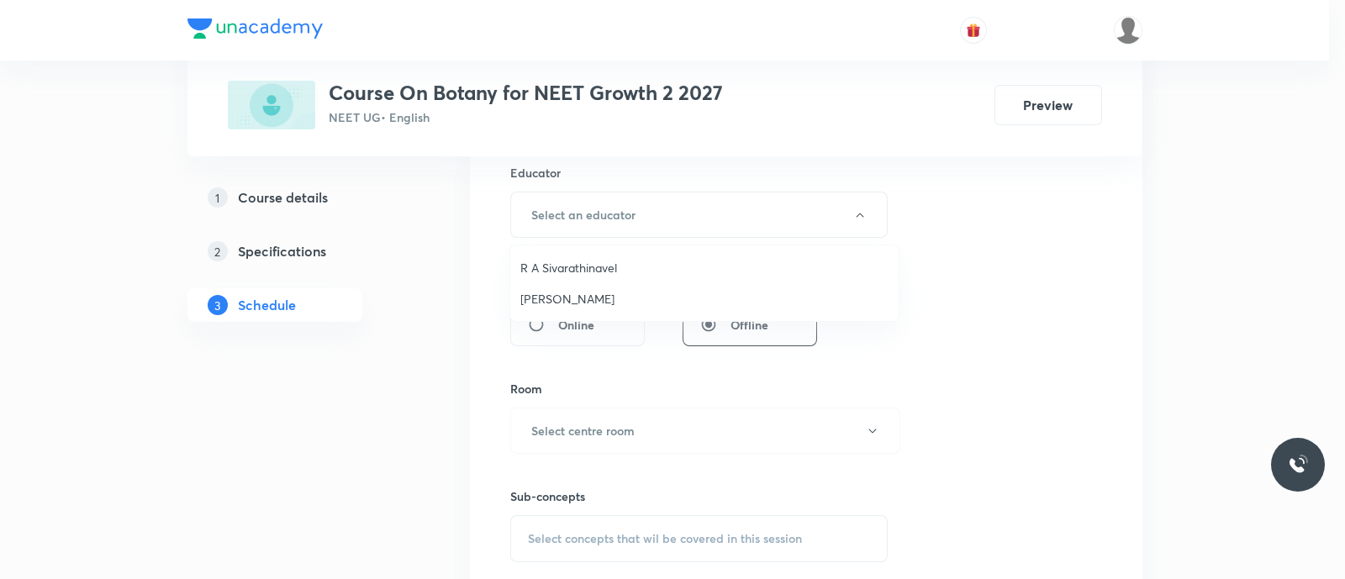
click at [567, 262] on span "R A Sivarathinavel" at bounding box center [704, 268] width 368 height 18
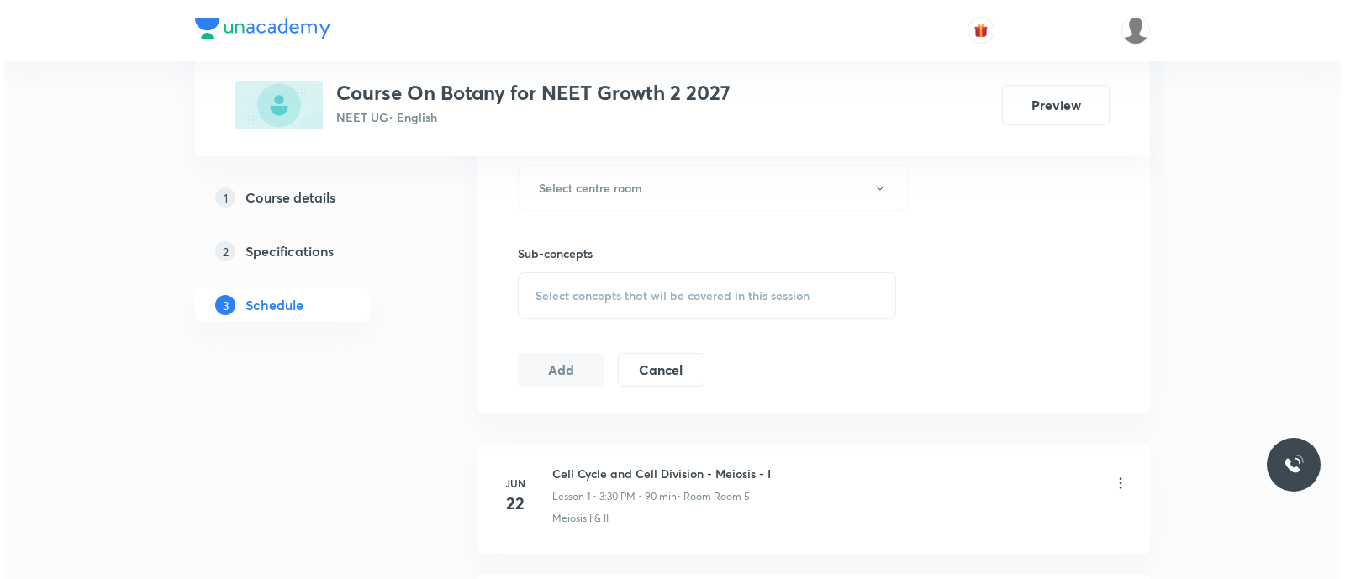
scroll to position [874, 0]
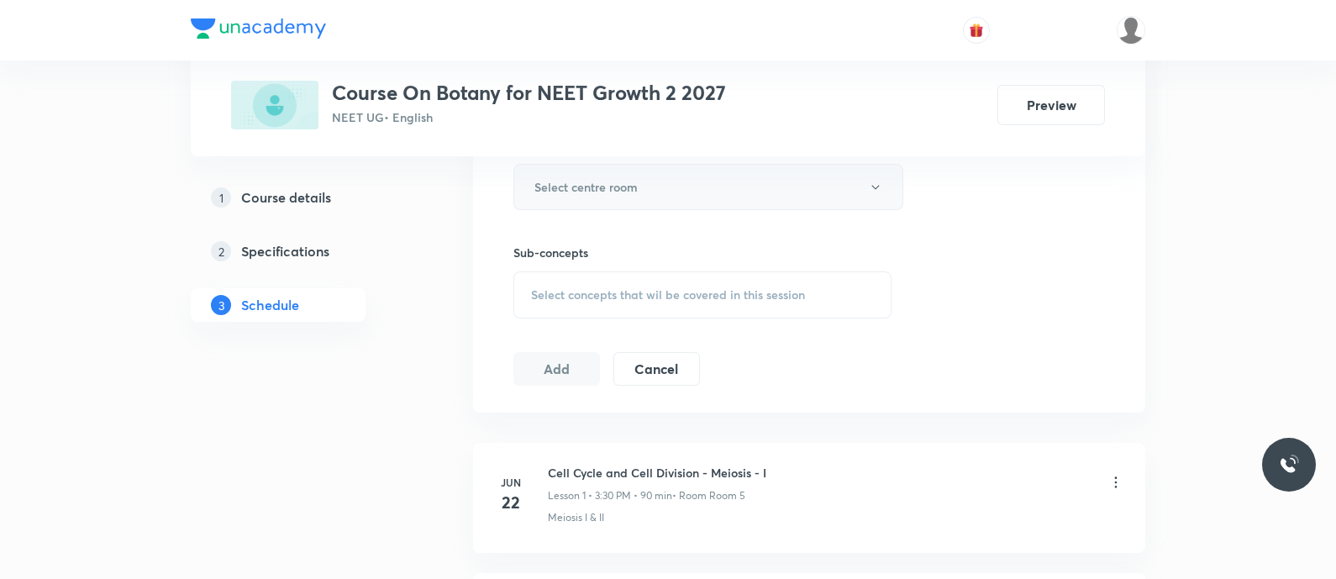
click at [561, 182] on h6 "Select centre room" at bounding box center [586, 187] width 103 height 18
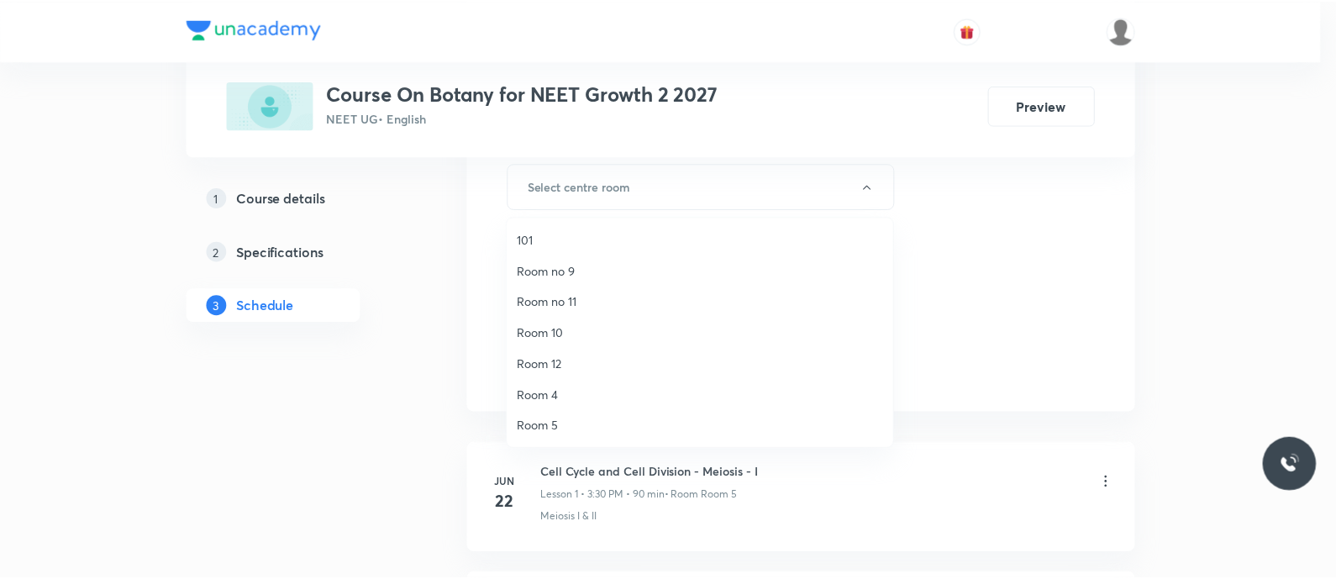
scroll to position [218, 0]
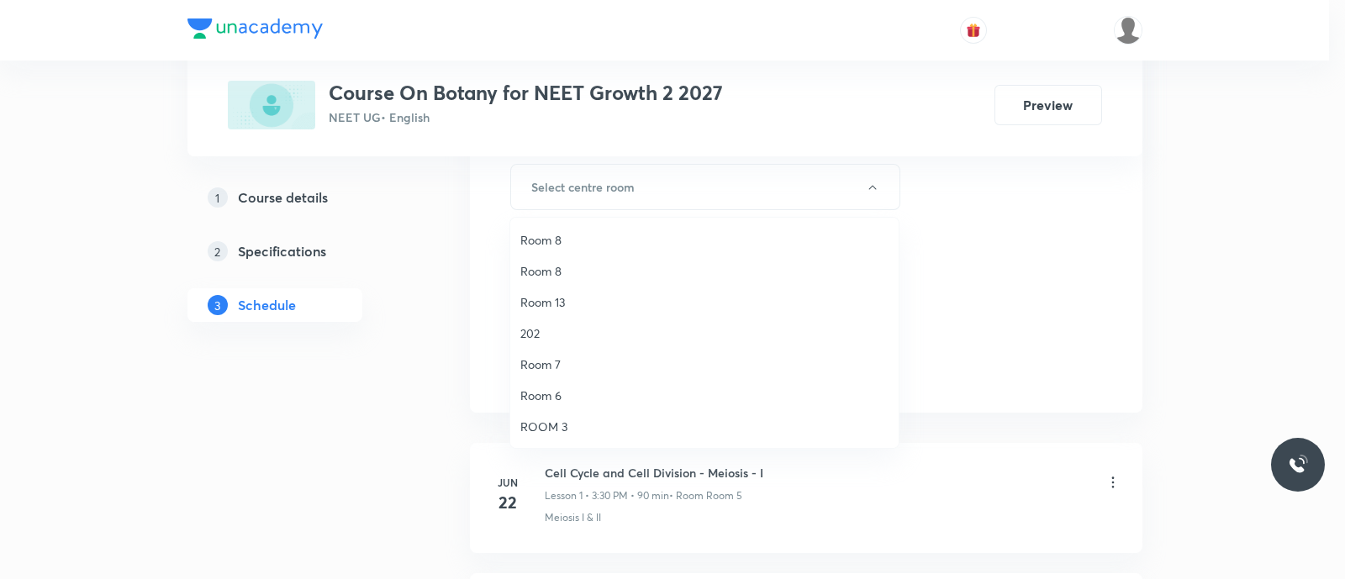
click at [550, 366] on span "Room 7" at bounding box center [704, 365] width 368 height 18
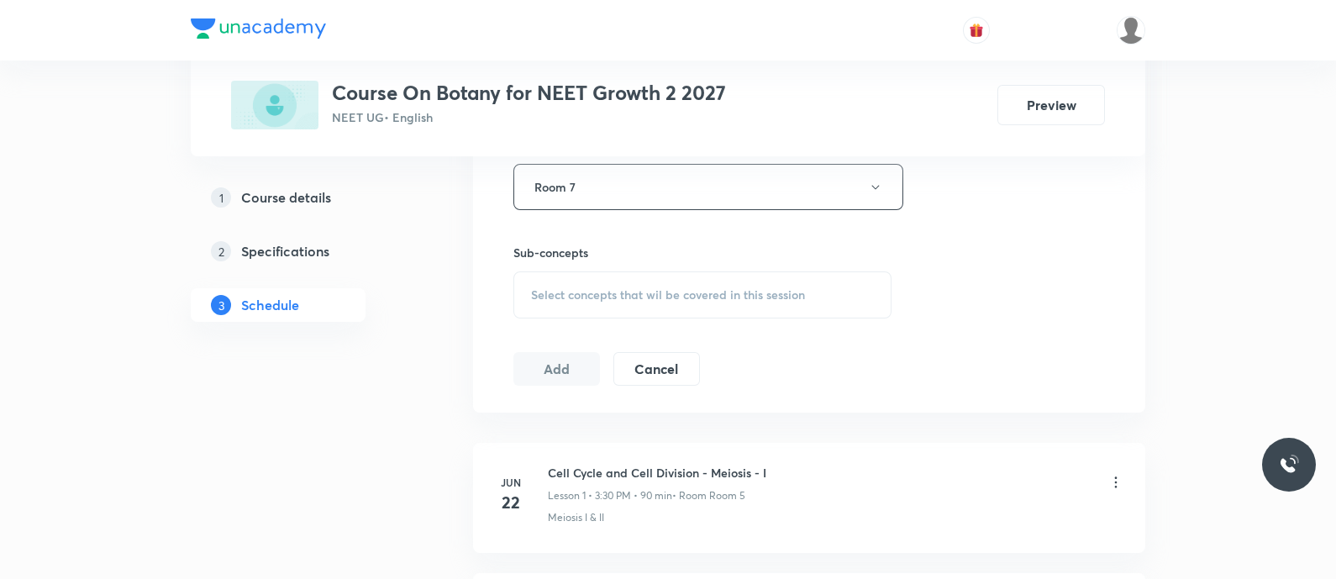
click at [550, 292] on span "Select concepts that wil be covered in this session" at bounding box center [668, 294] width 274 height 13
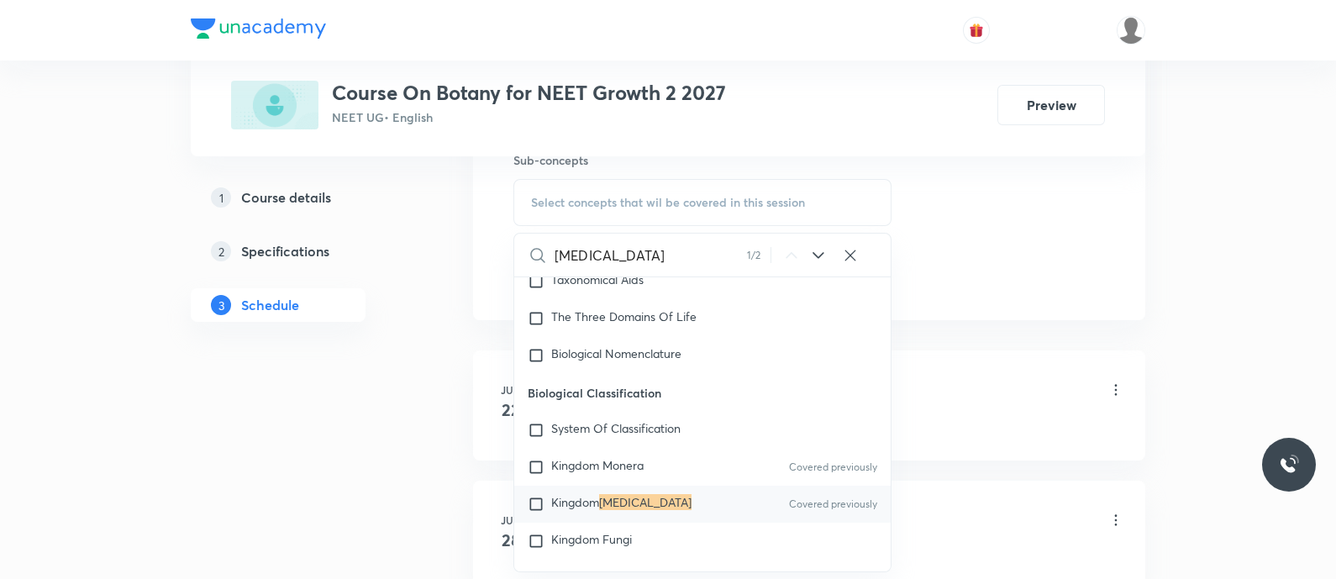
scroll to position [509, 0]
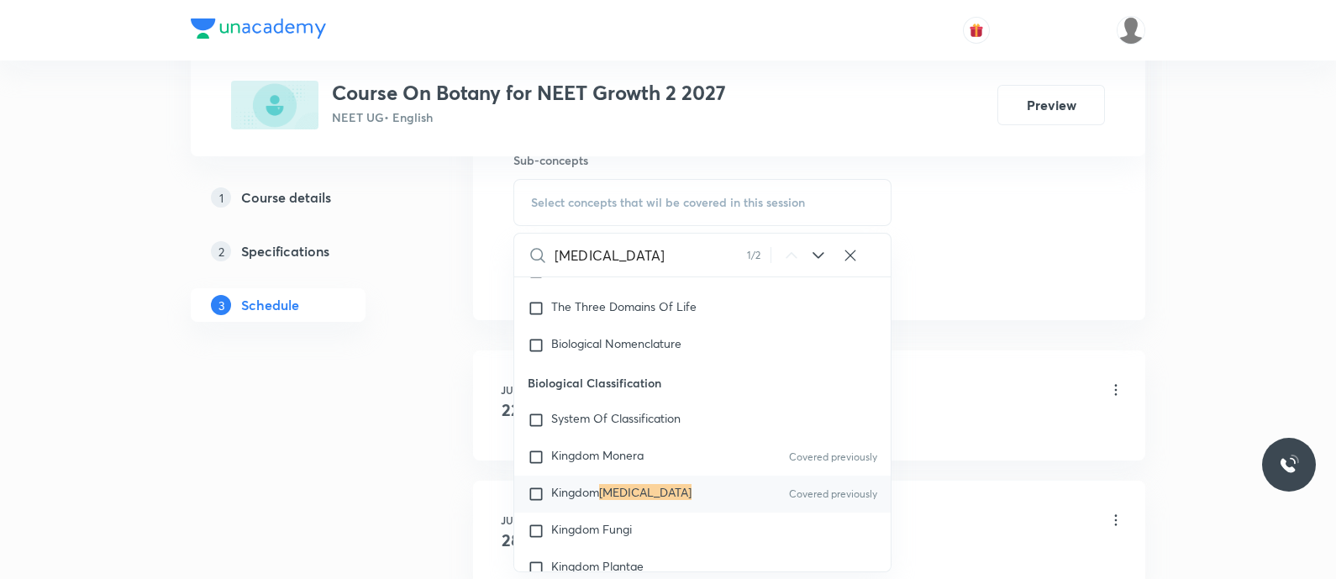
type input "Protista"
click at [546, 488] on input "checkbox" at bounding box center [540, 494] width 24 height 17
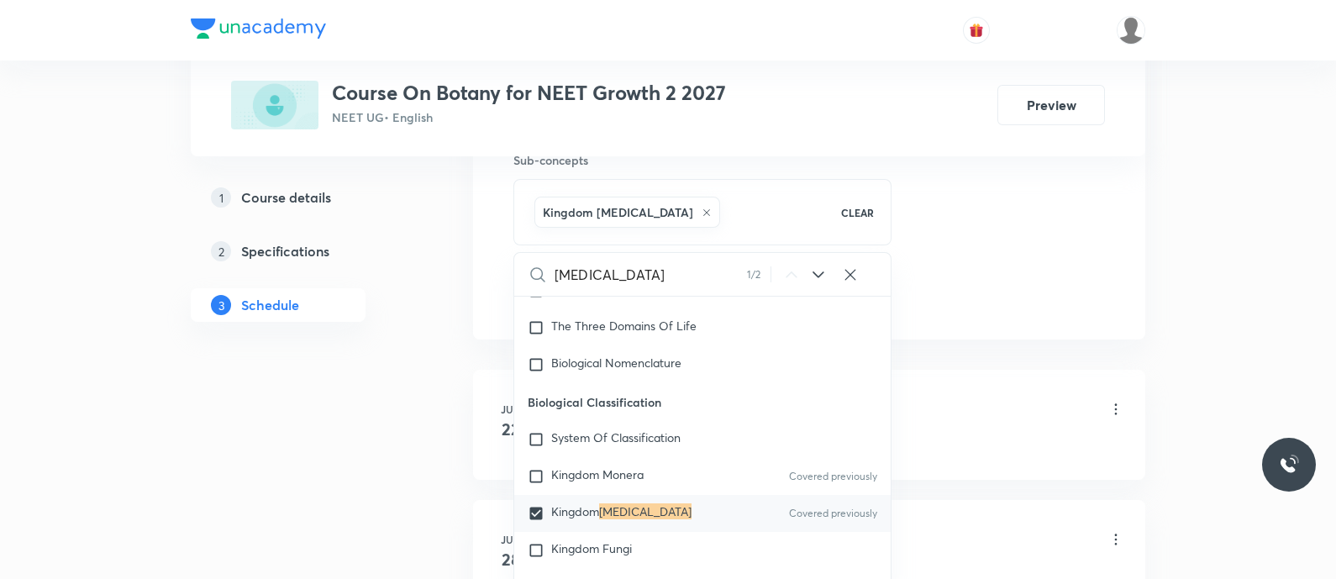
click at [816, 282] on icon at bounding box center [819, 275] width 20 height 20
checkbox input "true"
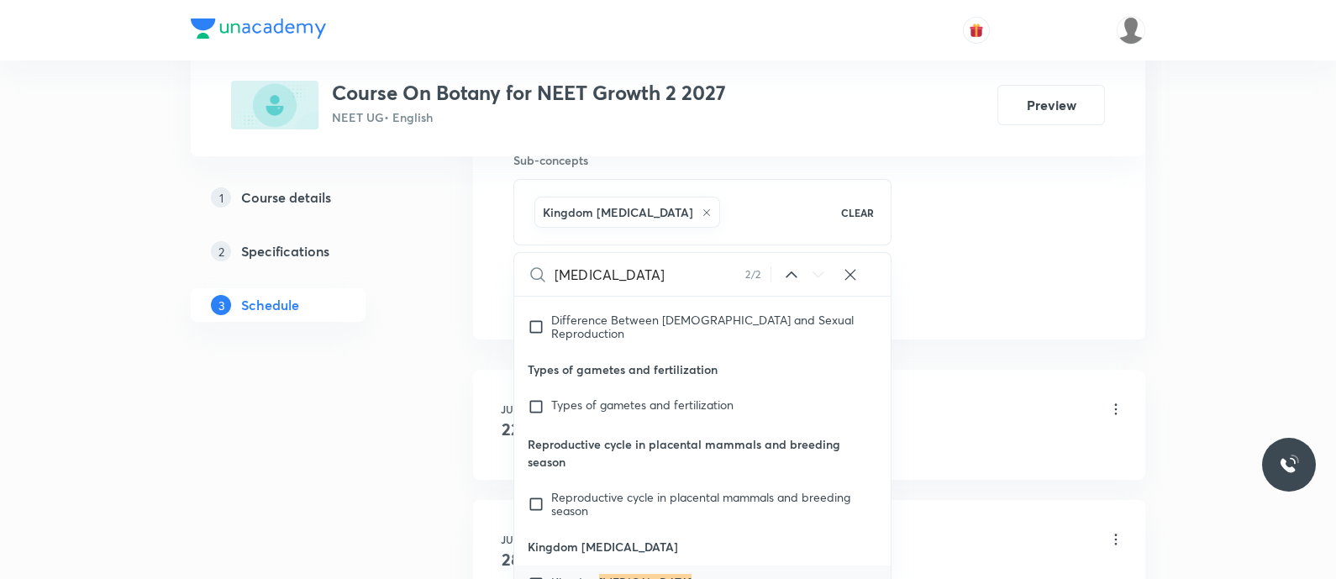
scroll to position [21373, 0]
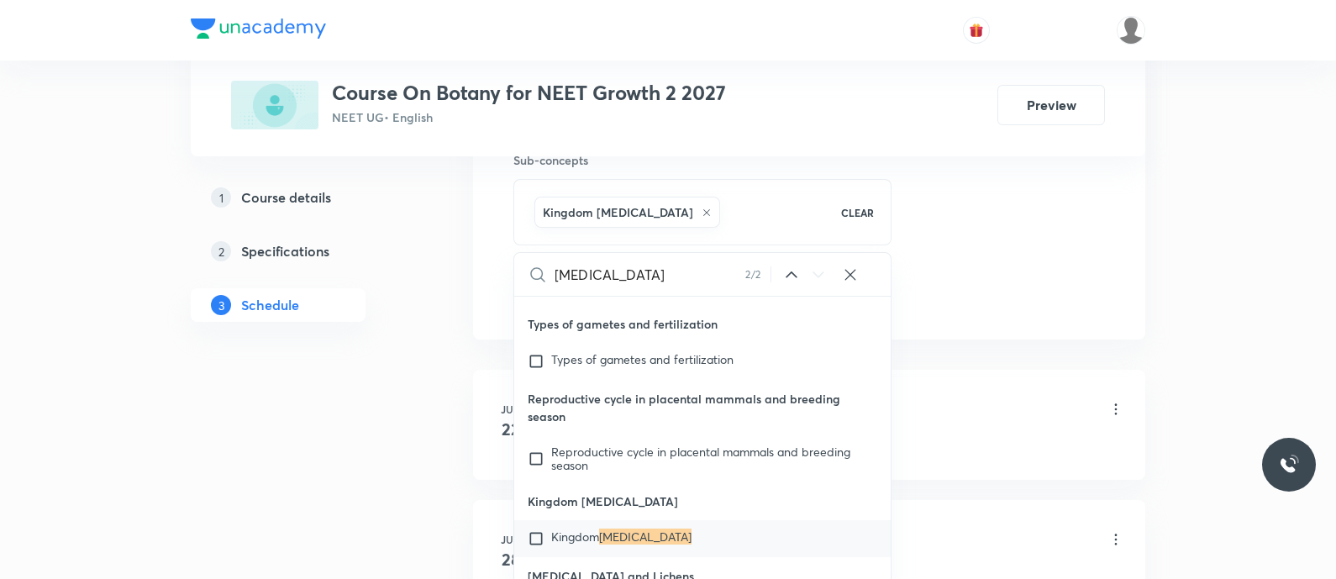
click at [414, 445] on div "1 Course details 2 Specifications 3 Schedule" at bounding box center [305, 548] width 229 height 2463
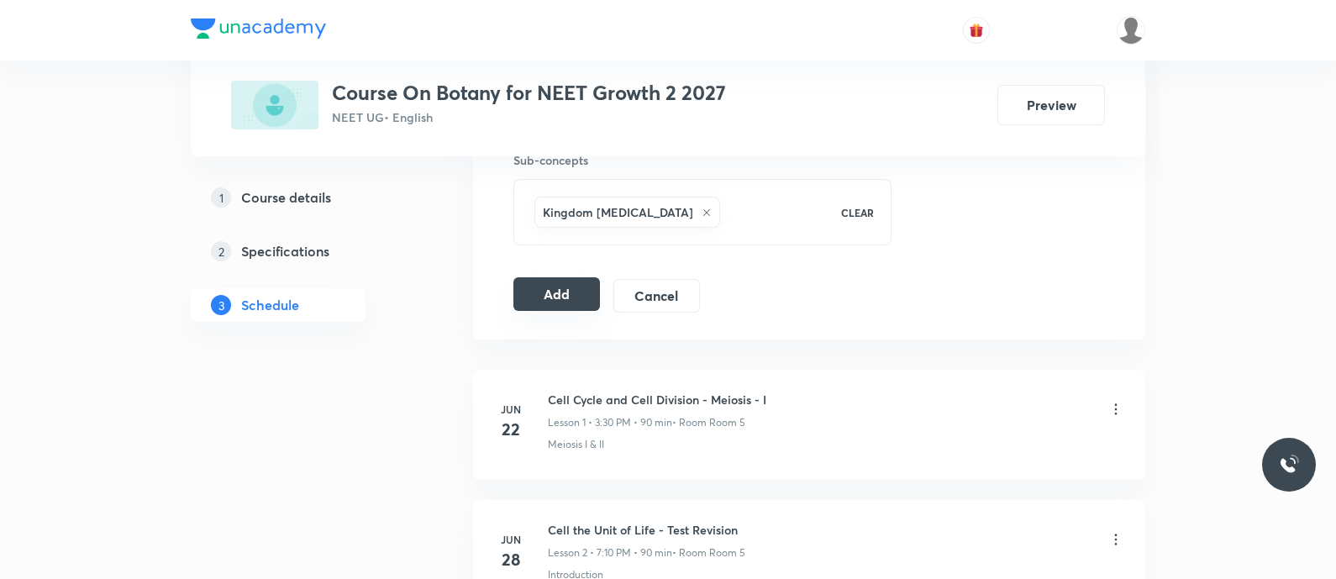
click at [559, 287] on button "Add" at bounding box center [557, 294] width 87 height 34
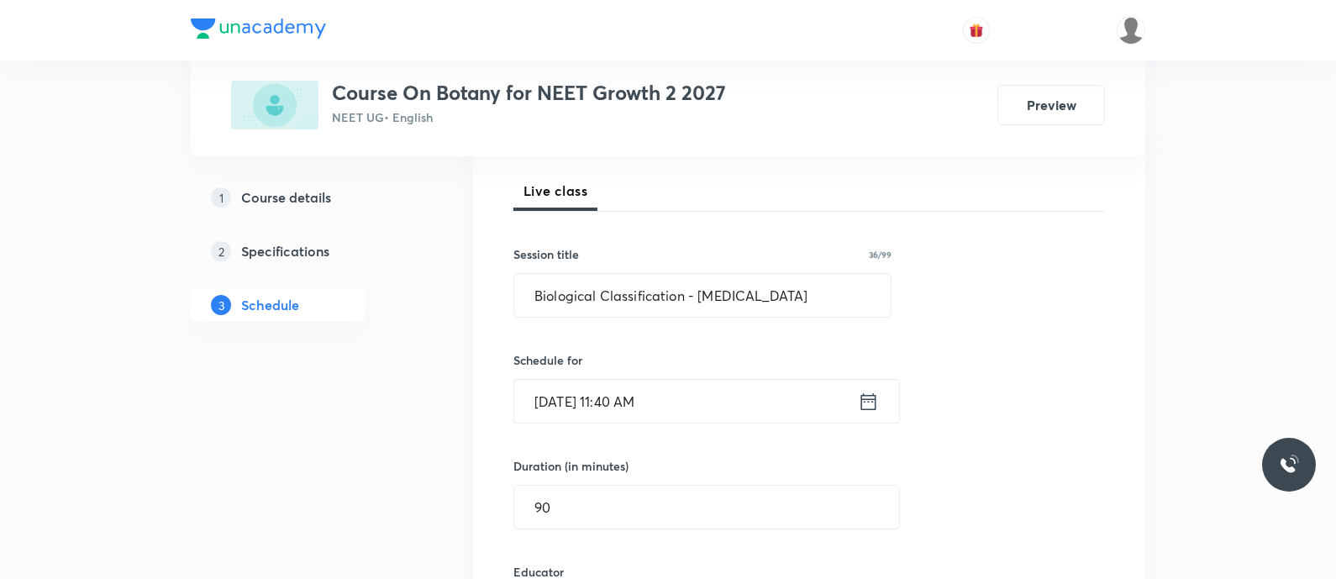
scroll to position [223, 0]
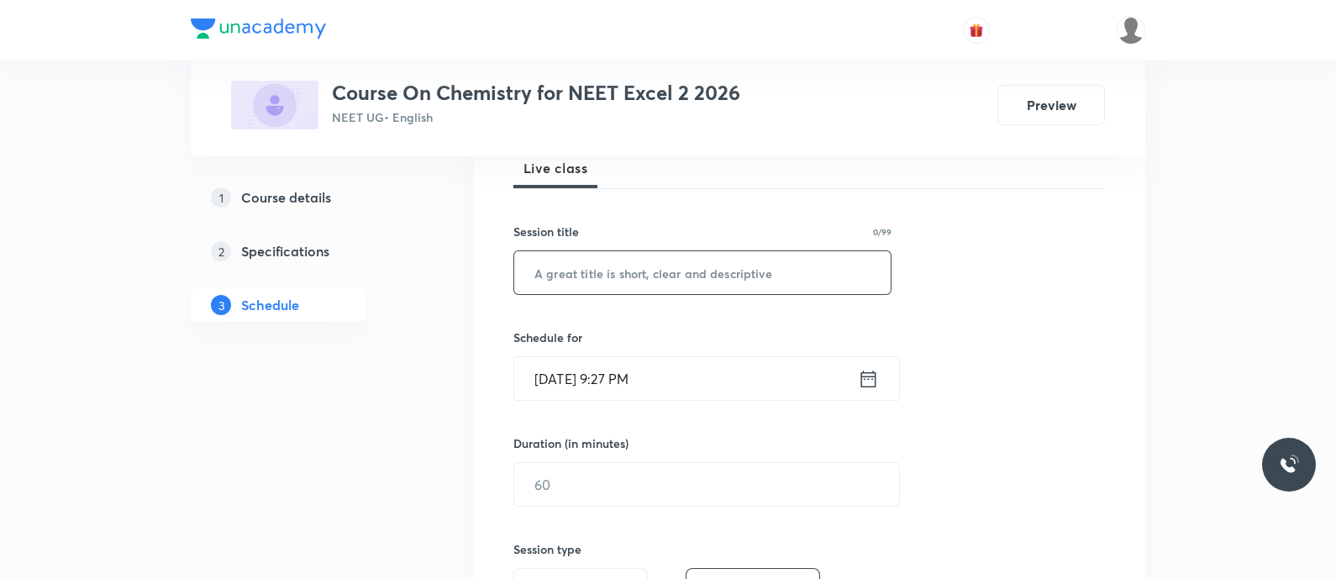
click at [540, 277] on input "text" at bounding box center [702, 272] width 377 height 43
paste input "Alcohols Phenols and Ethers - Chemical properties"
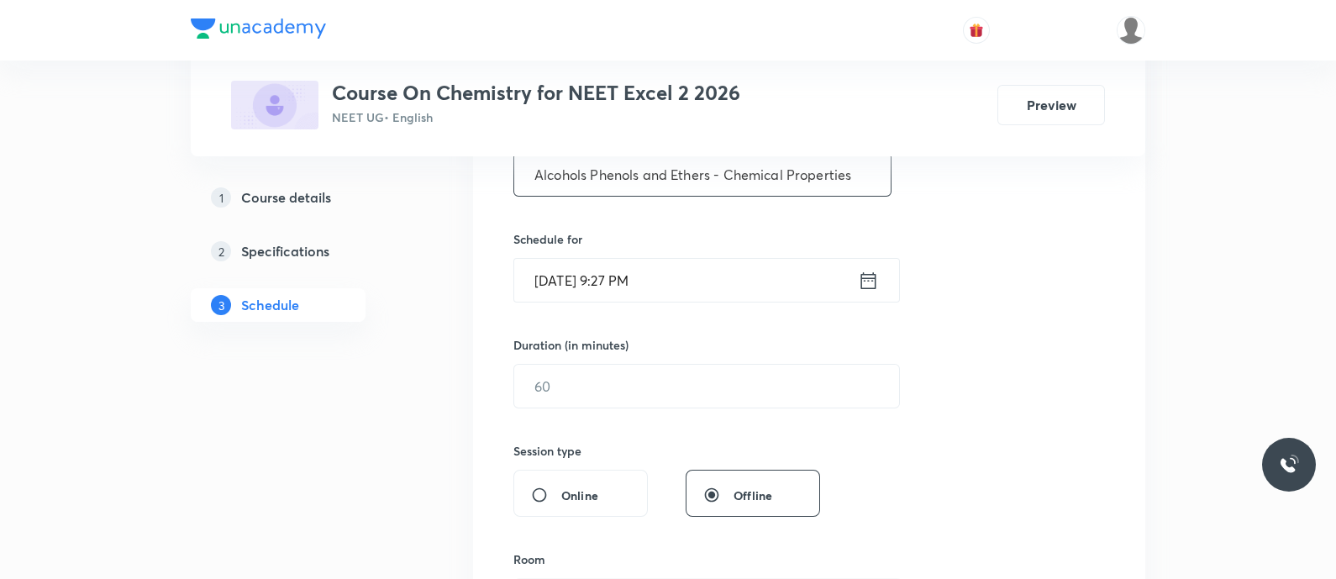
scroll to position [352, 0]
type input "Alcohols Phenols and Ethers - Chemical Properties"
click at [862, 285] on icon at bounding box center [869, 279] width 15 height 17
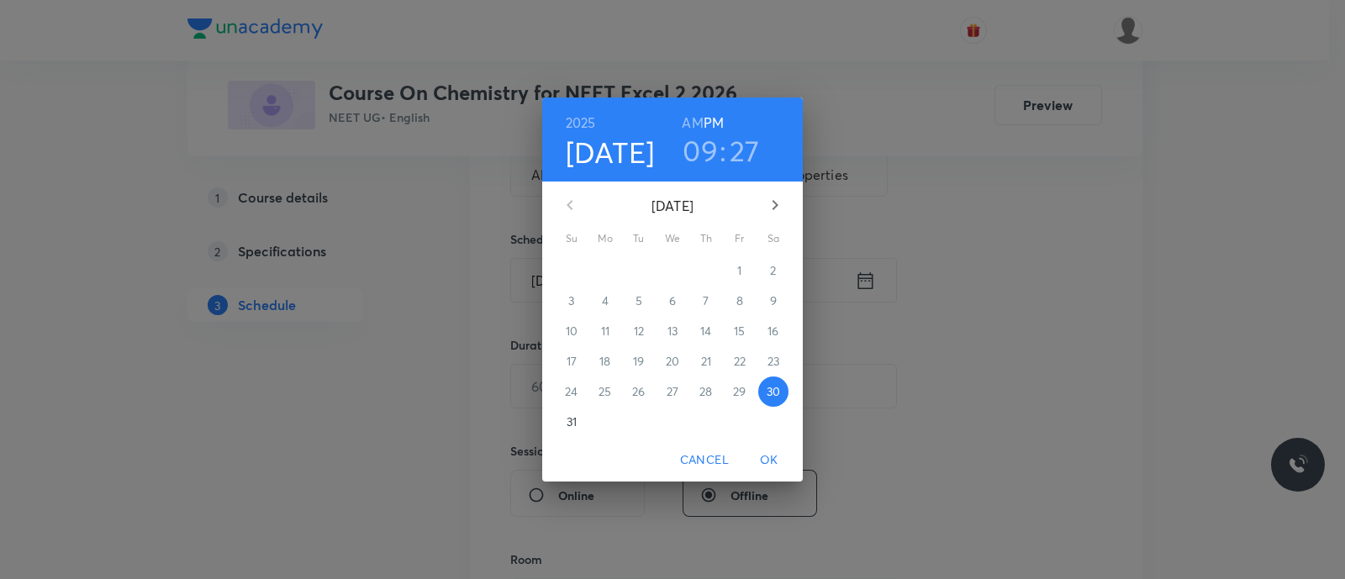
click at [570, 426] on p "31" at bounding box center [572, 422] width 10 height 17
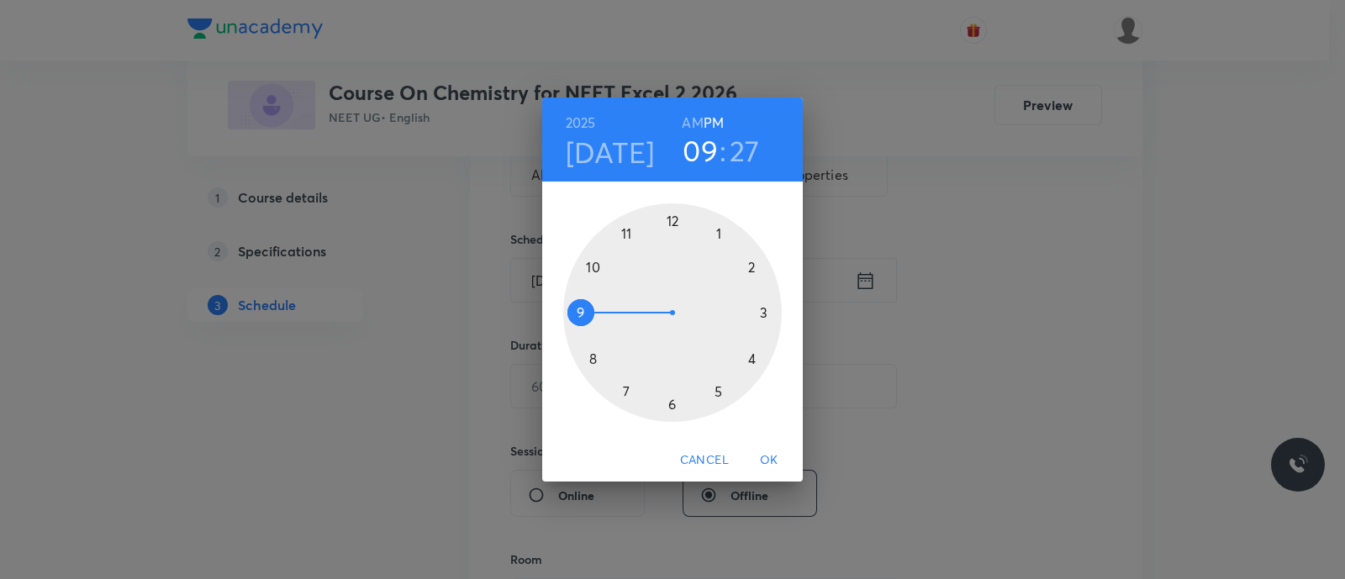
click at [593, 266] on div at bounding box center [672, 312] width 219 height 219
click at [691, 117] on h6 "AM" at bounding box center [692, 123] width 21 height 24
click at [673, 220] on div at bounding box center [672, 312] width 219 height 219
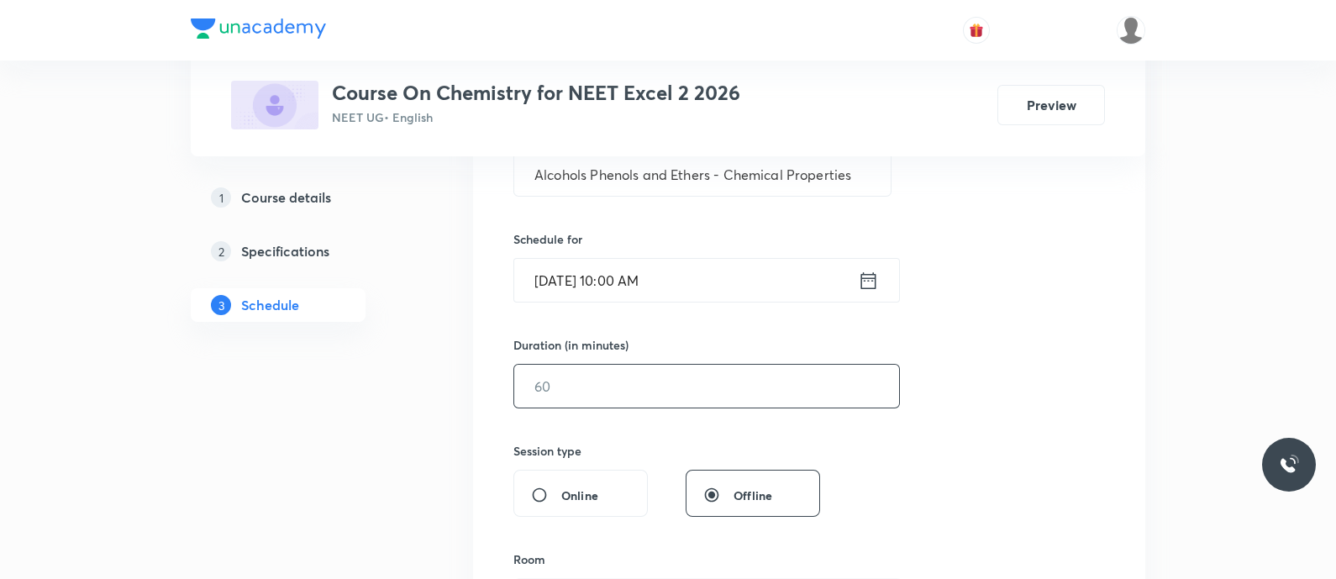
click at [609, 373] on input "text" at bounding box center [706, 386] width 385 height 43
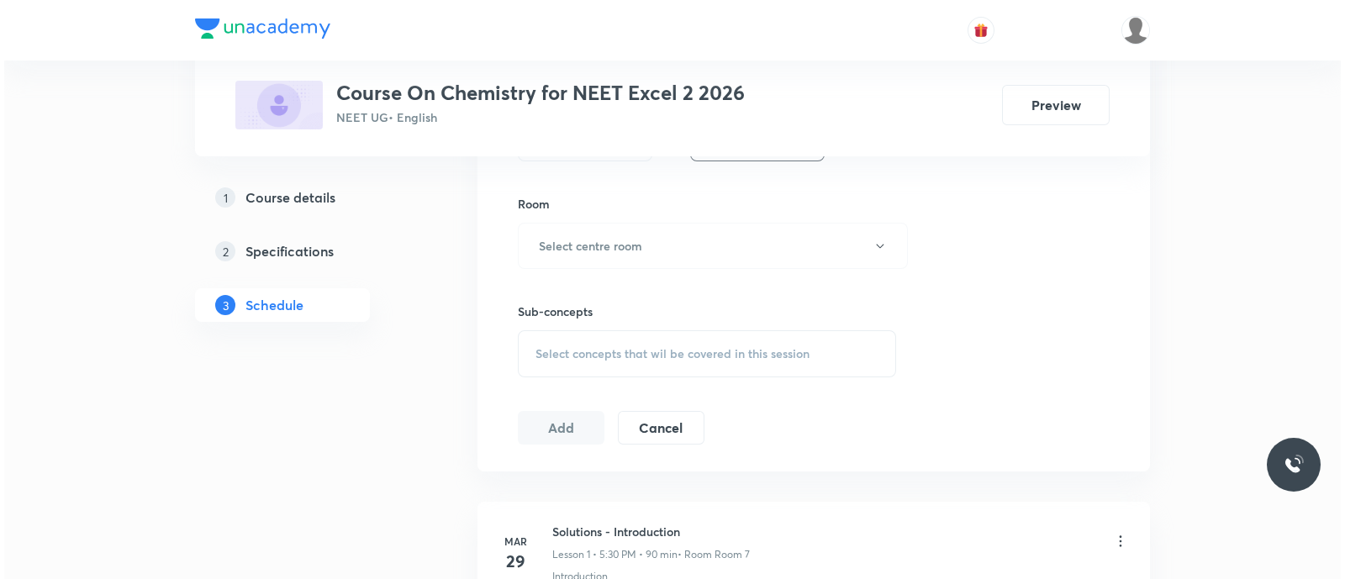
scroll to position [711, 0]
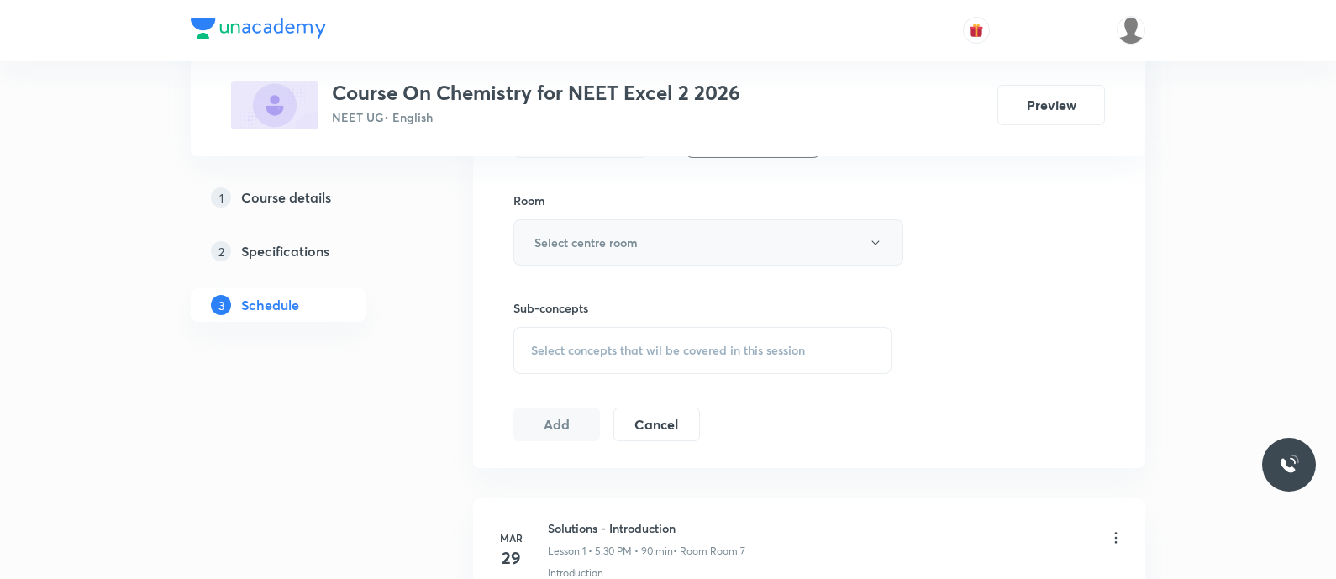
type input "90"
click at [580, 242] on h6 "Select centre room" at bounding box center [586, 243] width 103 height 18
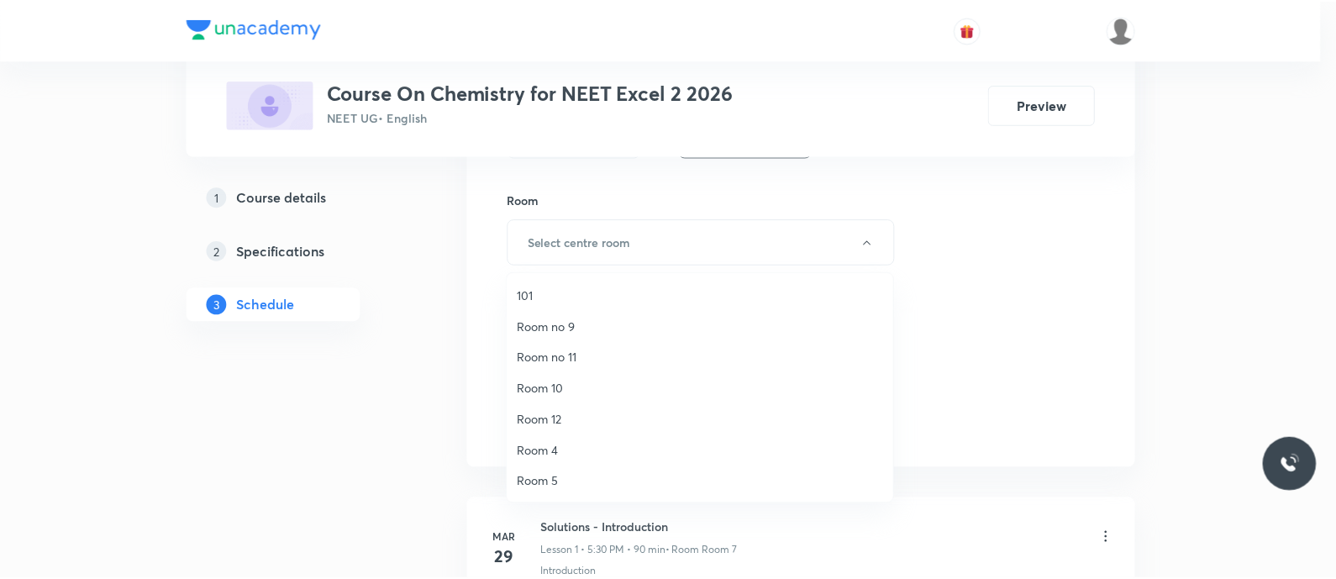
scroll to position [218, 0]
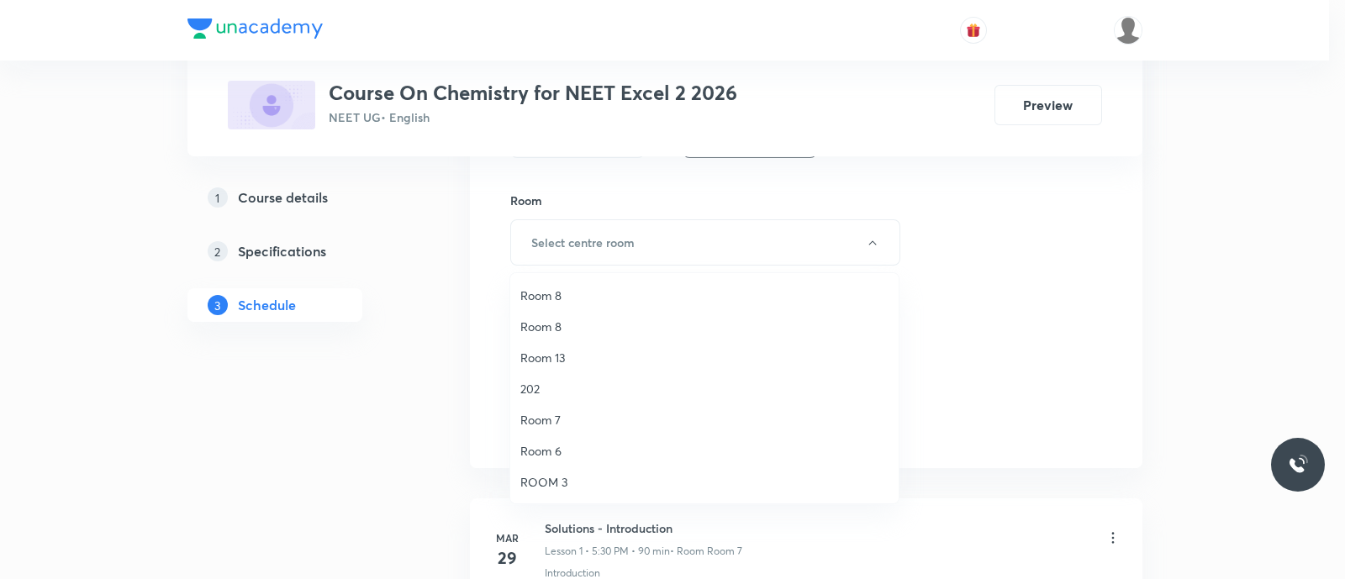
click at [552, 423] on span "Room 7" at bounding box center [704, 420] width 368 height 18
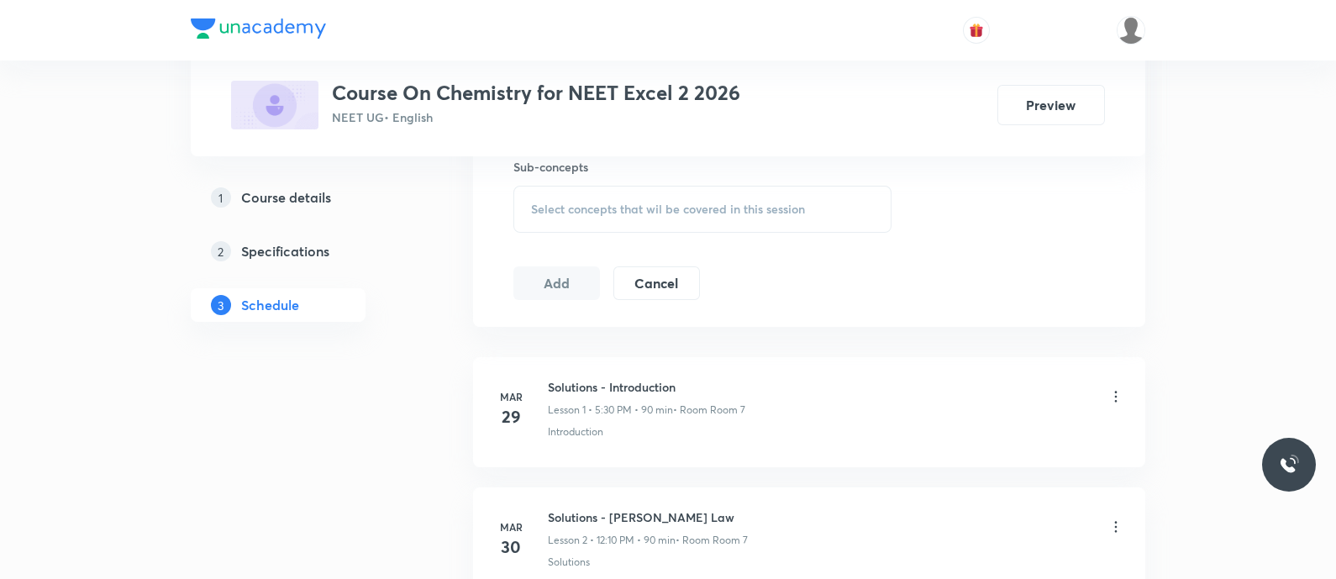
scroll to position [858, 0]
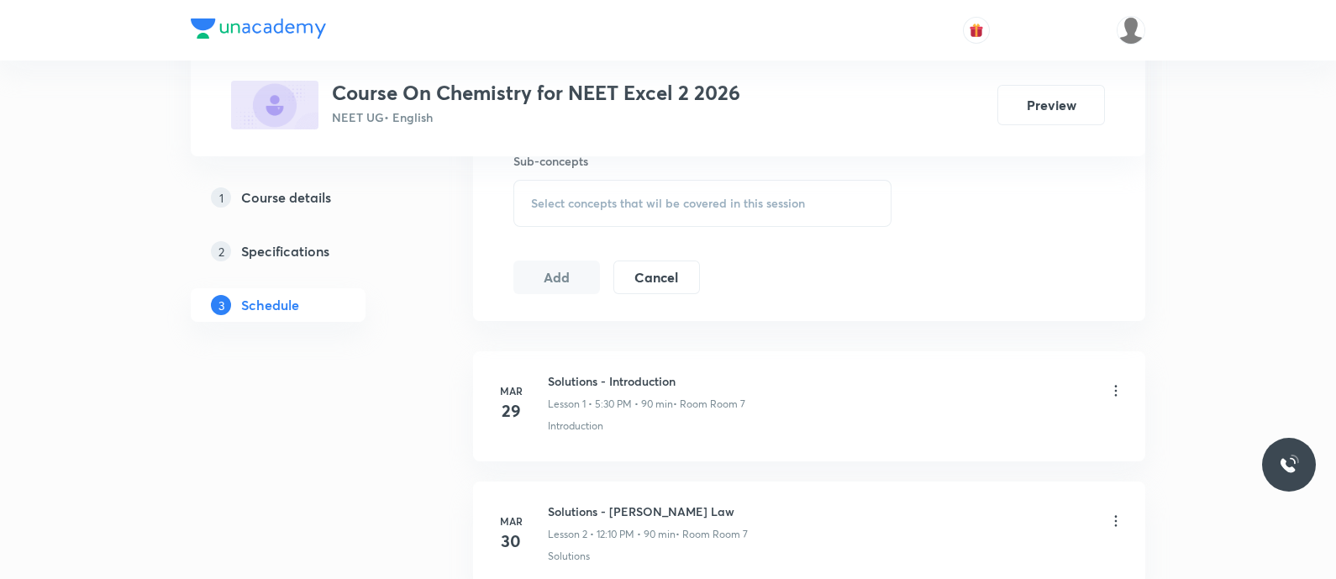
click at [550, 201] on span "Select concepts that wil be covered in this session" at bounding box center [668, 203] width 274 height 13
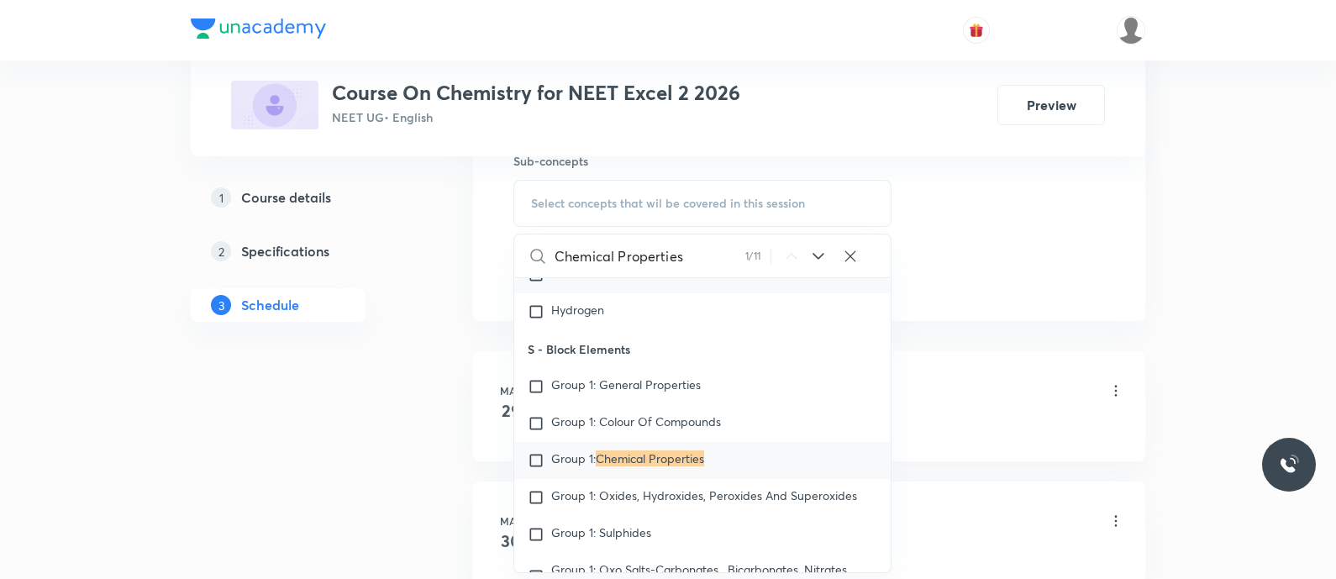
scroll to position [21166, 0]
type input "Chemical Properties"
click at [811, 250] on icon at bounding box center [819, 256] width 20 height 20
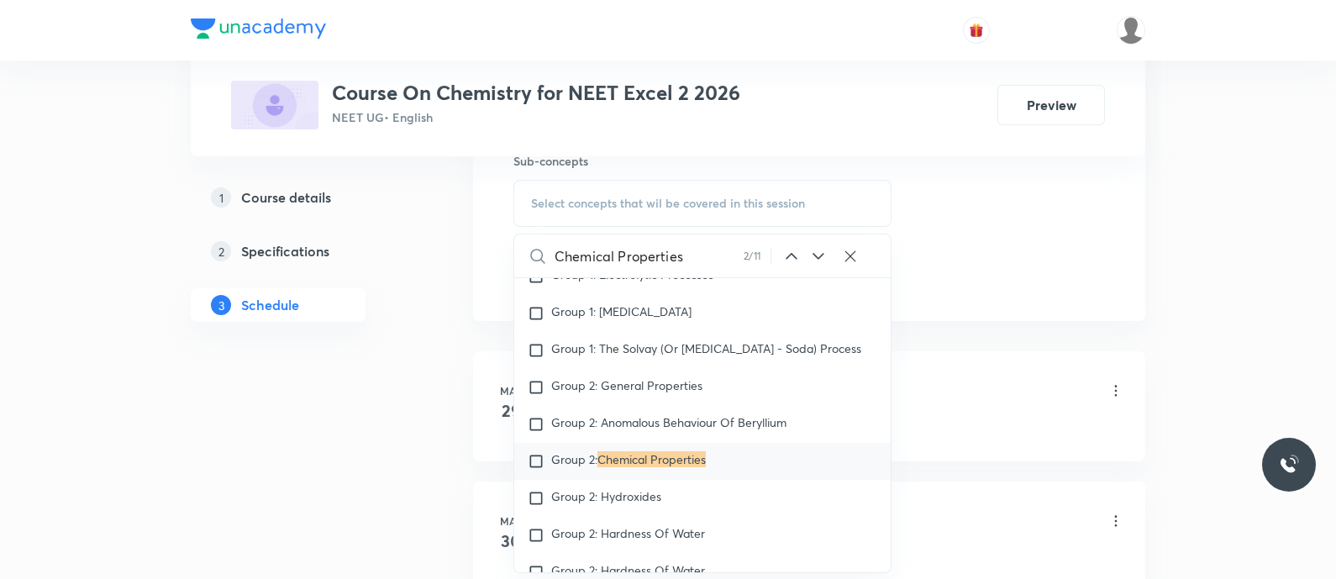
click at [811, 250] on icon at bounding box center [819, 256] width 20 height 20
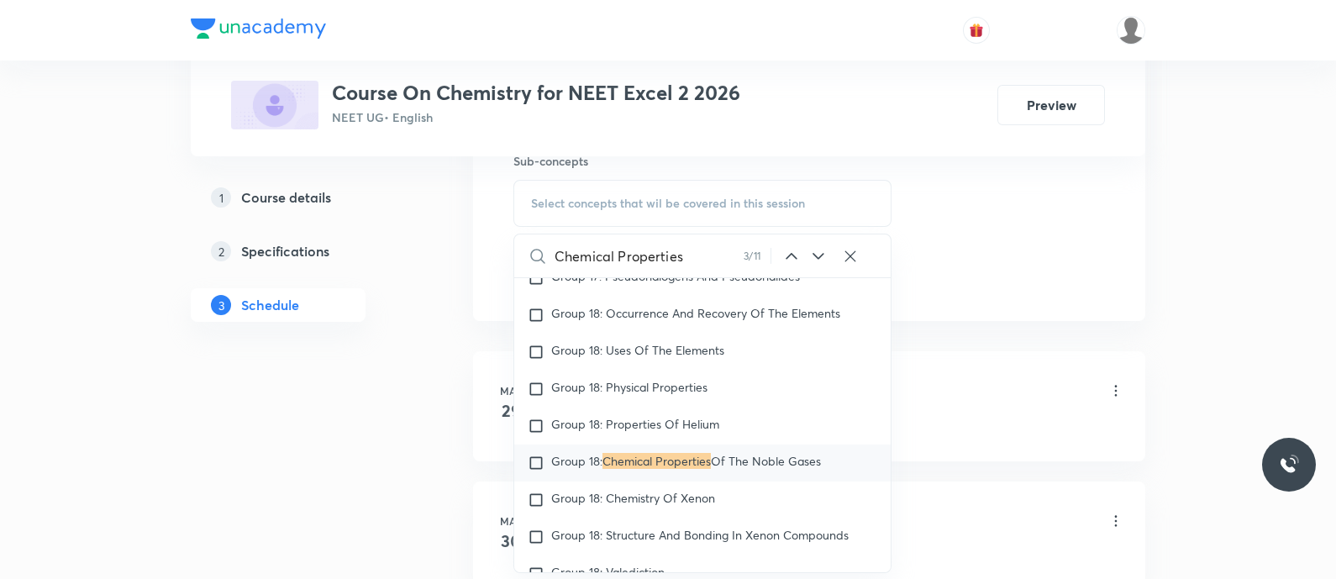
click at [811, 250] on icon at bounding box center [819, 256] width 20 height 20
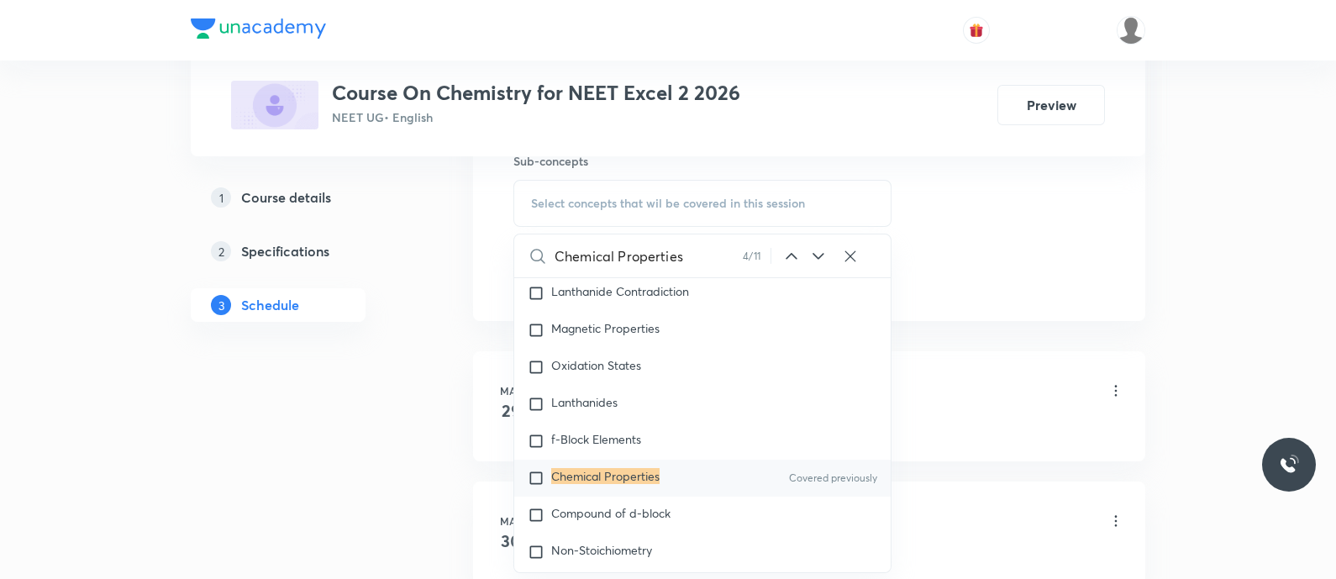
scroll to position [26934, 0]
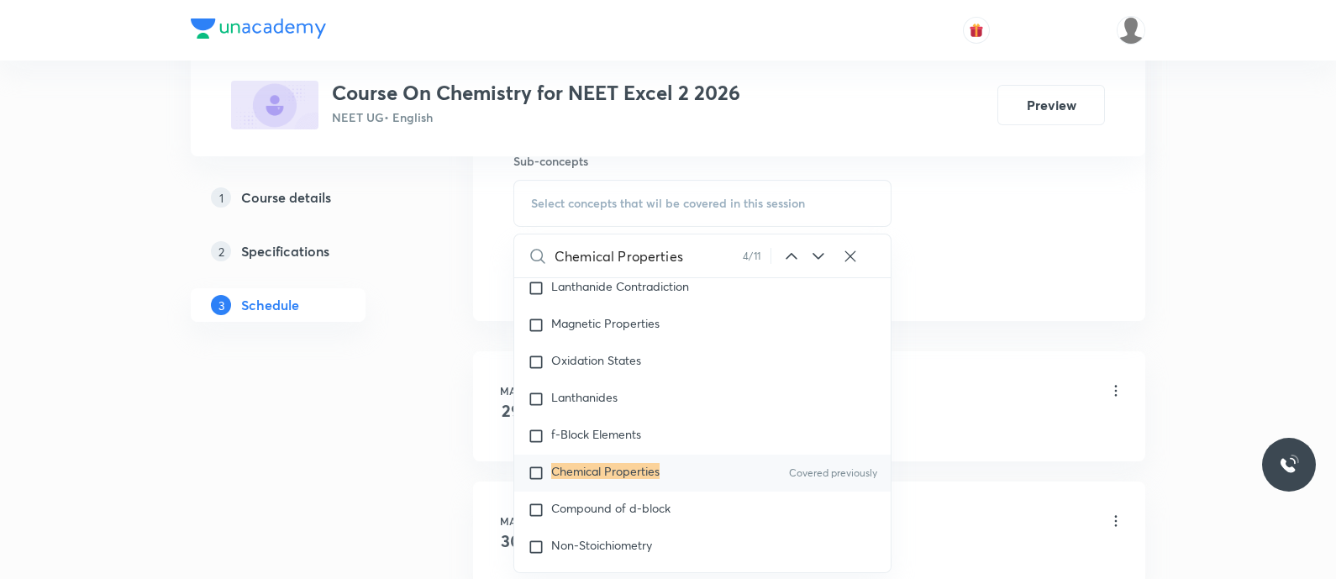
click at [573, 479] on mark "Chemical Properties" at bounding box center [605, 471] width 108 height 16
checkbox input "true"
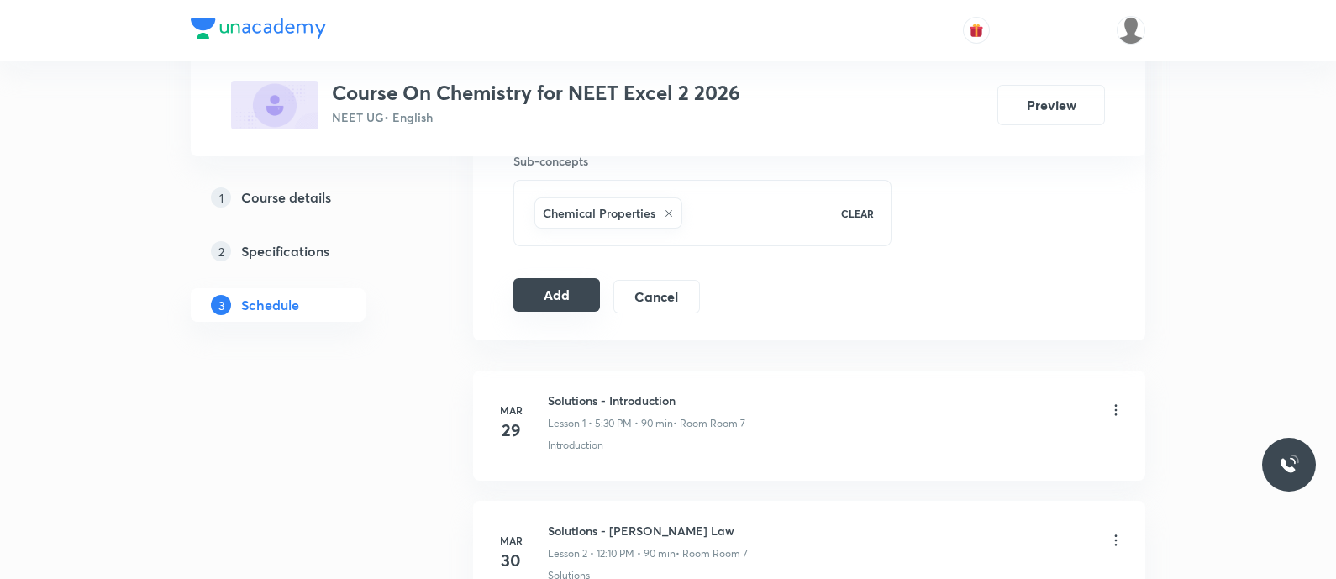
click at [555, 282] on button "Add" at bounding box center [557, 295] width 87 height 34
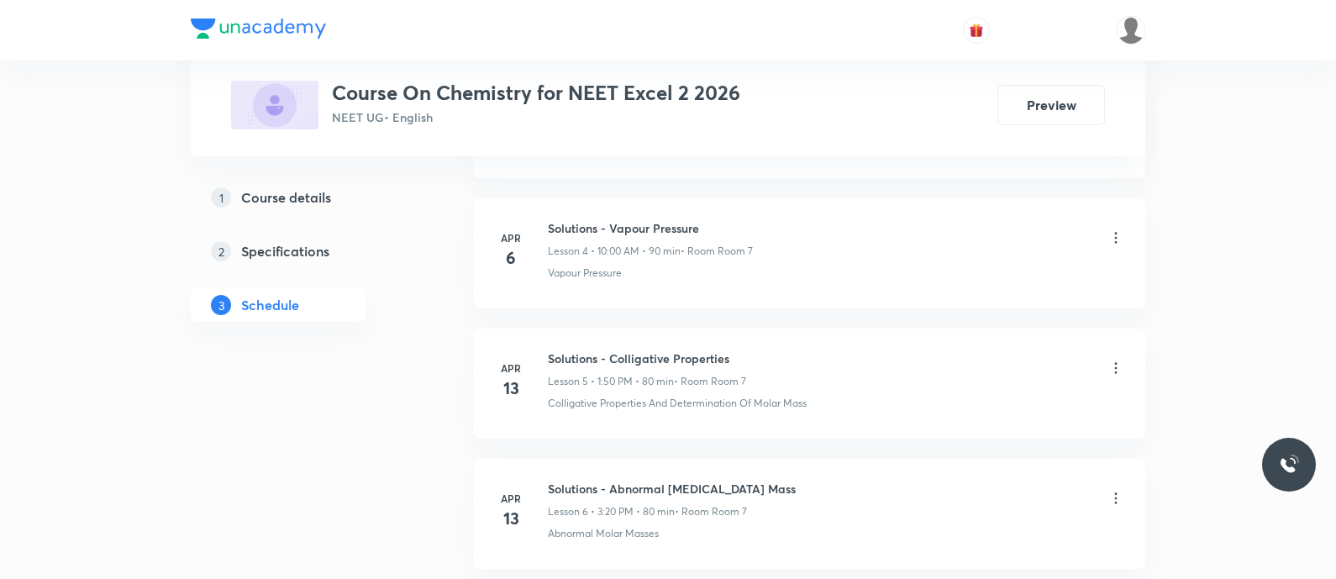
scroll to position [0, 0]
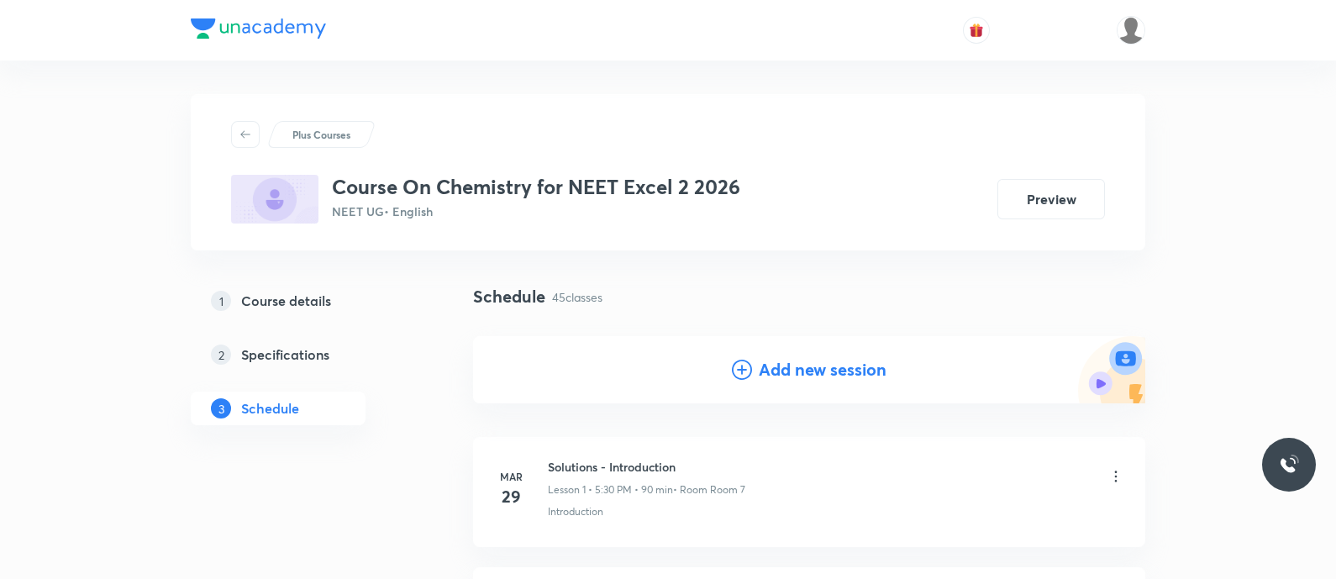
click at [749, 372] on icon at bounding box center [742, 370] width 20 height 20
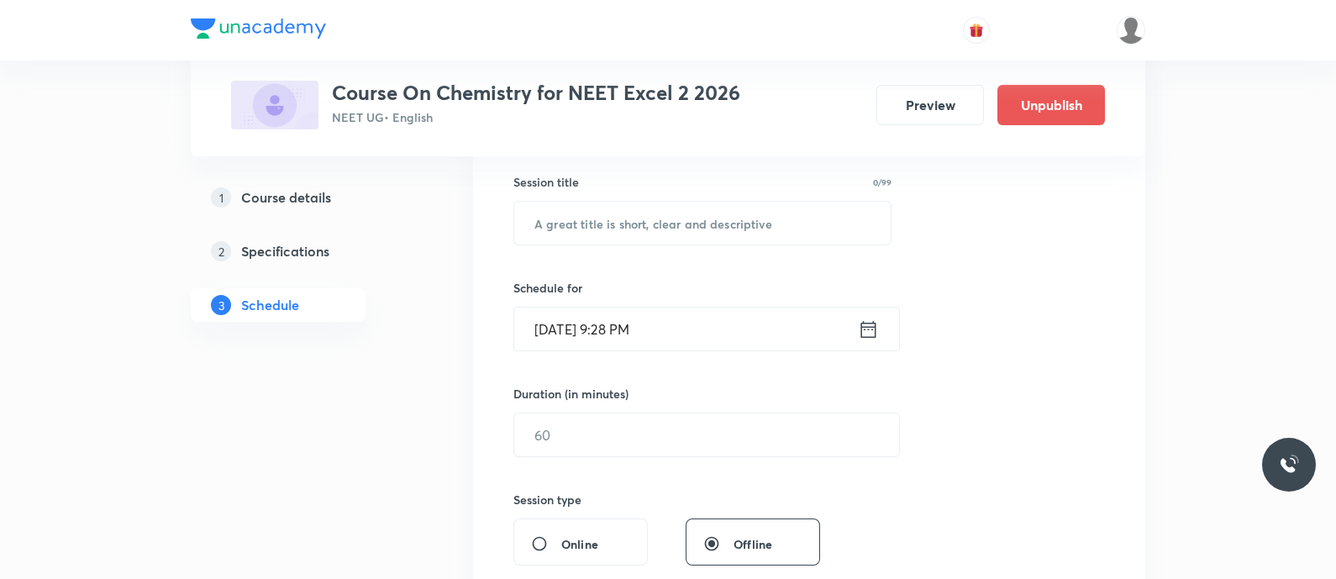
scroll to position [312, 0]
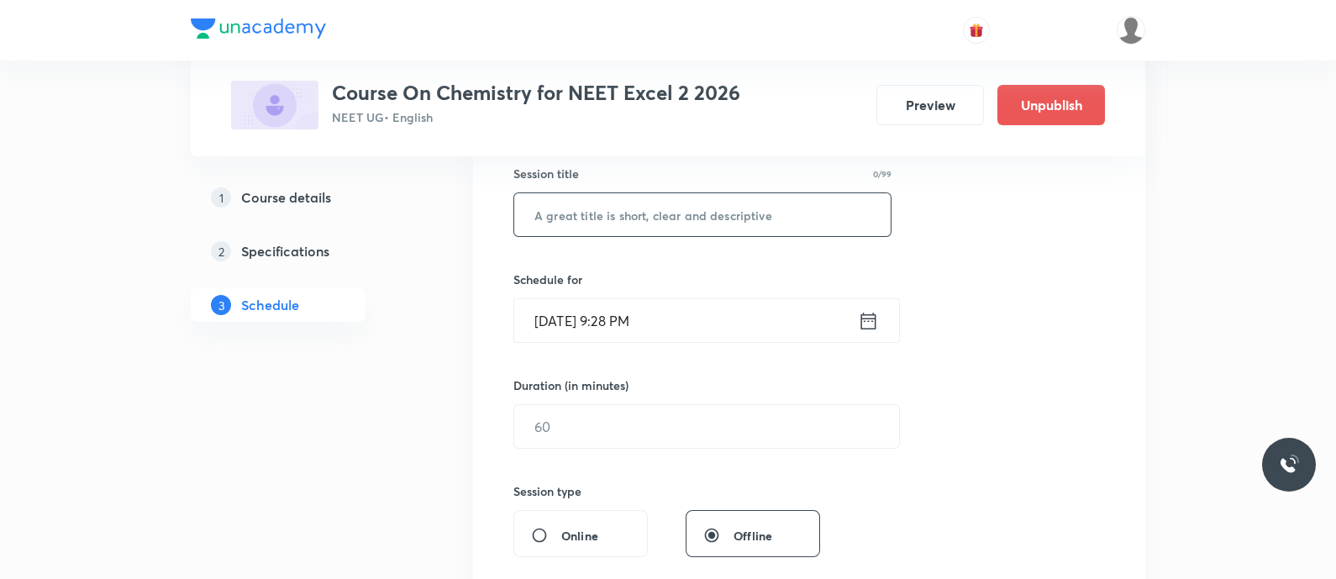
click at [544, 203] on input "text" at bounding box center [702, 214] width 377 height 43
paste input "Alcohols Phenols and Ethers - Phenol"
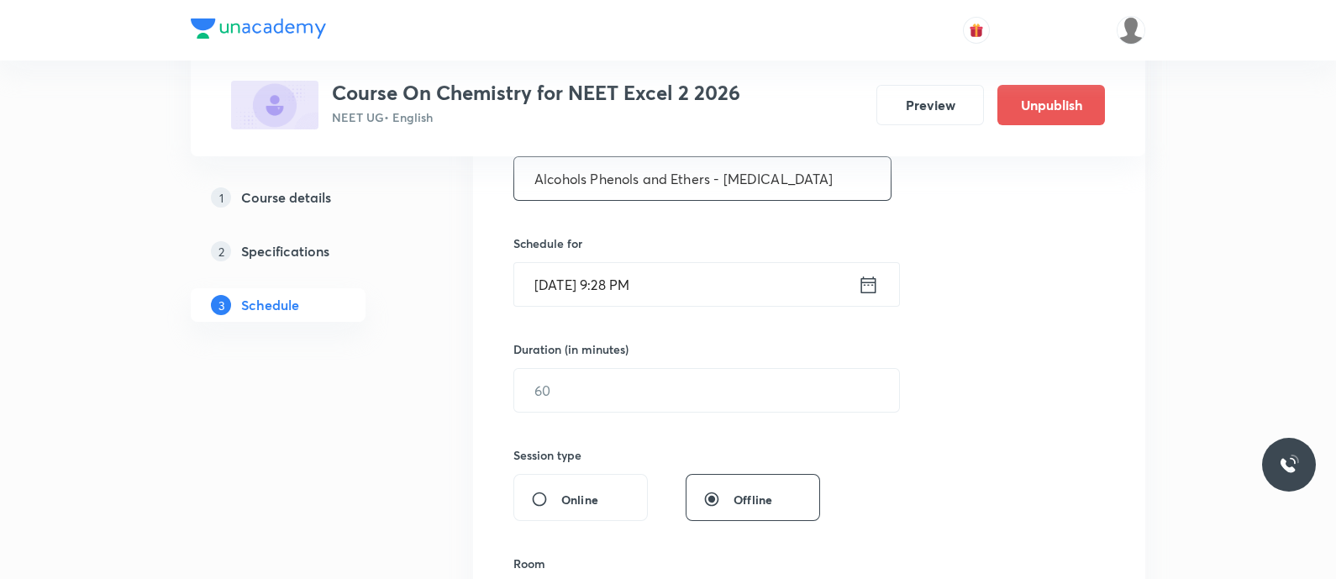
type input "Alcohols Phenols and Ethers - Phenol"
click at [871, 276] on icon at bounding box center [869, 284] width 15 height 17
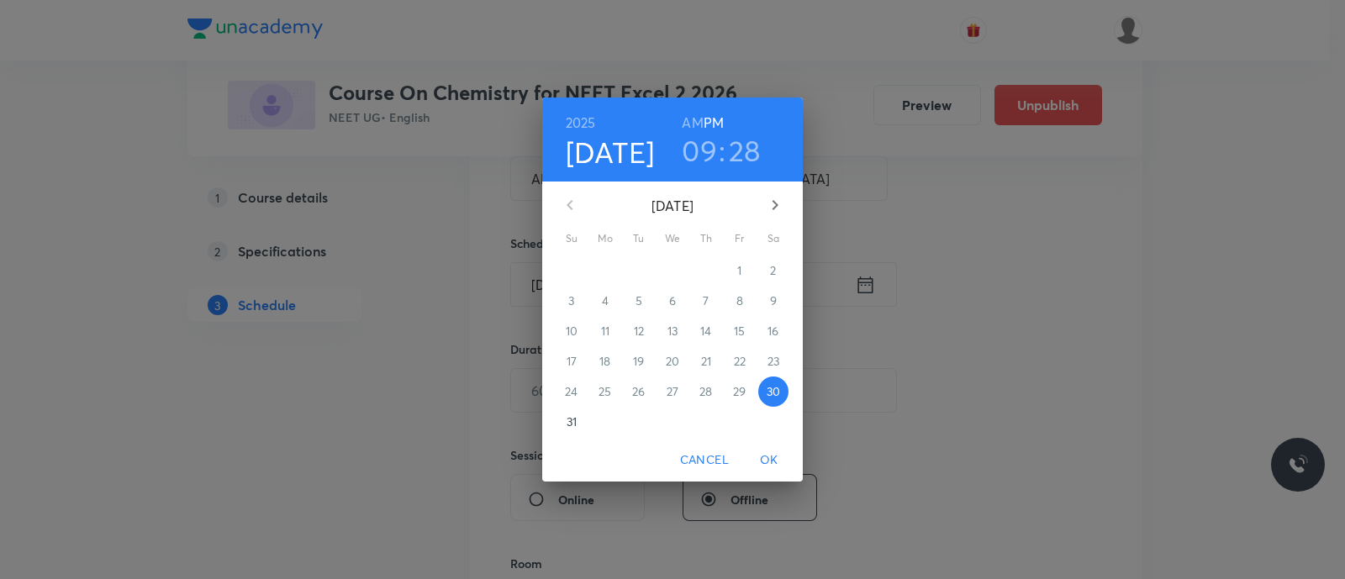
click at [572, 416] on p "31" at bounding box center [572, 422] width 10 height 17
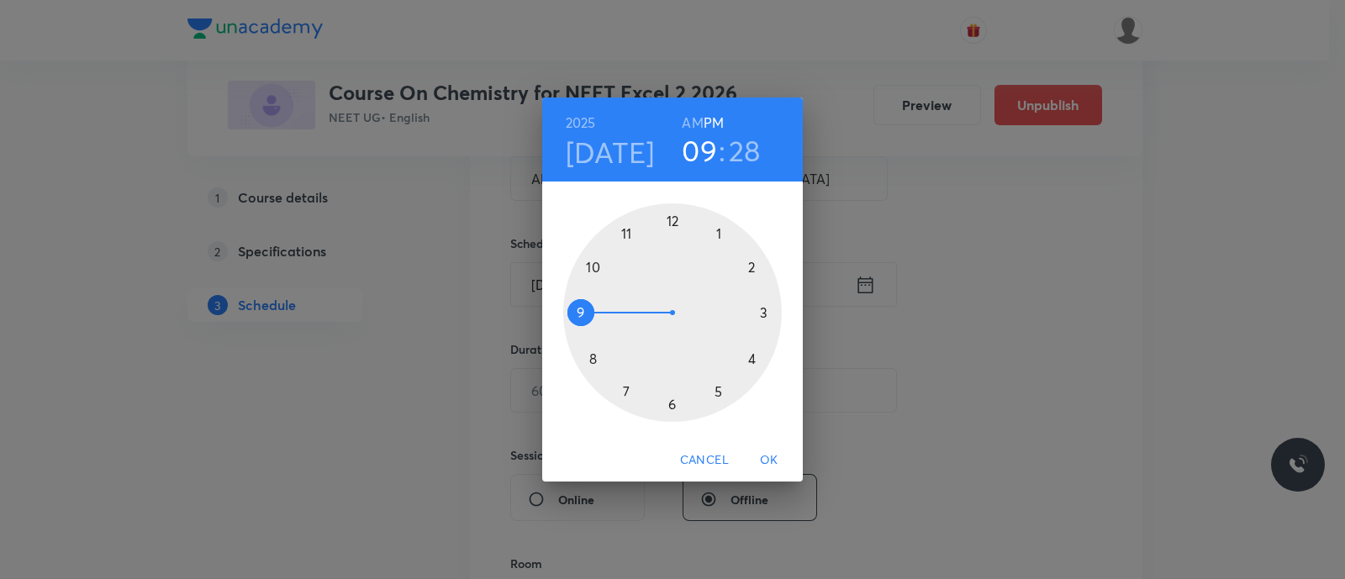
click at [716, 239] on div at bounding box center [672, 312] width 219 height 219
click at [593, 359] on div at bounding box center [672, 312] width 219 height 219
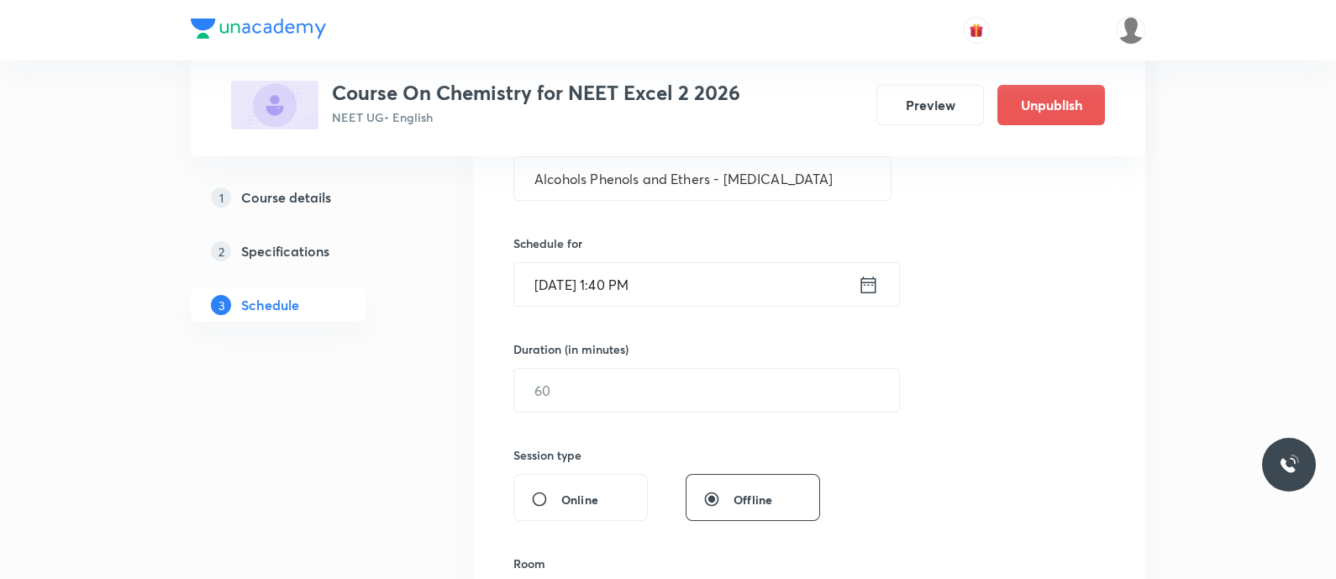
click at [735, 283] on input "Aug 31, 2025, 1:40 PM" at bounding box center [686, 284] width 344 height 43
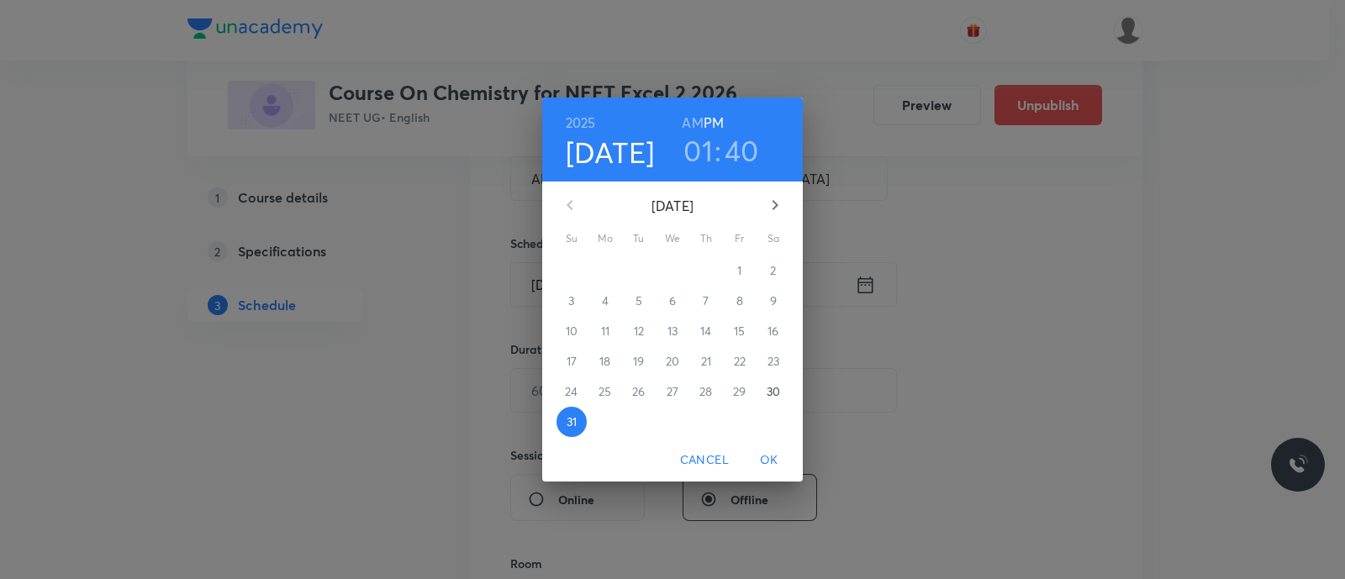
click at [739, 155] on h3 "40" at bounding box center [742, 150] width 34 height 35
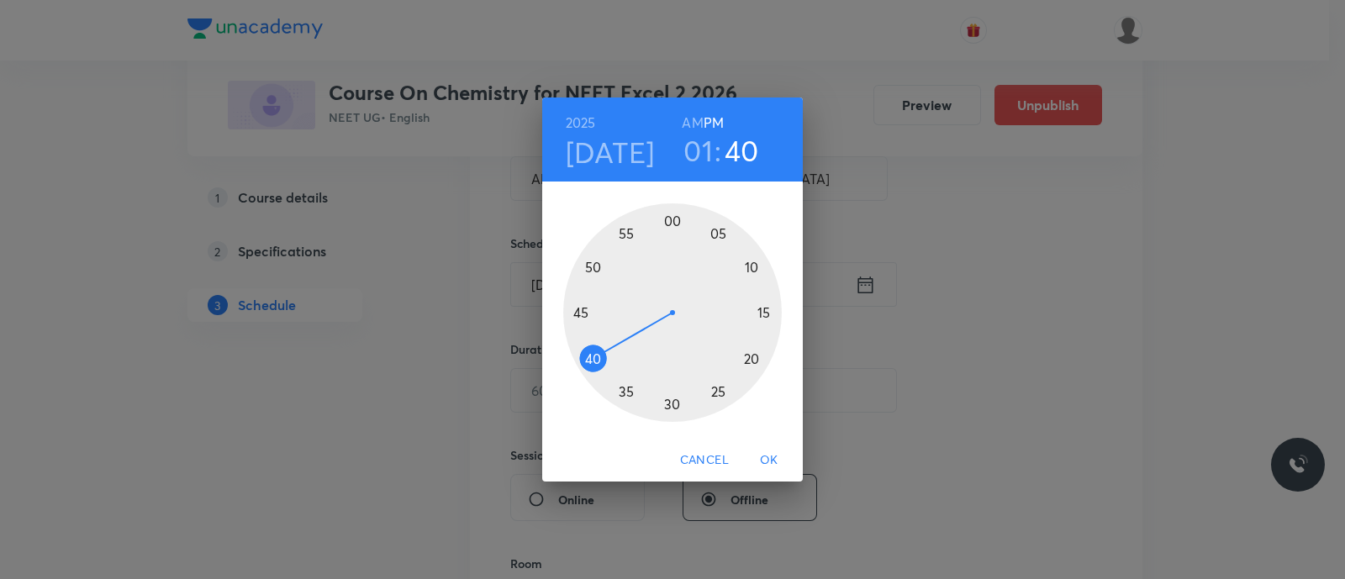
click at [588, 269] on div at bounding box center [672, 312] width 219 height 219
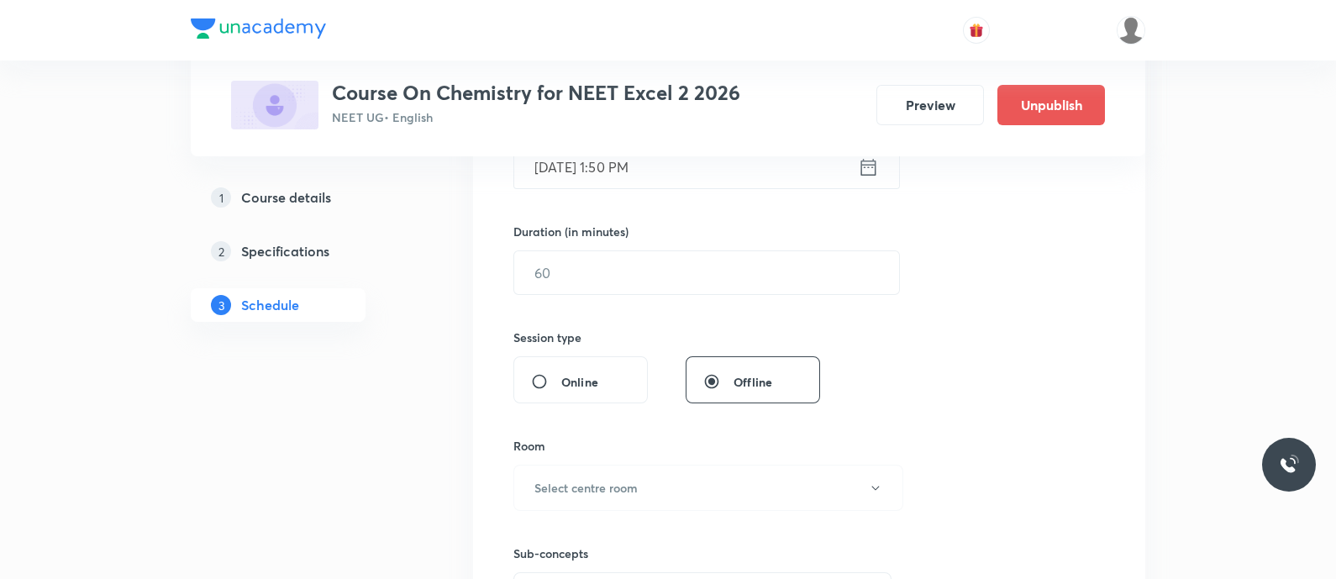
scroll to position [467, 0]
click at [588, 269] on input "text" at bounding box center [706, 271] width 385 height 43
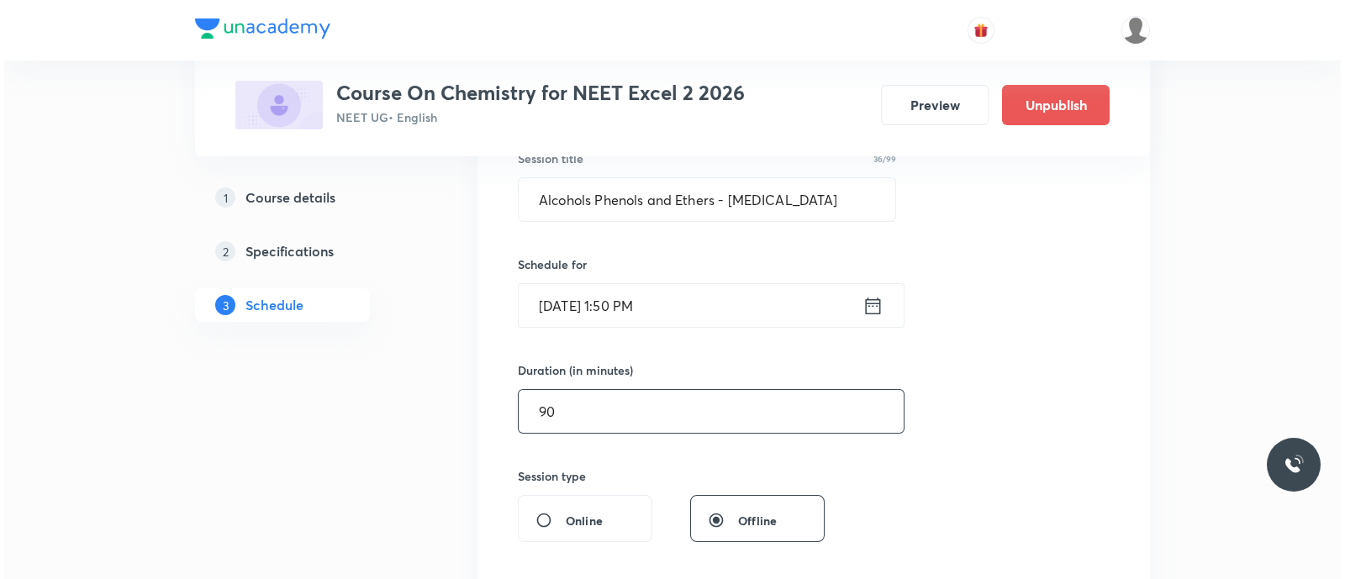
scroll to position [691, 0]
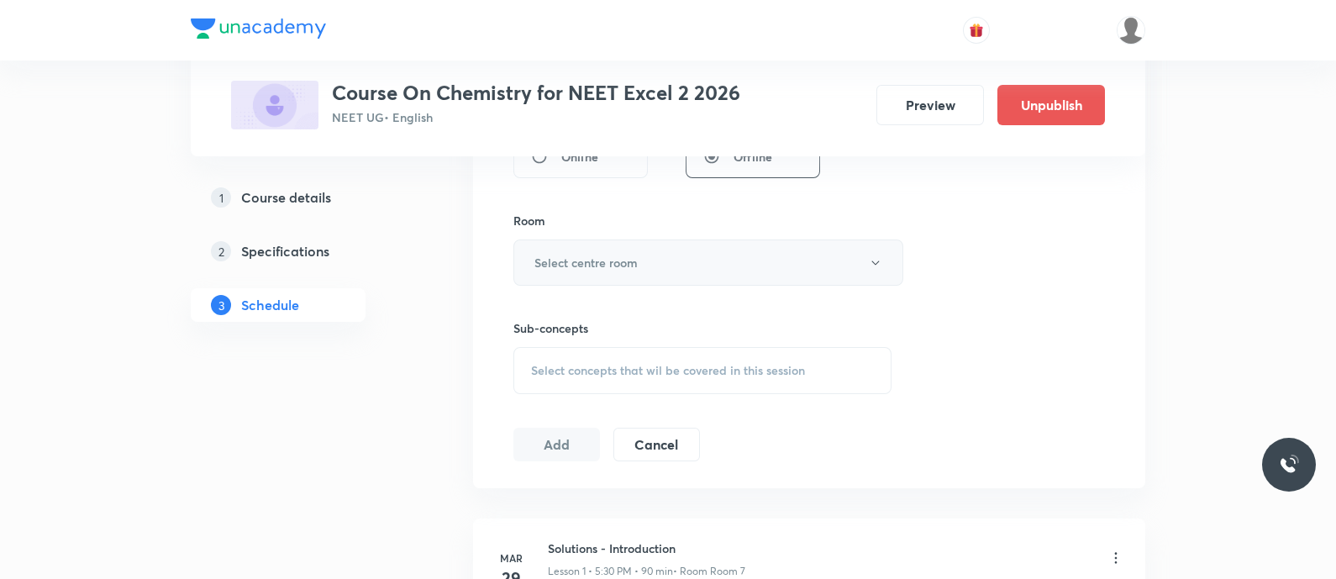
type input "90"
click at [616, 254] on h6 "Select centre room" at bounding box center [586, 263] width 103 height 18
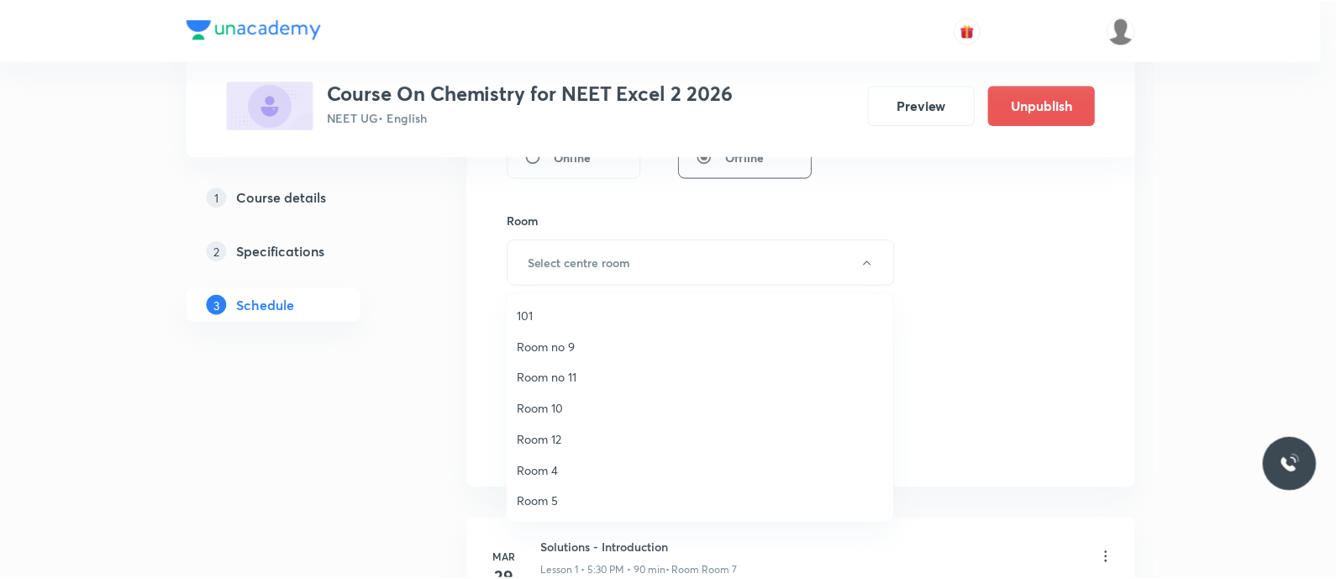
scroll to position [218, 0]
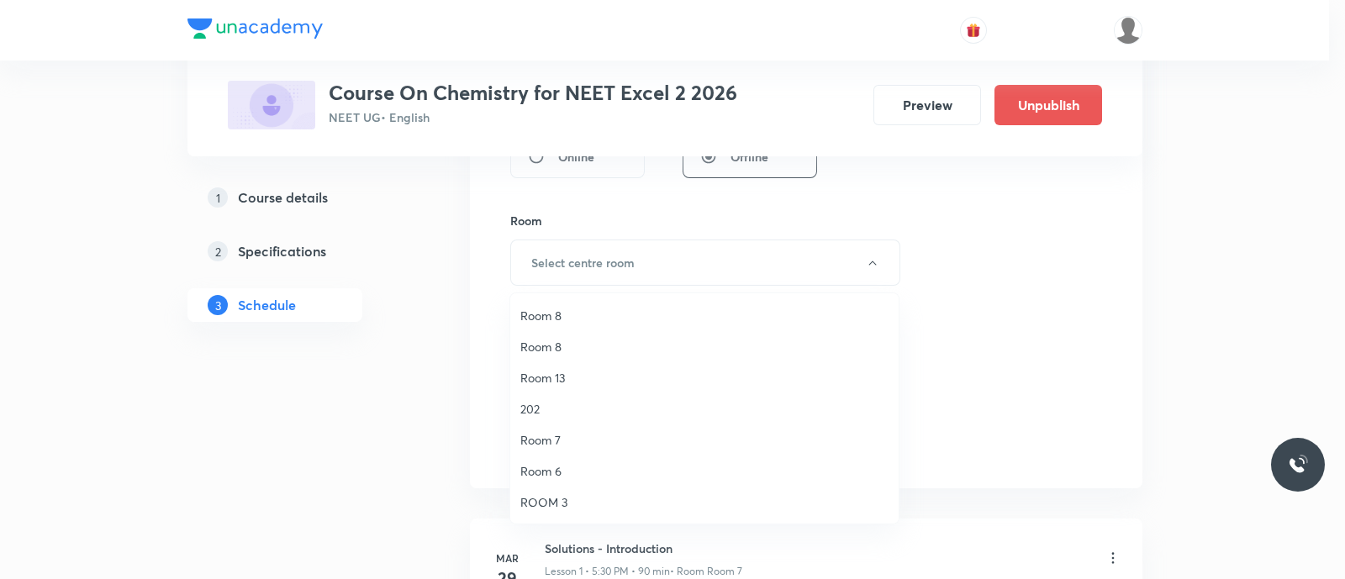
click at [558, 442] on span "Room 7" at bounding box center [704, 440] width 368 height 18
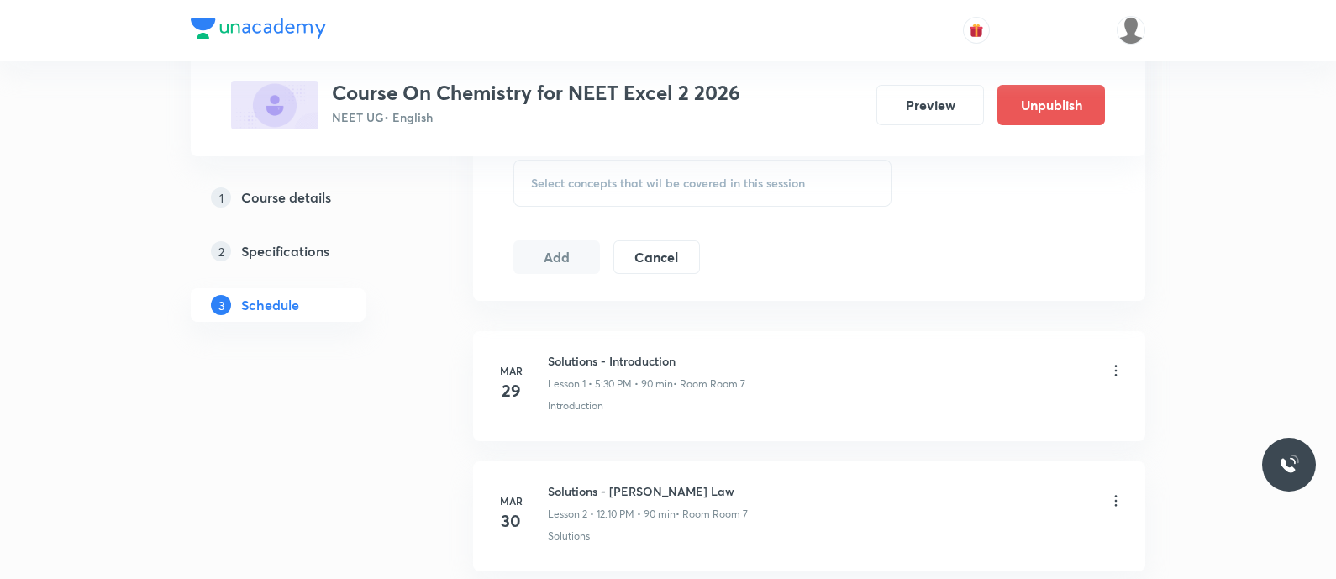
scroll to position [882, 0]
click at [565, 187] on div "Select concepts that wil be covered in this session" at bounding box center [703, 179] width 378 height 47
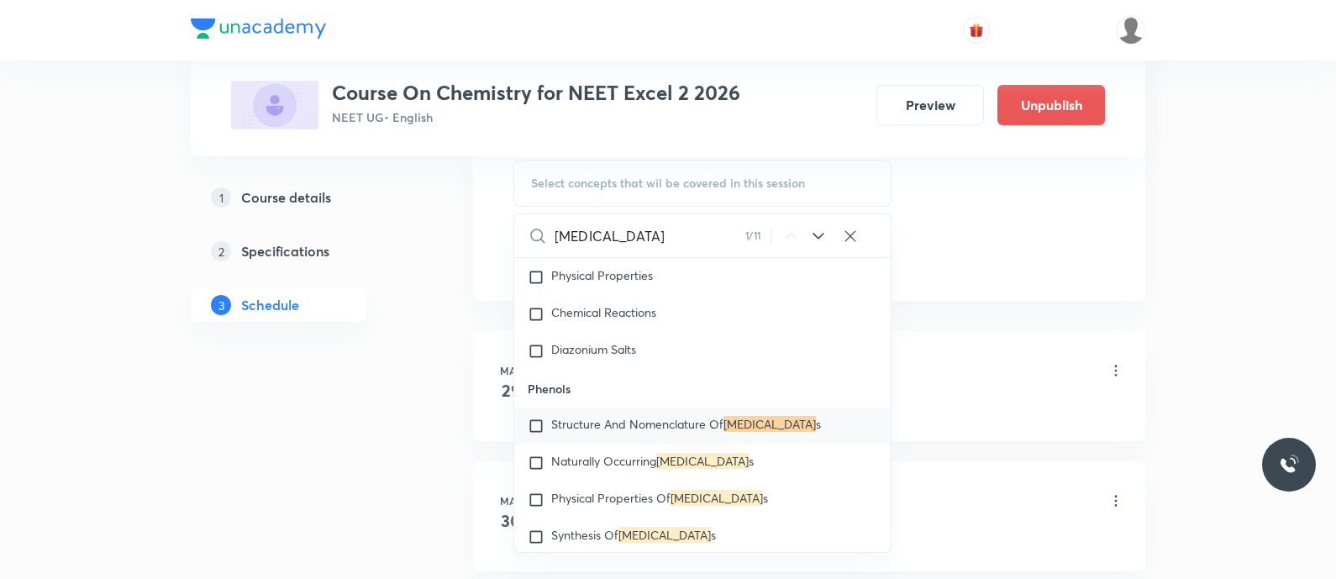
scroll to position [40843, 0]
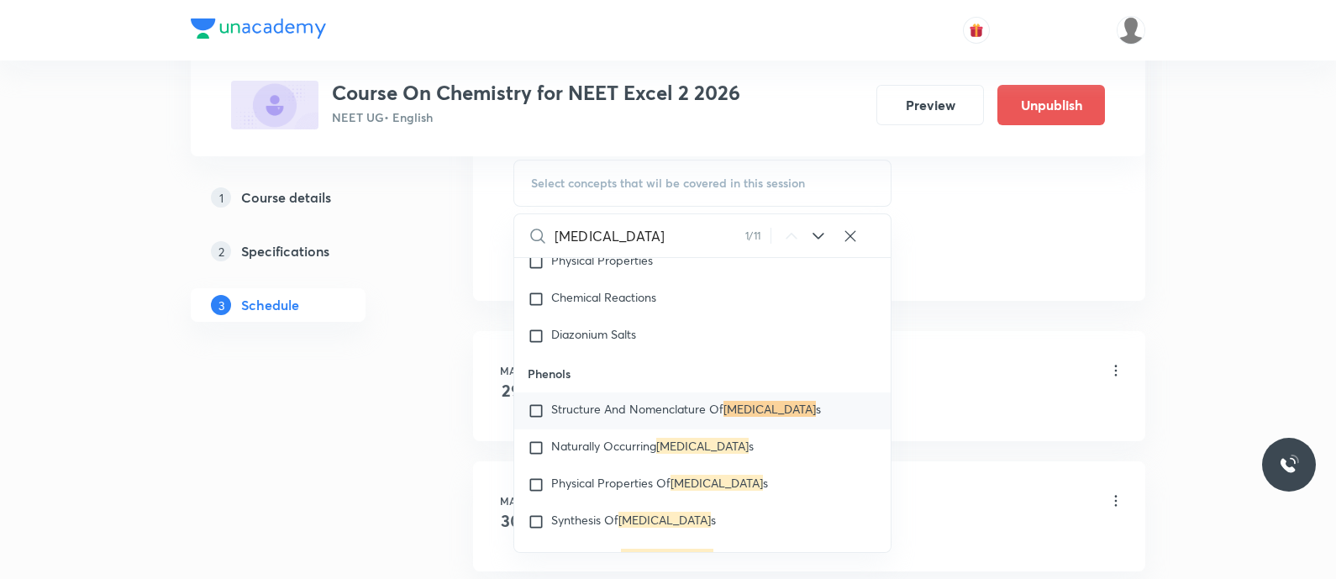
type input "Phenol"
click at [818, 234] on icon at bounding box center [819, 236] width 20 height 20
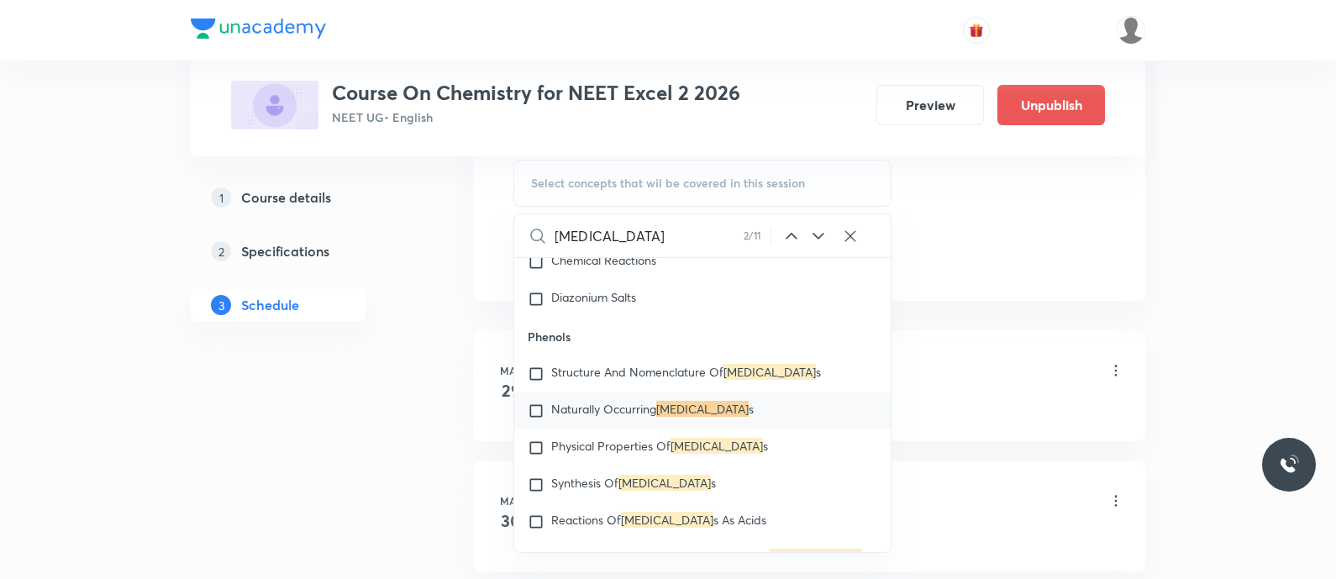
click at [818, 234] on icon at bounding box center [819, 236] width 20 height 20
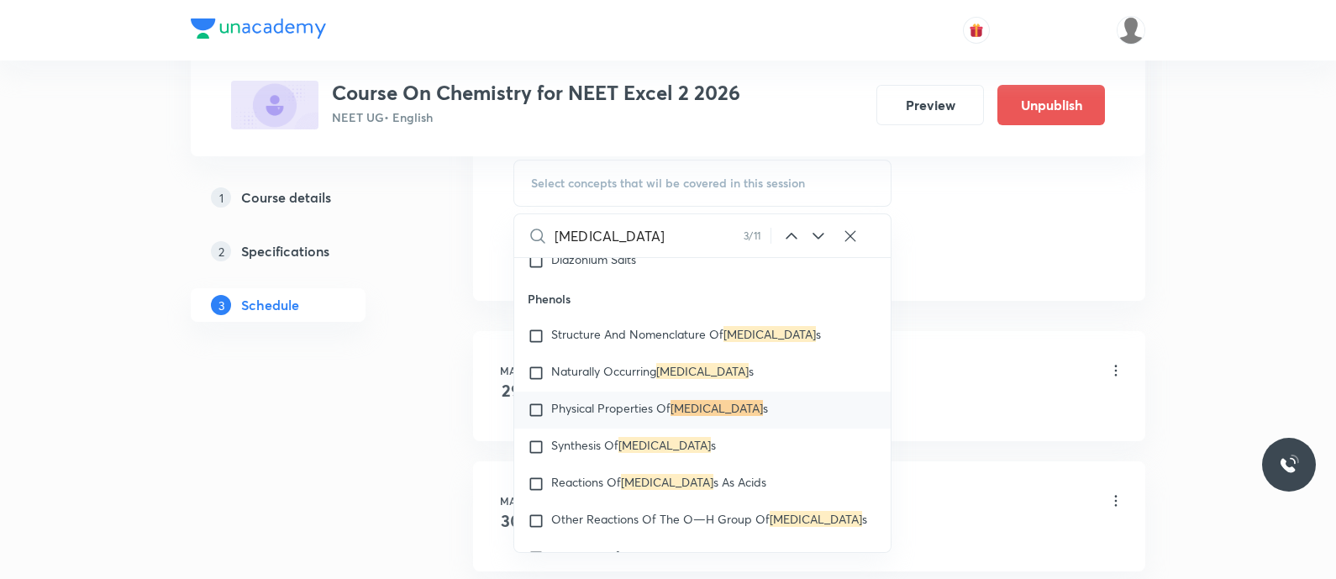
click at [818, 234] on icon at bounding box center [819, 236] width 20 height 20
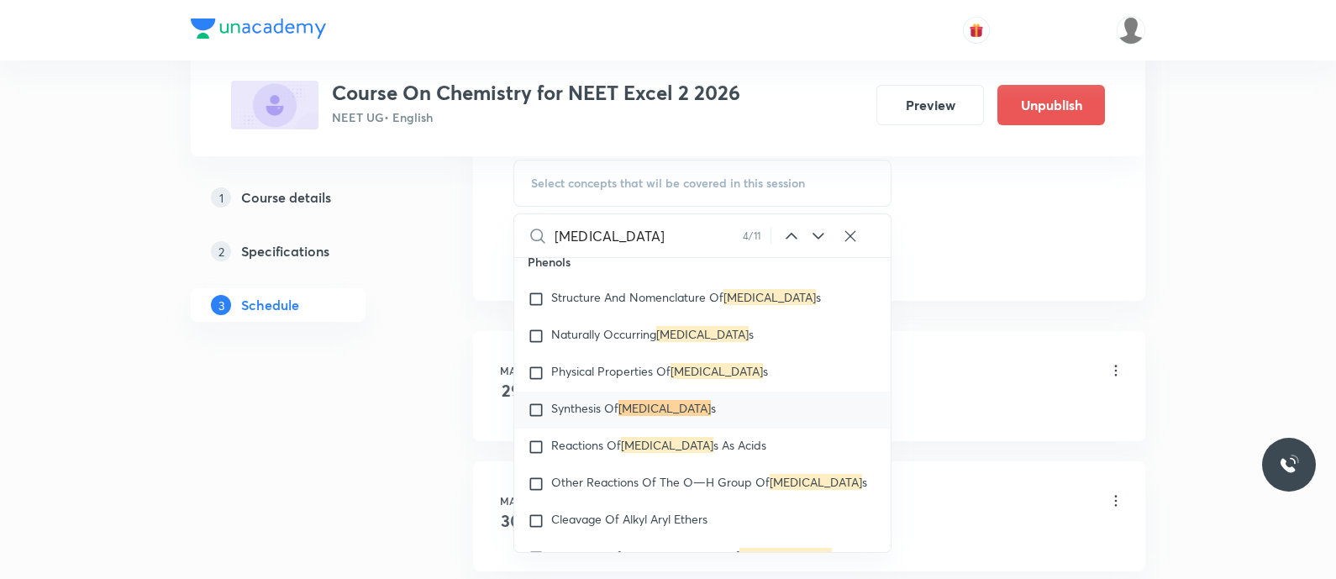
click at [818, 234] on icon at bounding box center [819, 236] width 20 height 20
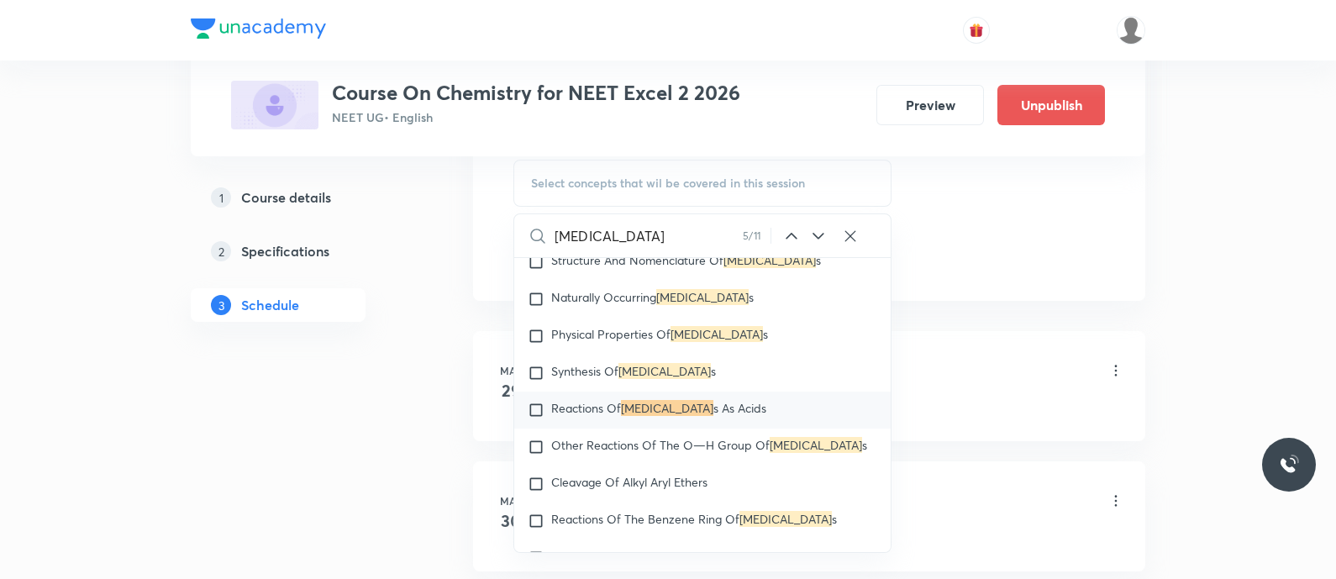
click at [818, 234] on icon at bounding box center [819, 236] width 20 height 20
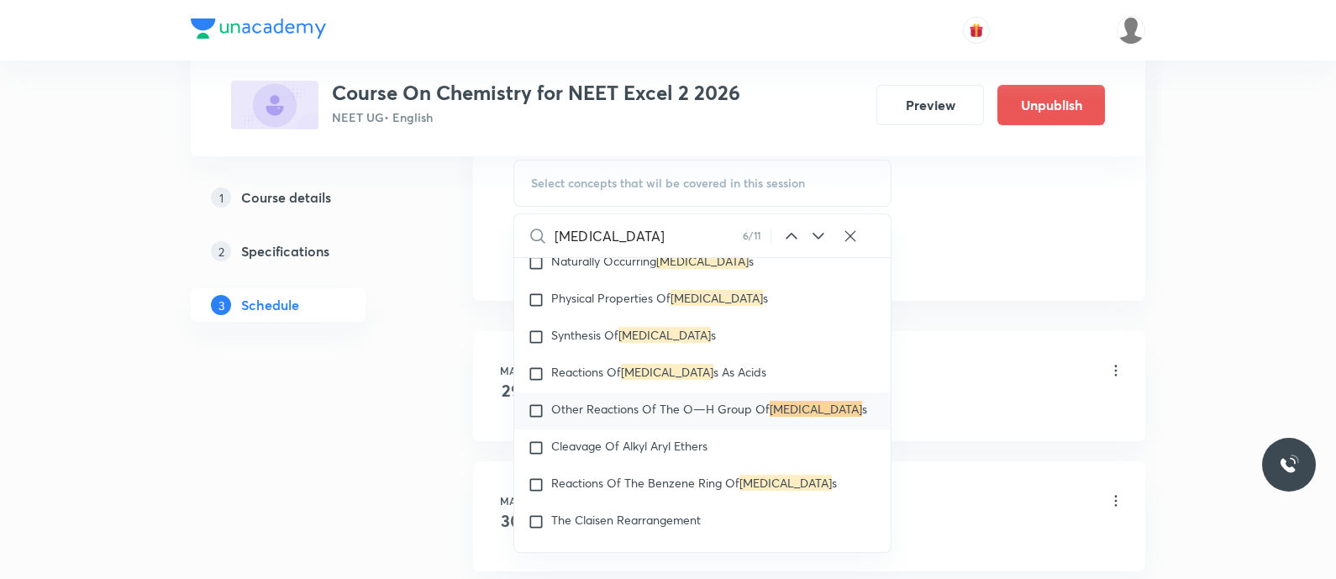
click at [818, 234] on icon at bounding box center [819, 236] width 20 height 20
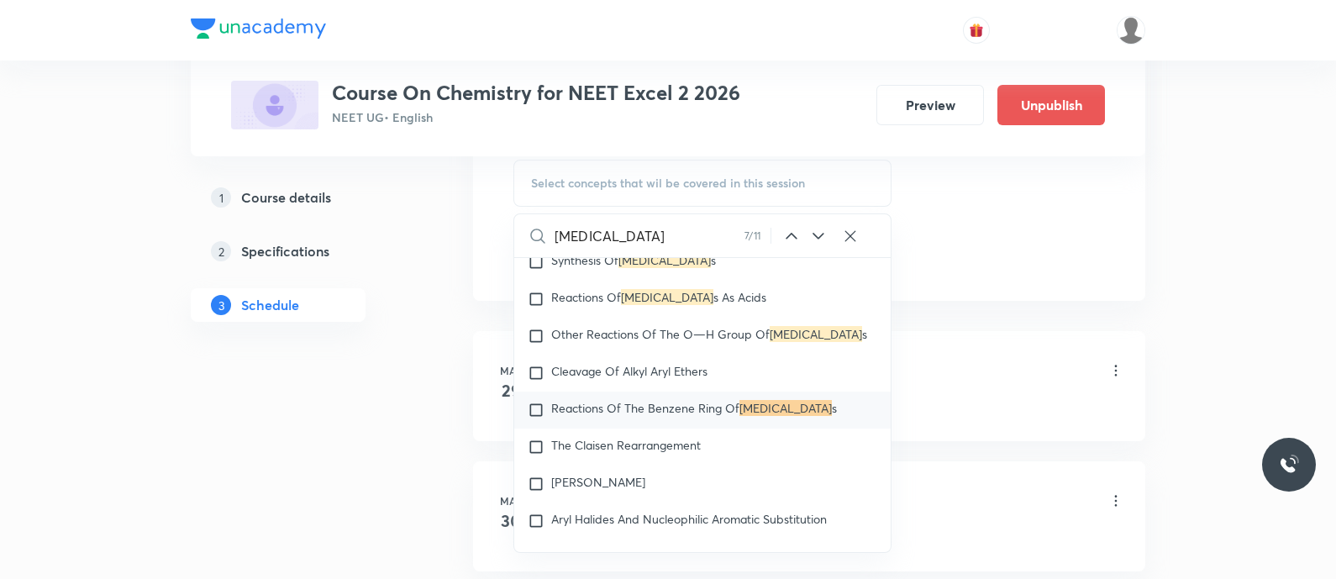
click at [818, 234] on icon at bounding box center [819, 236] width 20 height 20
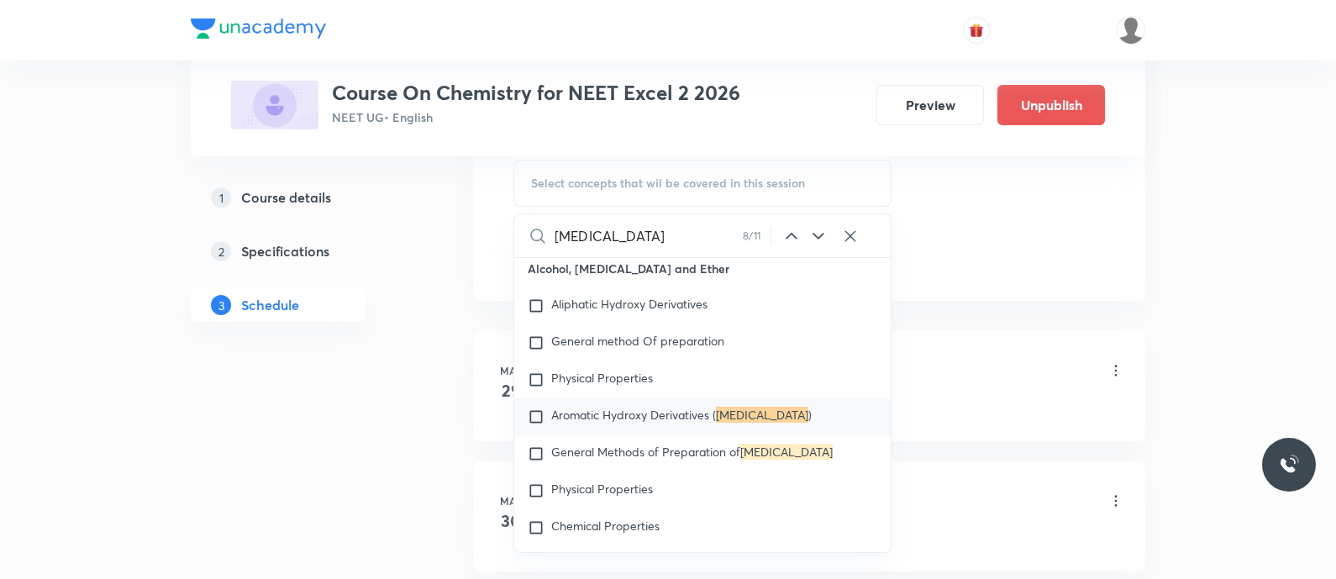
scroll to position [46405, 0]
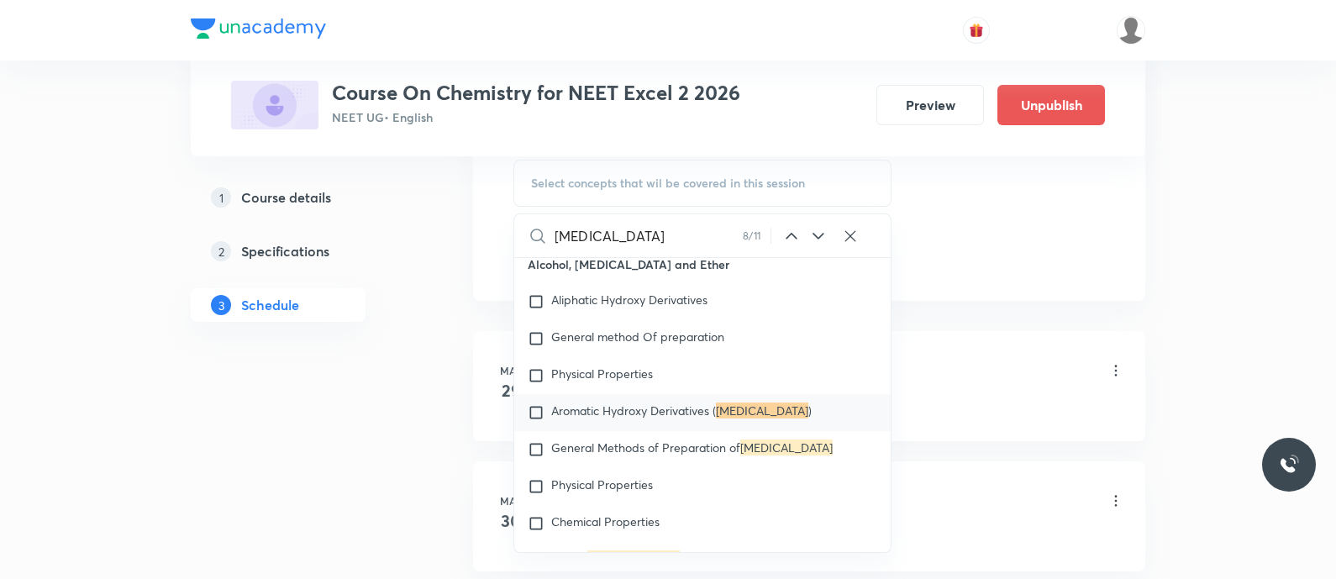
click at [818, 234] on icon at bounding box center [819, 236] width 20 height 20
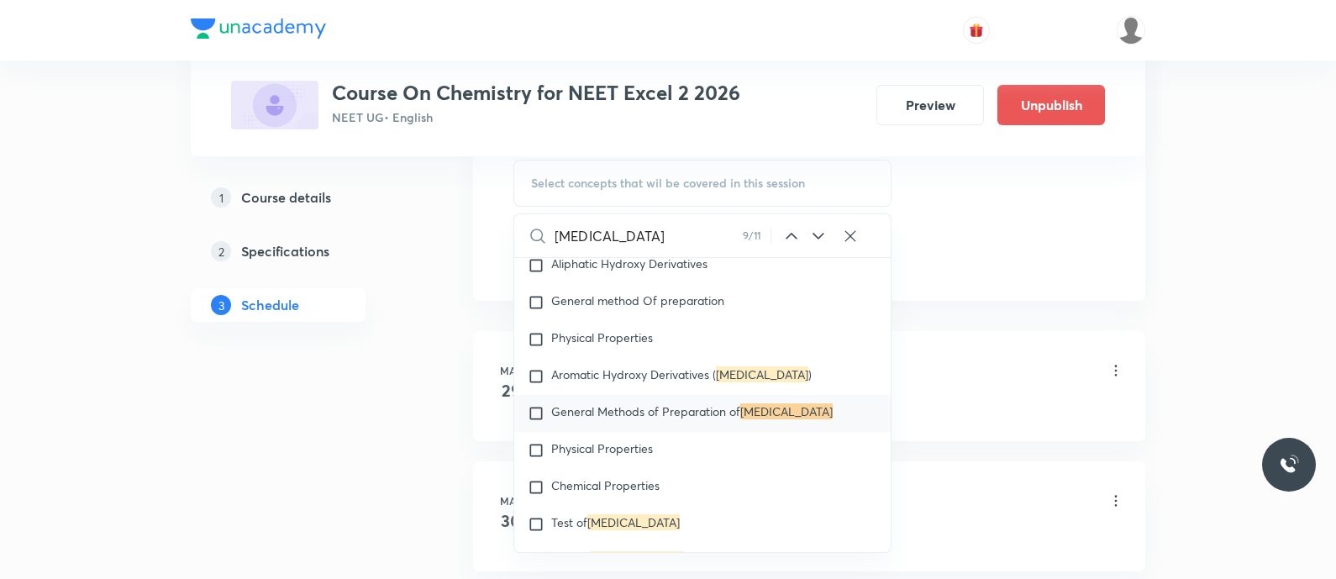
click at [818, 234] on icon at bounding box center [819, 236] width 20 height 20
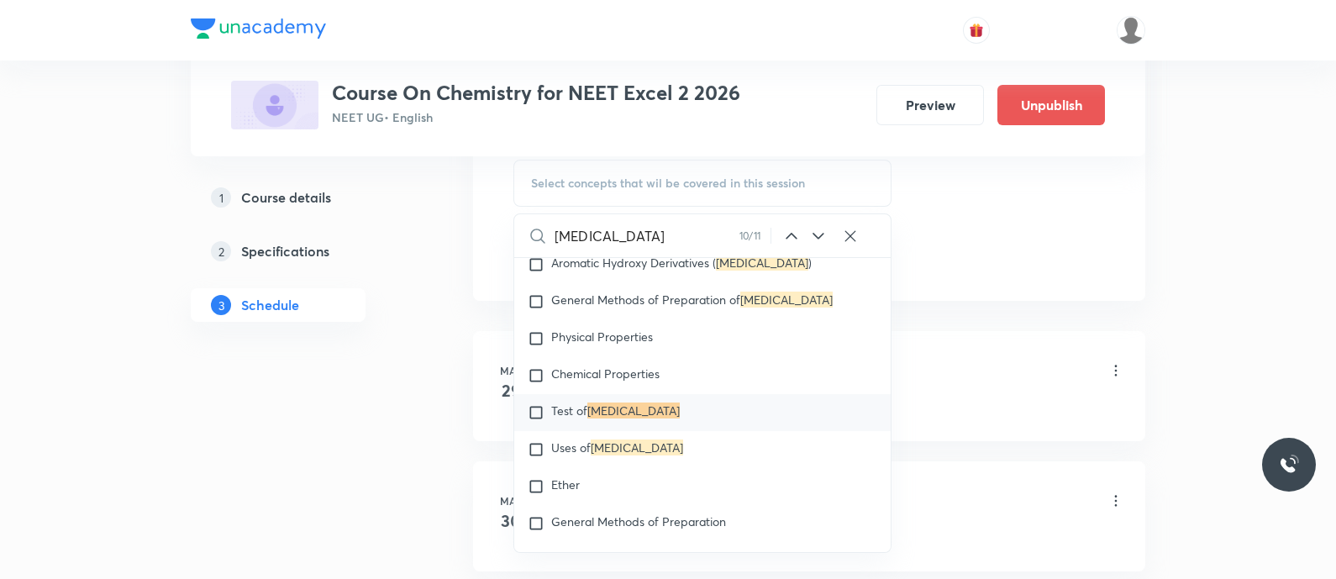
scroll to position [46539, 0]
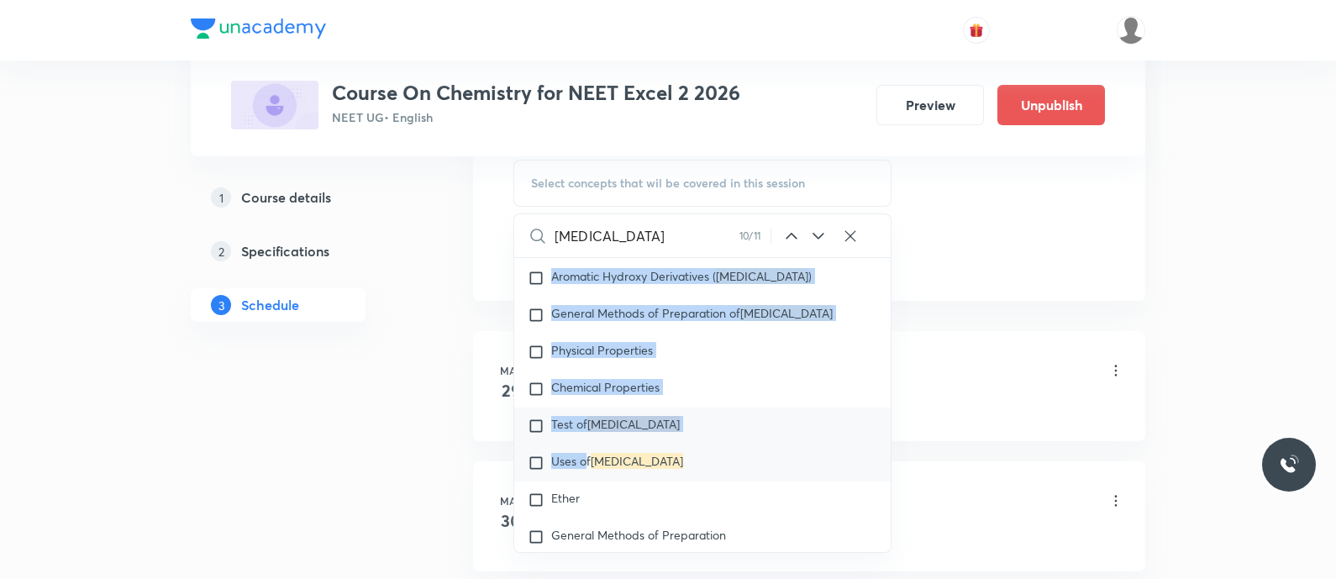
drag, startPoint x: 818, startPoint y: 234, endPoint x: 586, endPoint y: 523, distance: 370.7
click at [586, 523] on div "Phenol 10 / 11 ​ Chemistry - Full Syllabus Mock Questions Chemistry - Full Syll…" at bounding box center [703, 383] width 378 height 340
click at [586, 469] on span "Uses of" at bounding box center [571, 461] width 40 height 16
checkbox input "true"
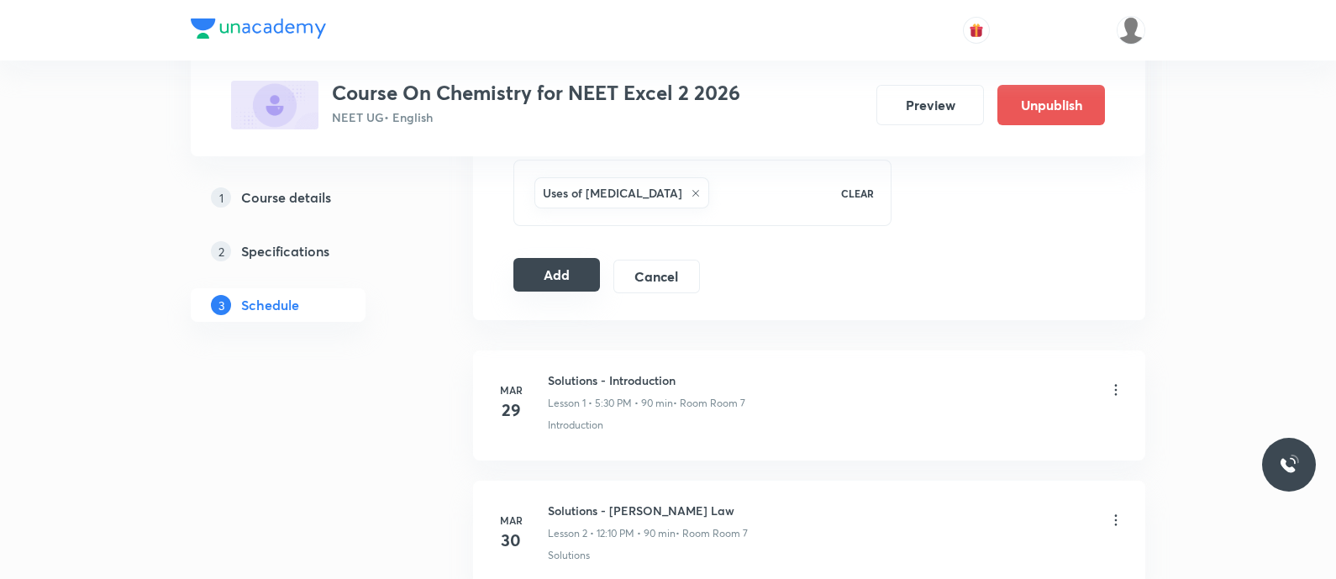
click at [540, 267] on button "Add" at bounding box center [557, 275] width 87 height 34
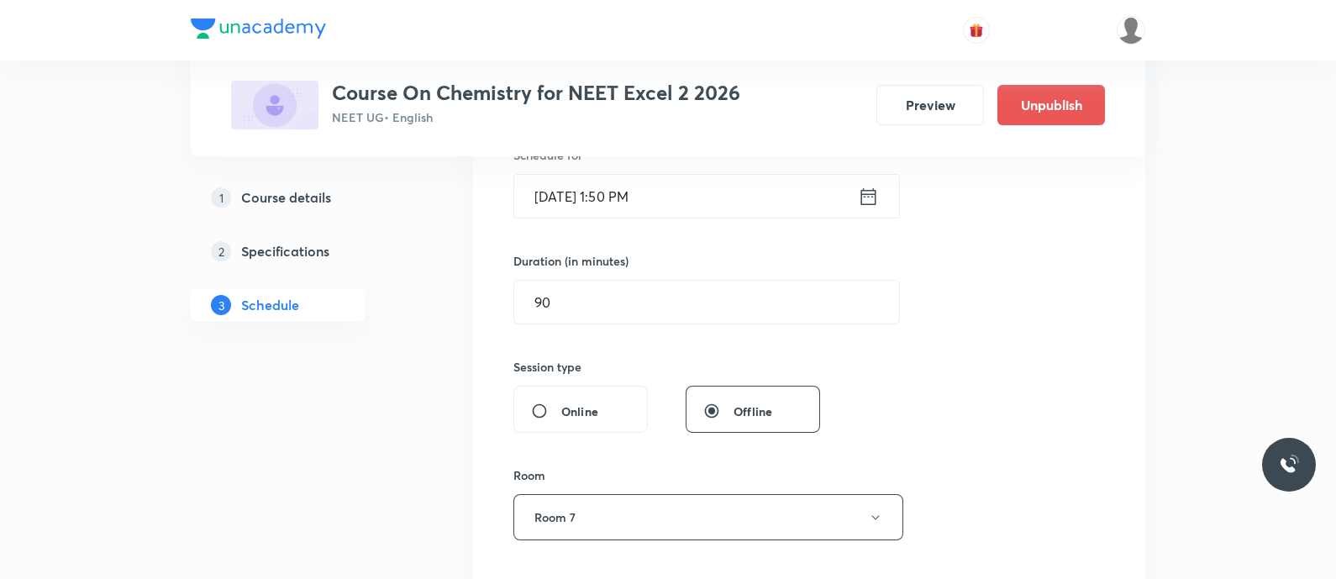
scroll to position [400, 0]
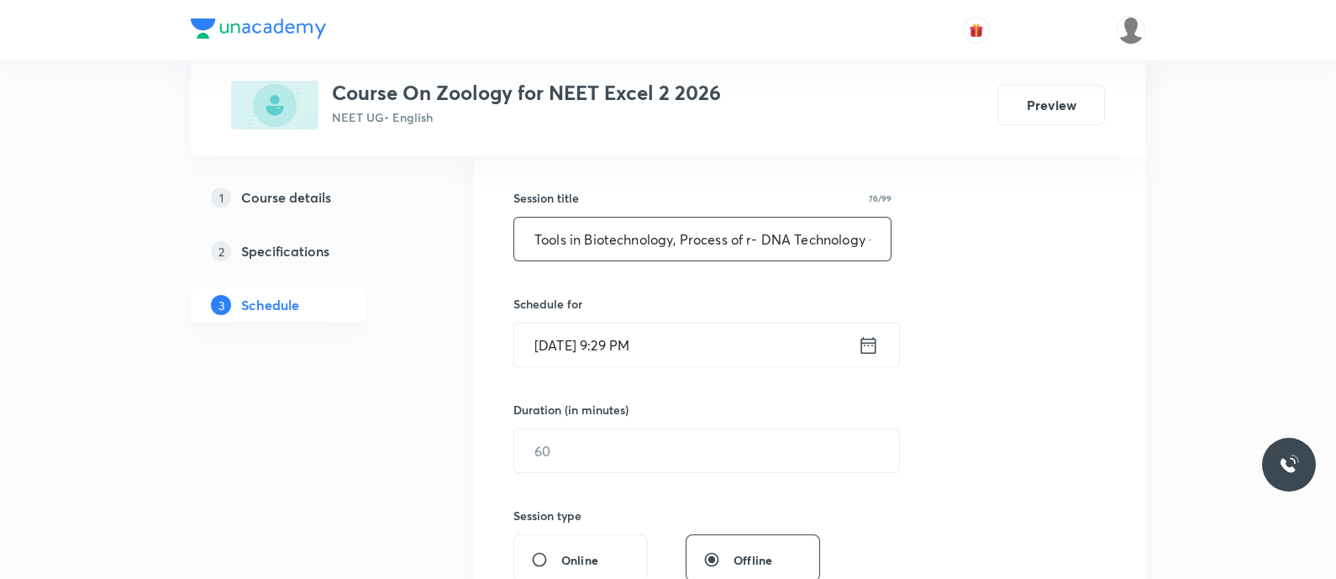
scroll to position [298, 0]
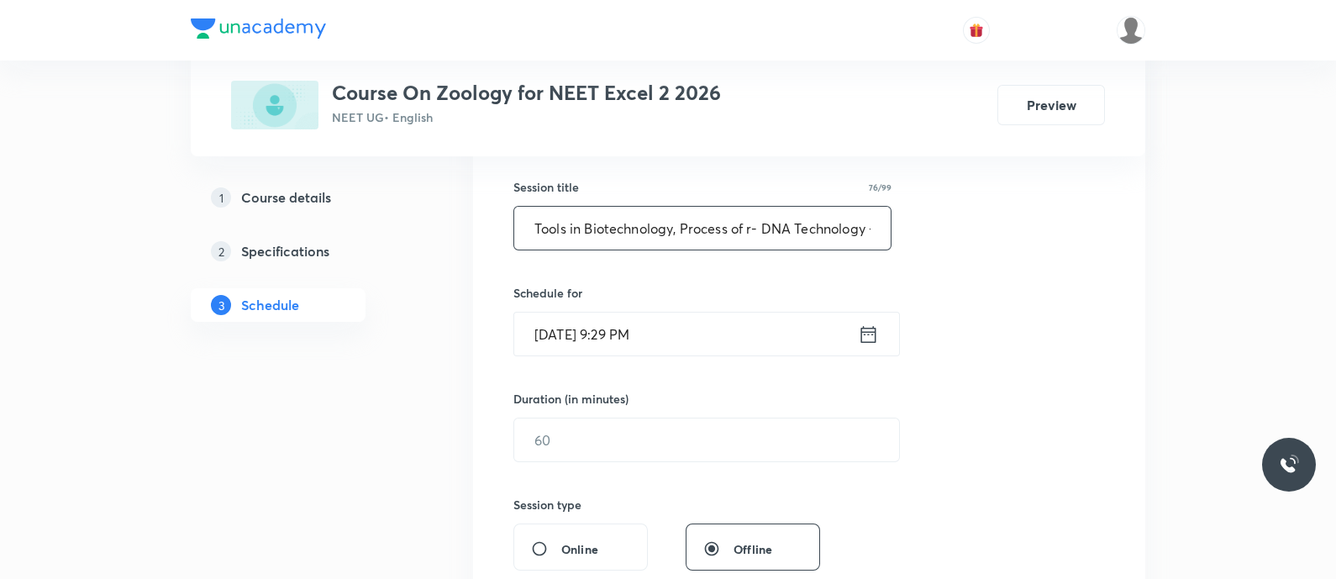
type input "Tools in Biotechnology, Process of r- DNA Technology - Biotechnology P and P"
click at [864, 329] on icon at bounding box center [868, 335] width 21 height 24
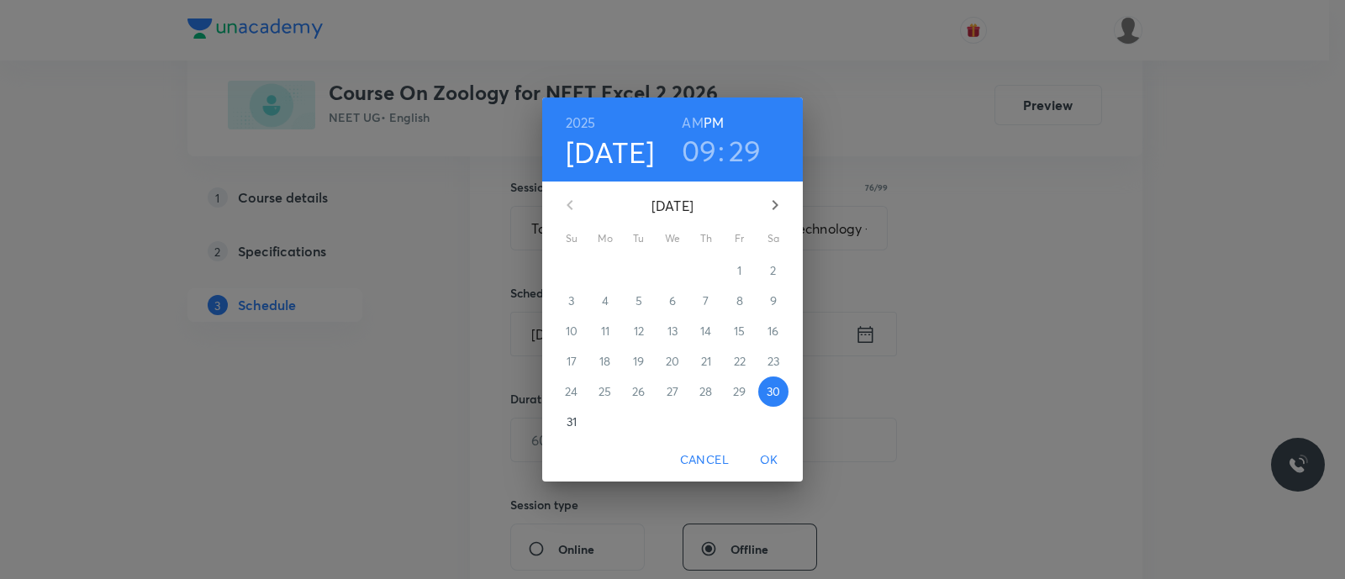
click at [567, 422] on p "31" at bounding box center [572, 422] width 10 height 17
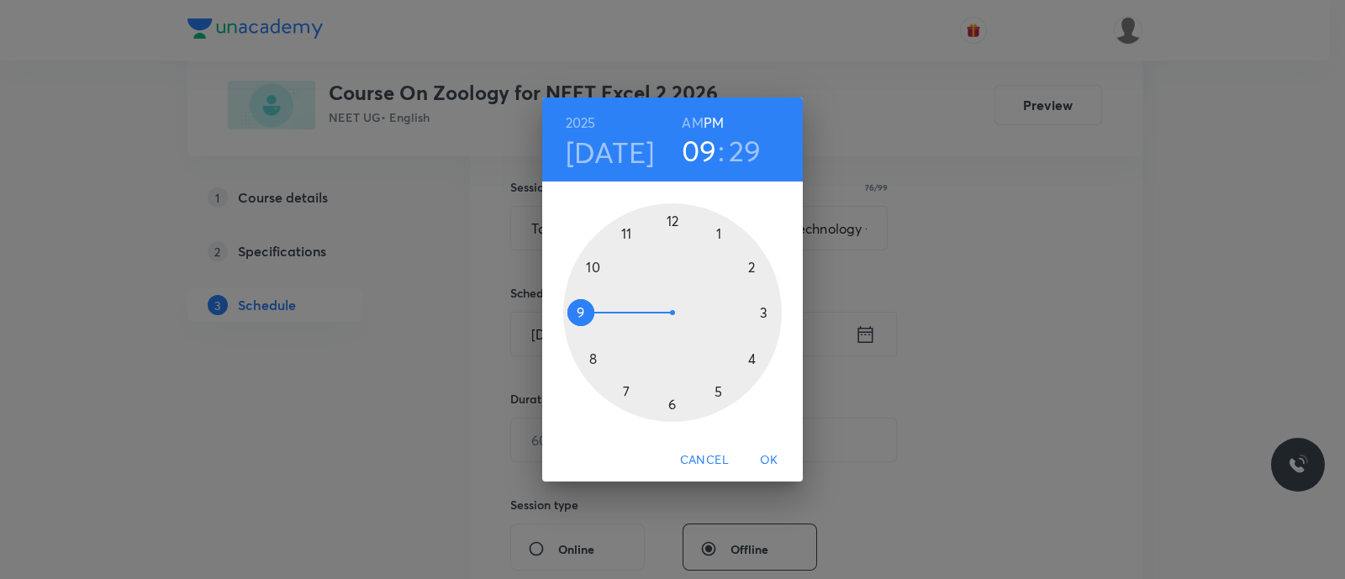
click at [624, 234] on div at bounding box center [672, 312] width 219 height 219
click at [690, 124] on h6 "AM" at bounding box center [692, 123] width 21 height 24
click at [588, 360] on div at bounding box center [672, 312] width 219 height 219
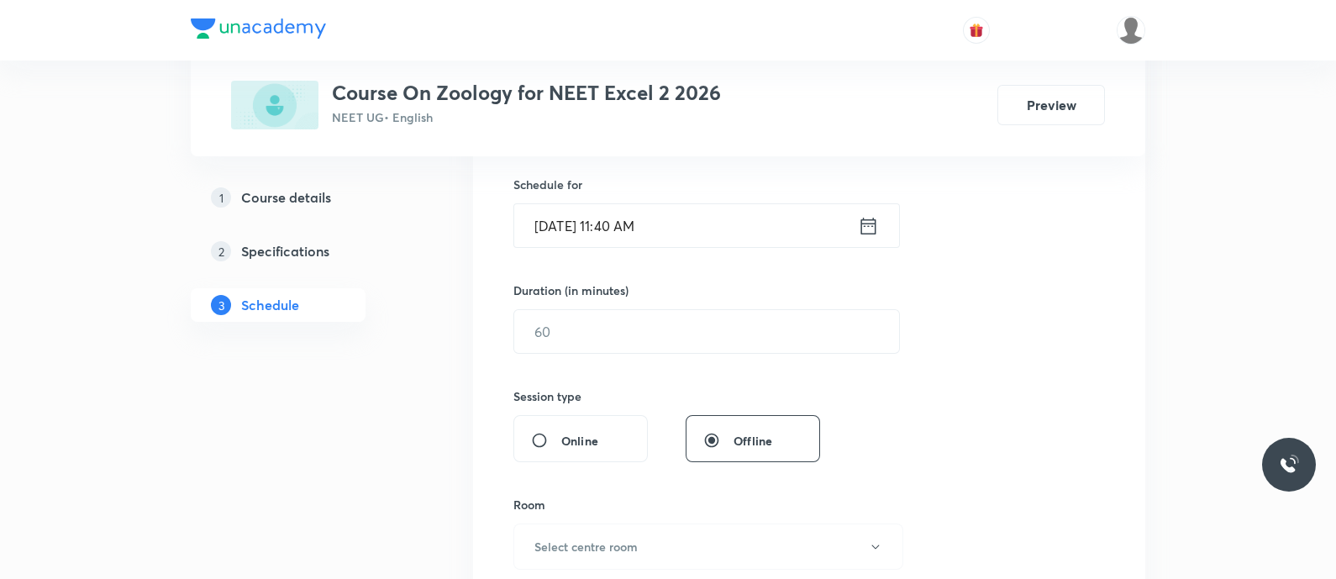
scroll to position [407, 0]
click at [569, 331] on input "text" at bounding box center [706, 331] width 385 height 43
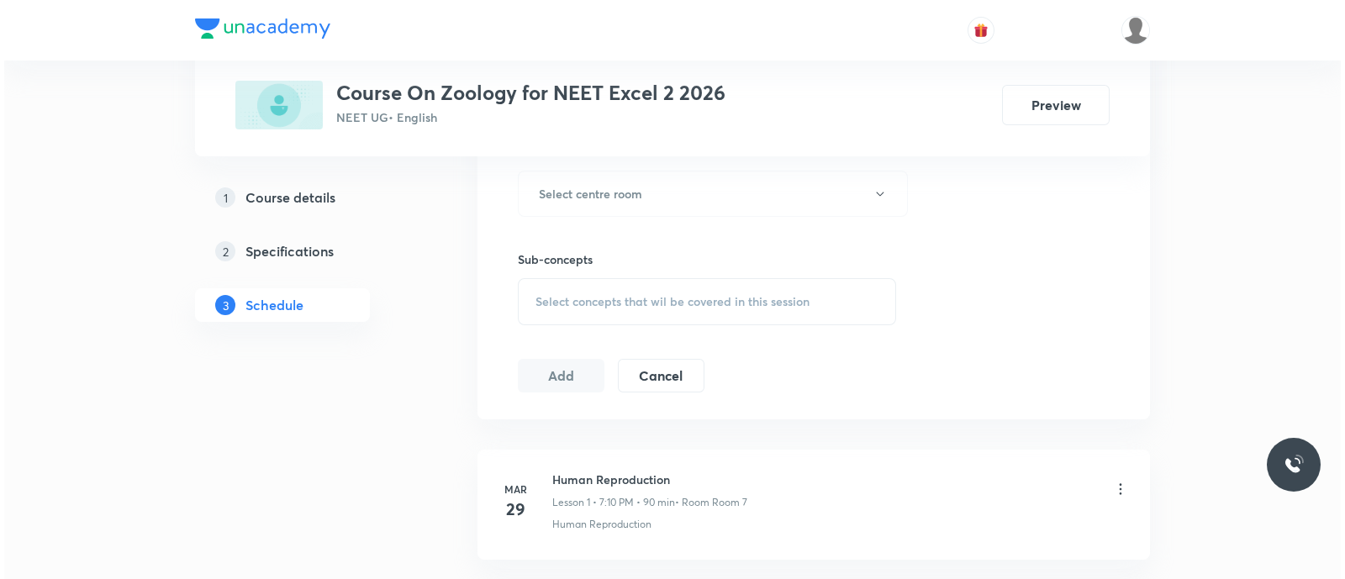
scroll to position [772, 0]
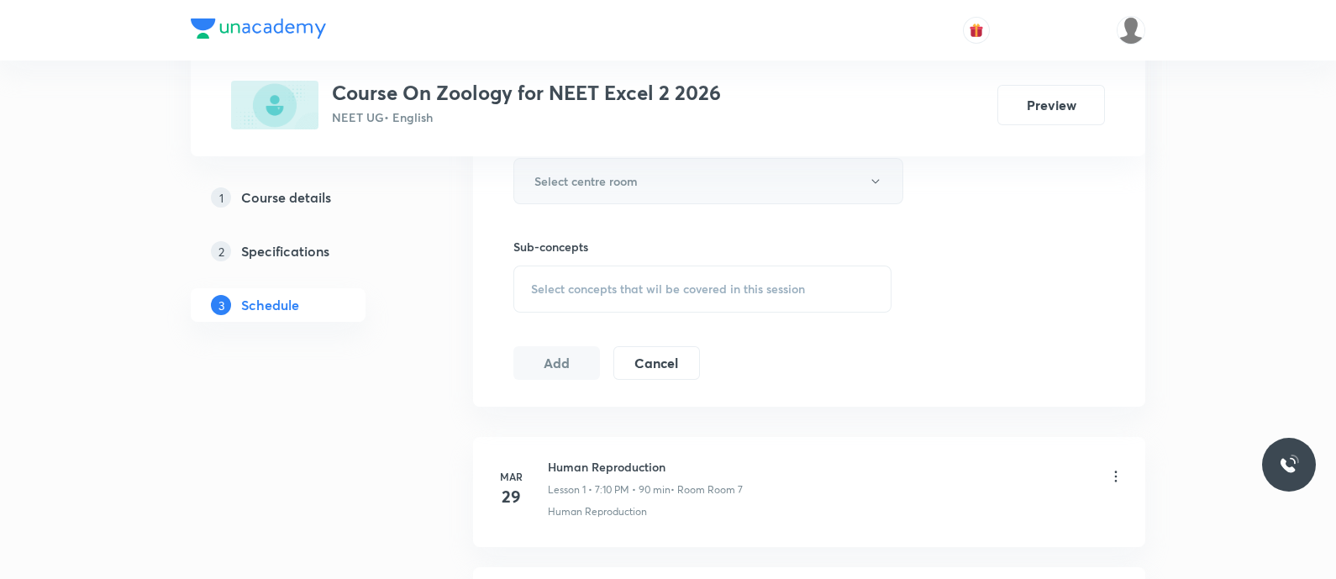
type input "90"
click at [561, 175] on h6 "Select centre room" at bounding box center [586, 181] width 103 height 18
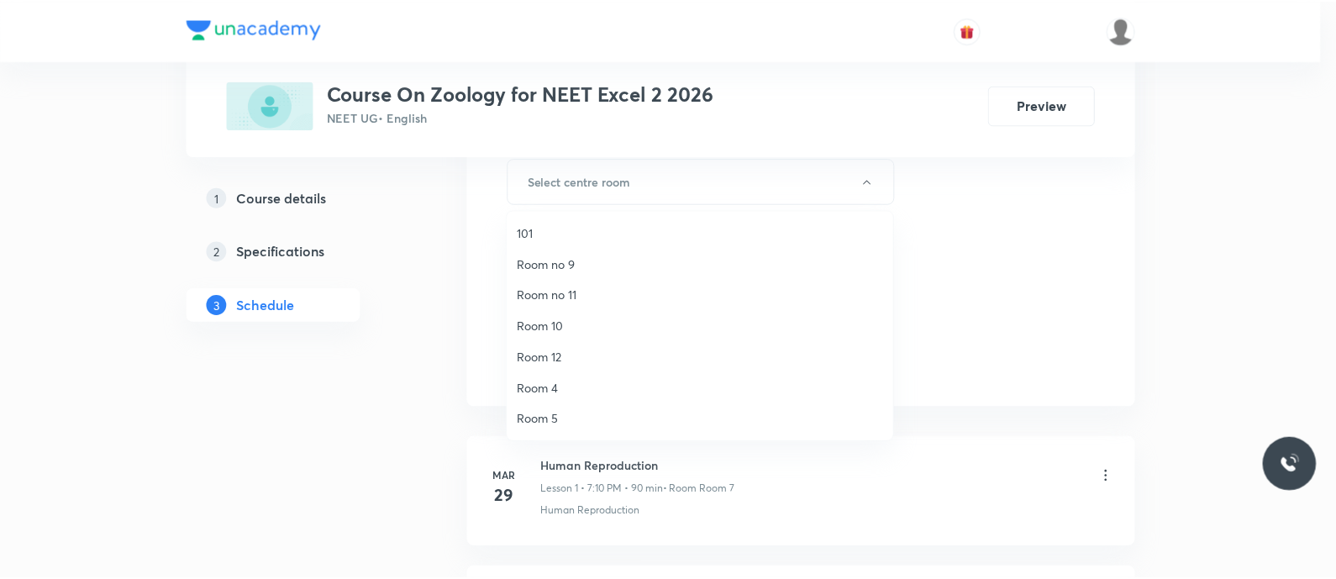
scroll to position [219, 0]
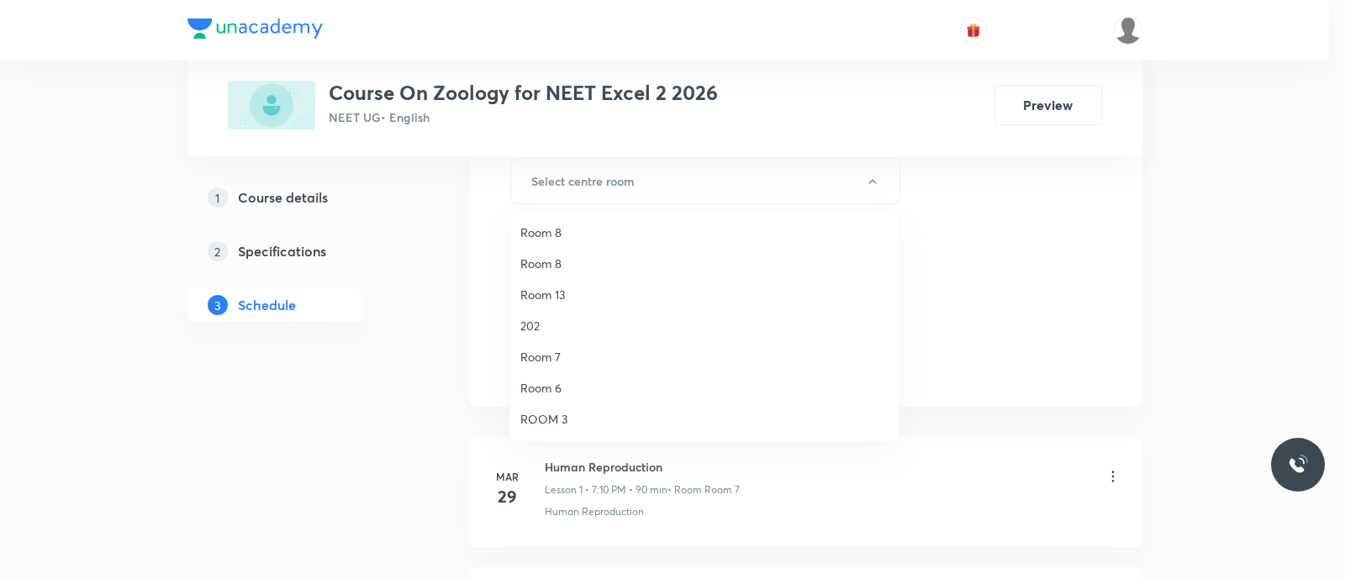
click at [563, 359] on span "Room 7" at bounding box center [704, 357] width 368 height 18
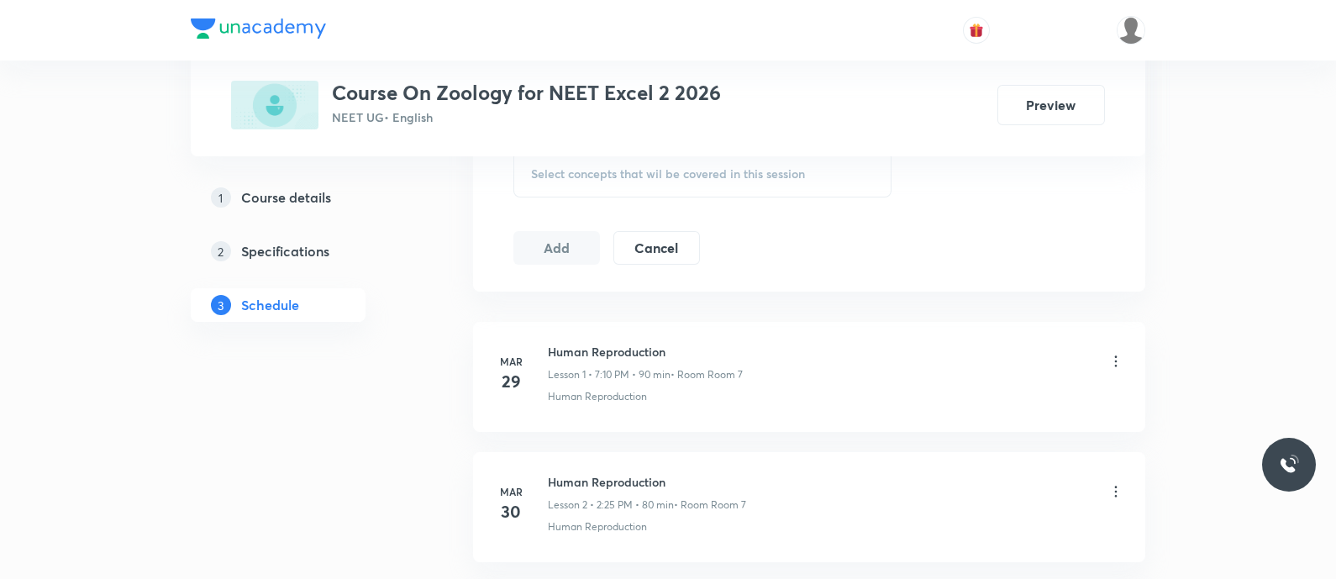
scroll to position [888, 0]
click at [565, 166] on span "Select concepts that wil be covered in this session" at bounding box center [668, 172] width 274 height 13
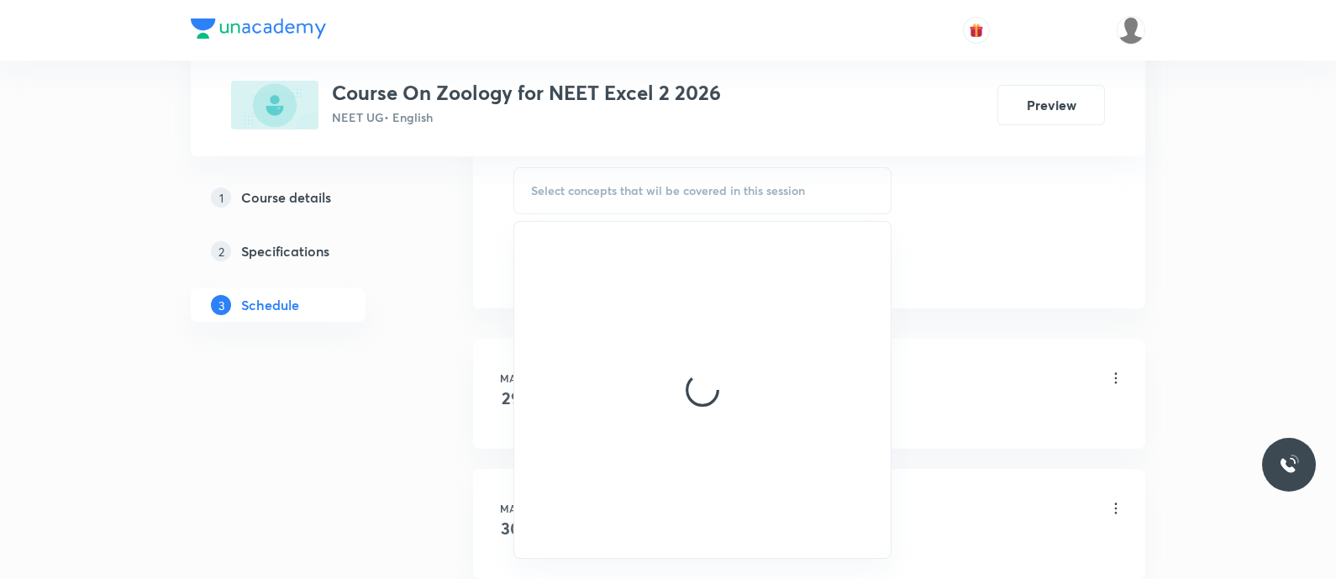
scroll to position [872, 0]
click at [565, 166] on div "Select concepts that wil be covered in this session" at bounding box center [703, 189] width 378 height 47
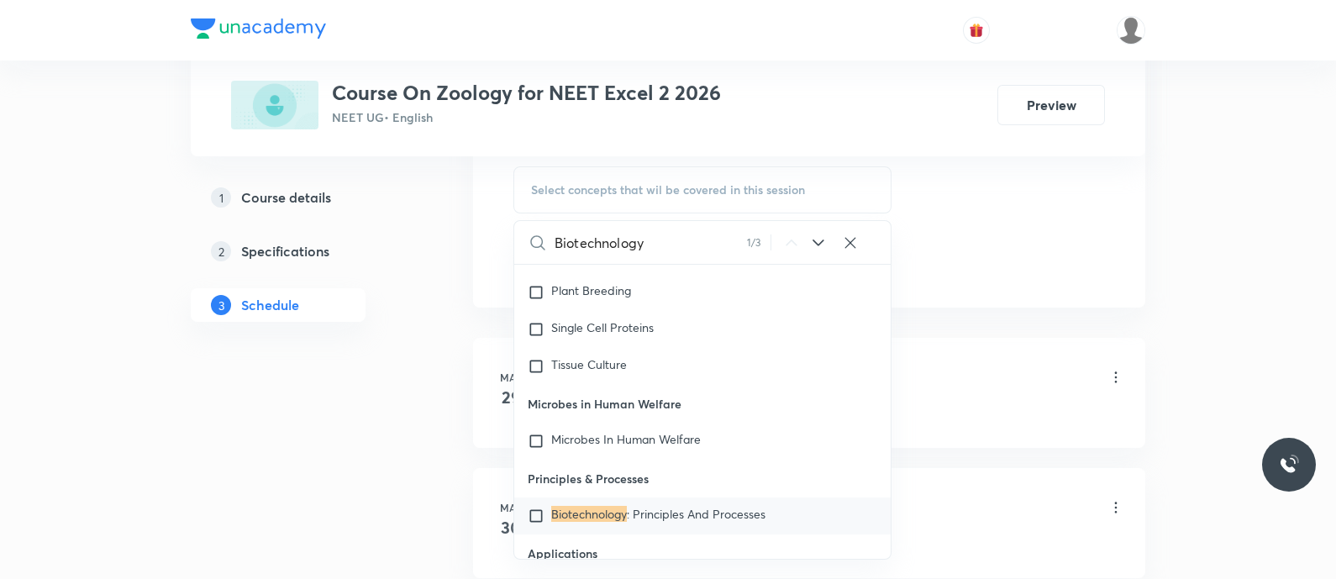
scroll to position [14033, 0]
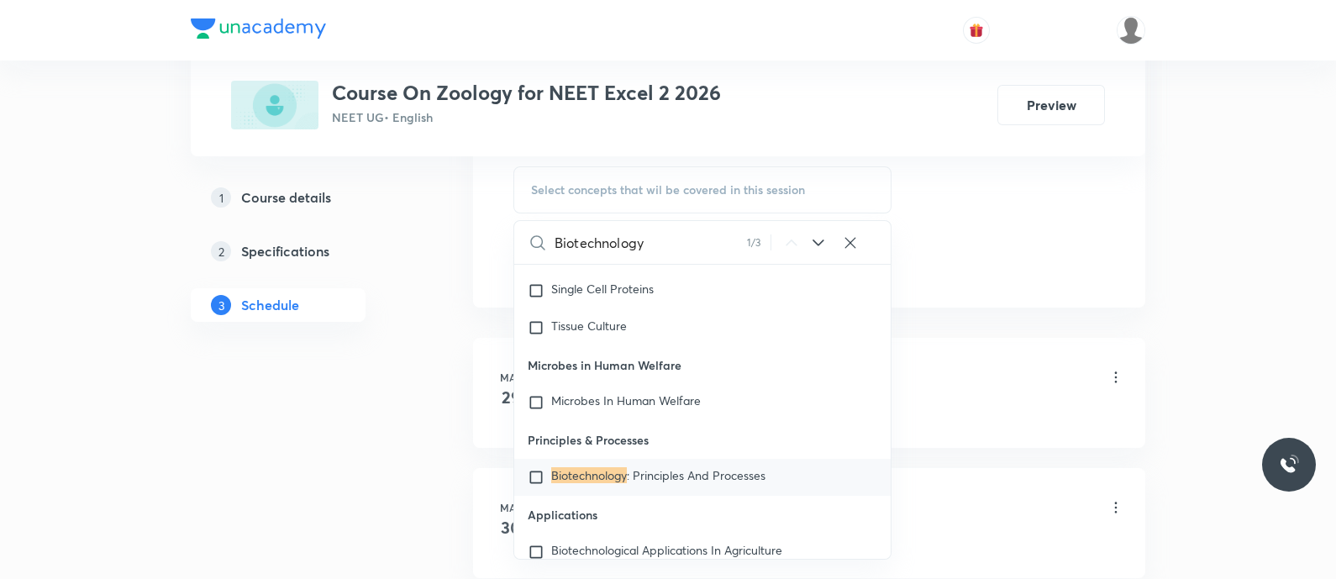
type input "Biotechnology"
click at [820, 248] on icon at bounding box center [819, 243] width 20 height 20
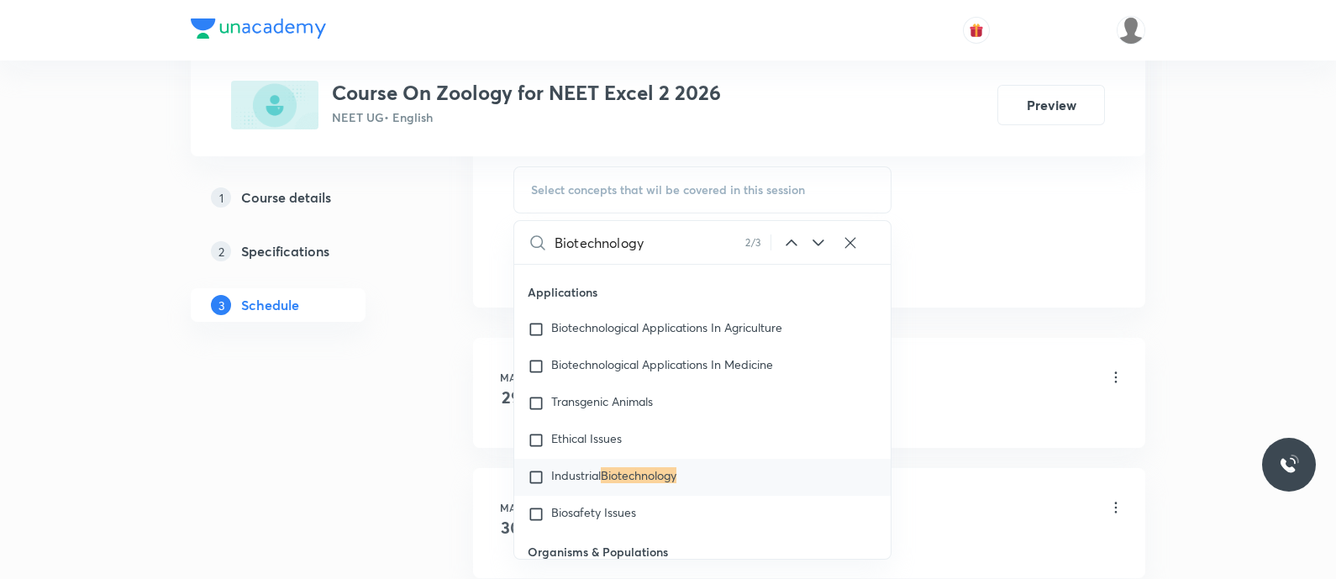
click at [820, 248] on icon at bounding box center [819, 243] width 20 height 20
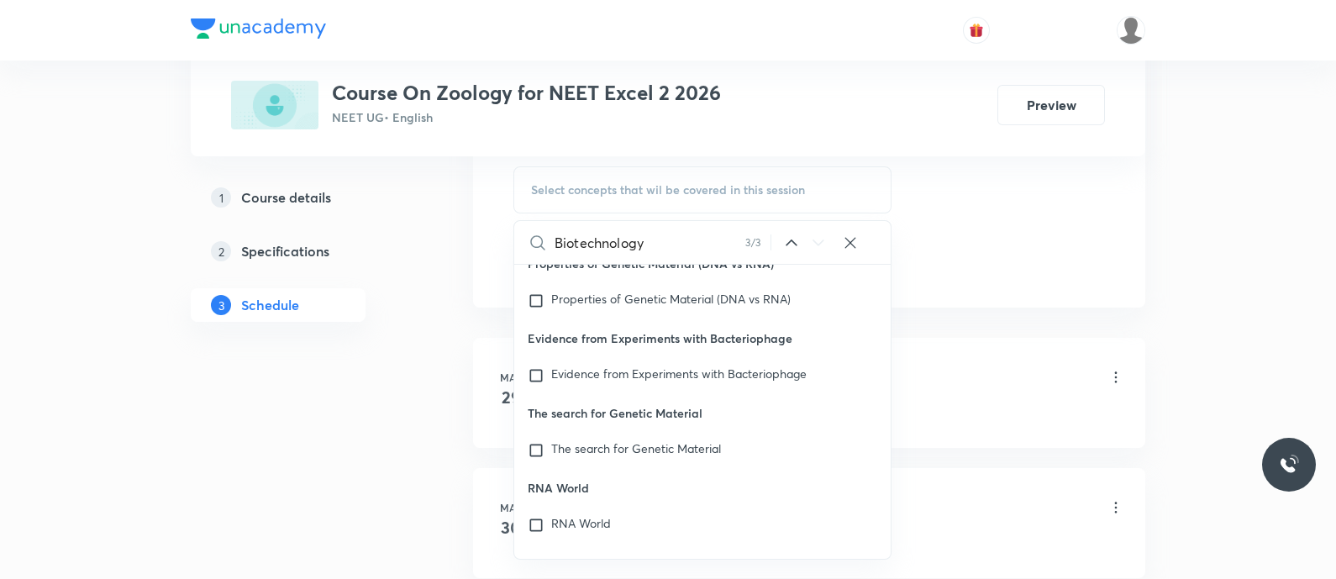
scroll to position [48163, 0]
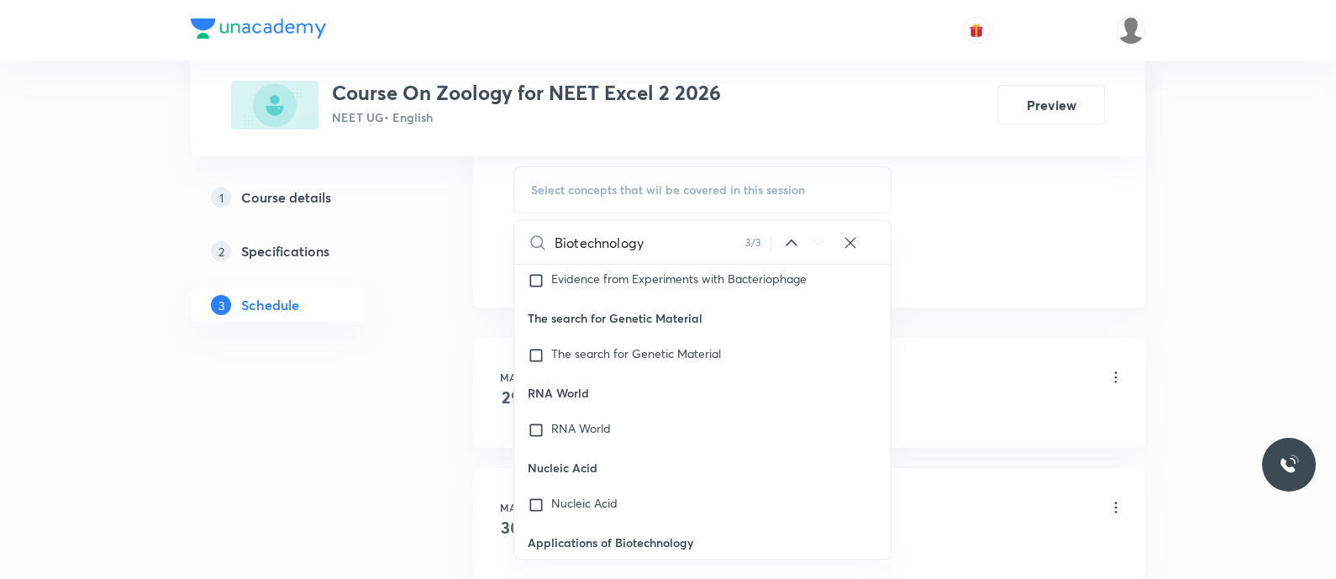
click at [578, 570] on span "Applications of" at bounding box center [591, 578] width 80 height 16
checkbox input "true"
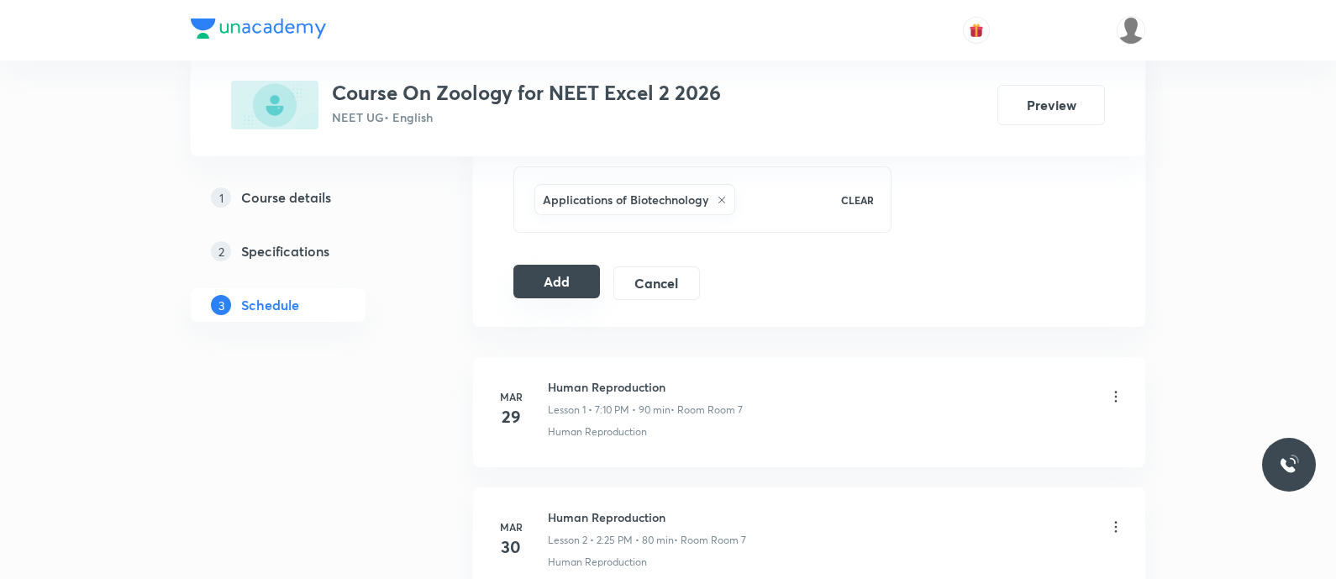
click at [556, 275] on button "Add" at bounding box center [557, 282] width 87 height 34
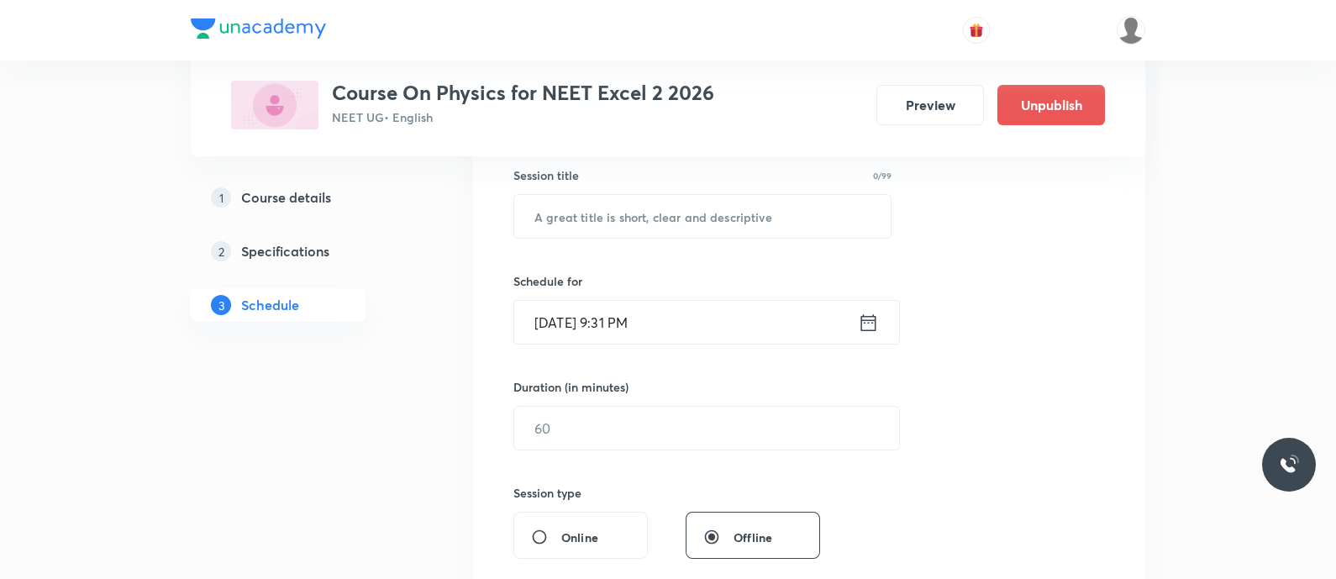
scroll to position [308, 0]
click at [546, 220] on input "text" at bounding box center [702, 218] width 377 height 43
paste input "Electromagnetic waves - Displacement current - Em waves -propagation and proper…"
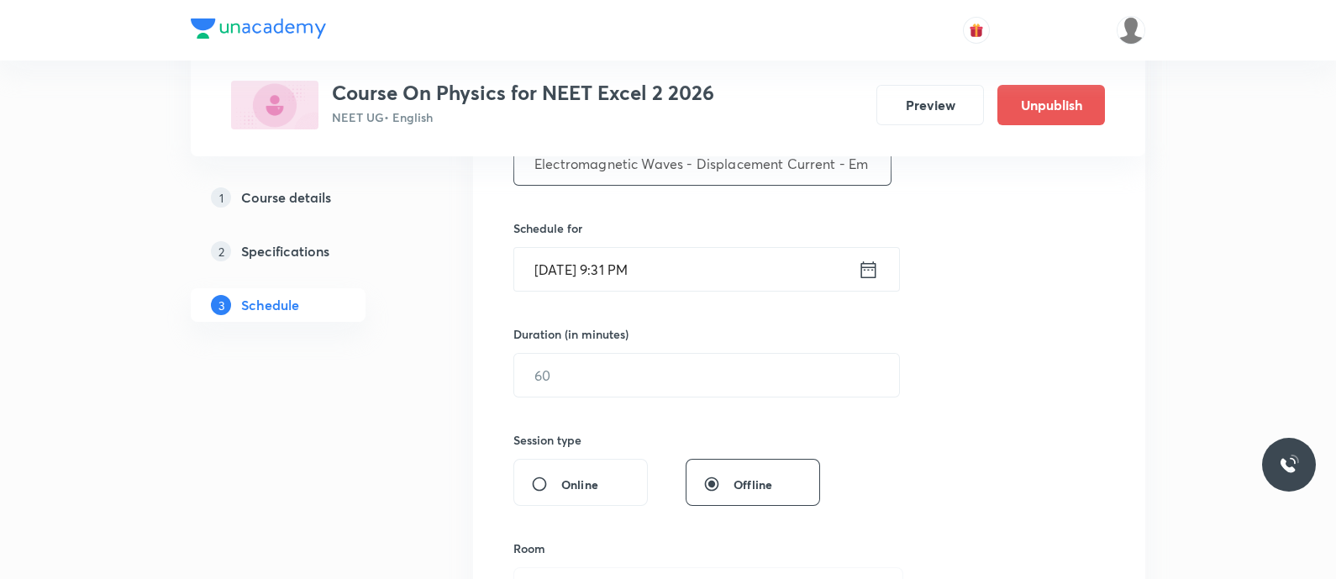
scroll to position [365, 0]
type input "Electromagnetic Waves - Displacement Current - Em Waves -Propagation and Proper…"
click at [867, 261] on icon at bounding box center [868, 268] width 21 height 24
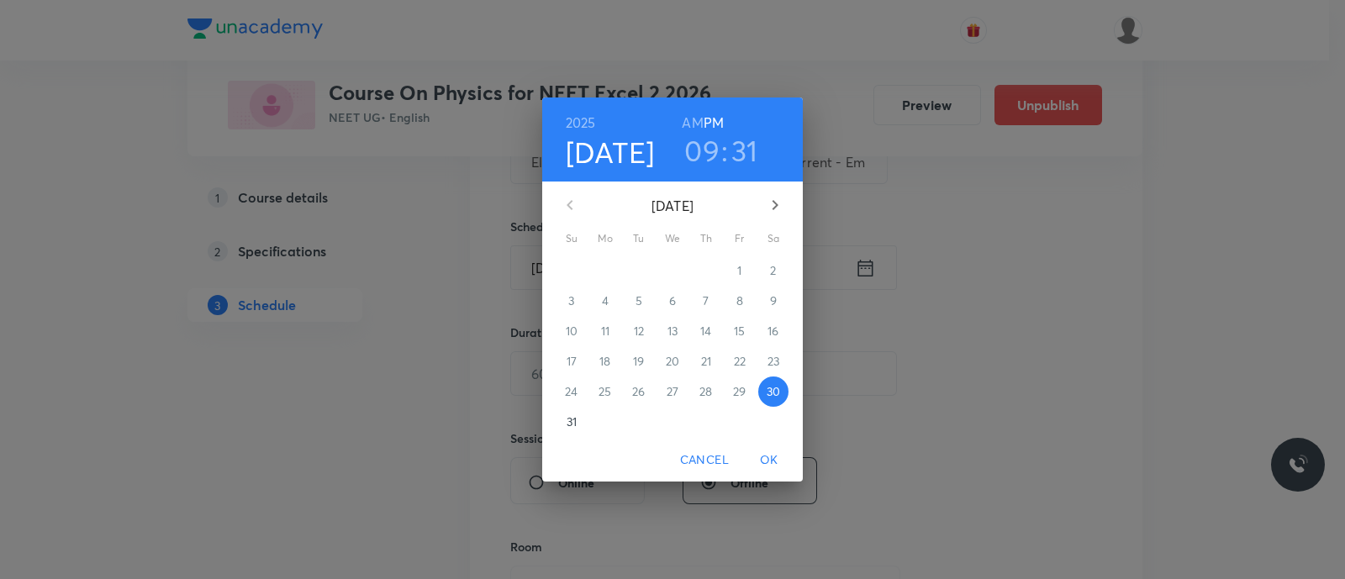
click at [563, 419] on span "31" at bounding box center [571, 422] width 30 height 17
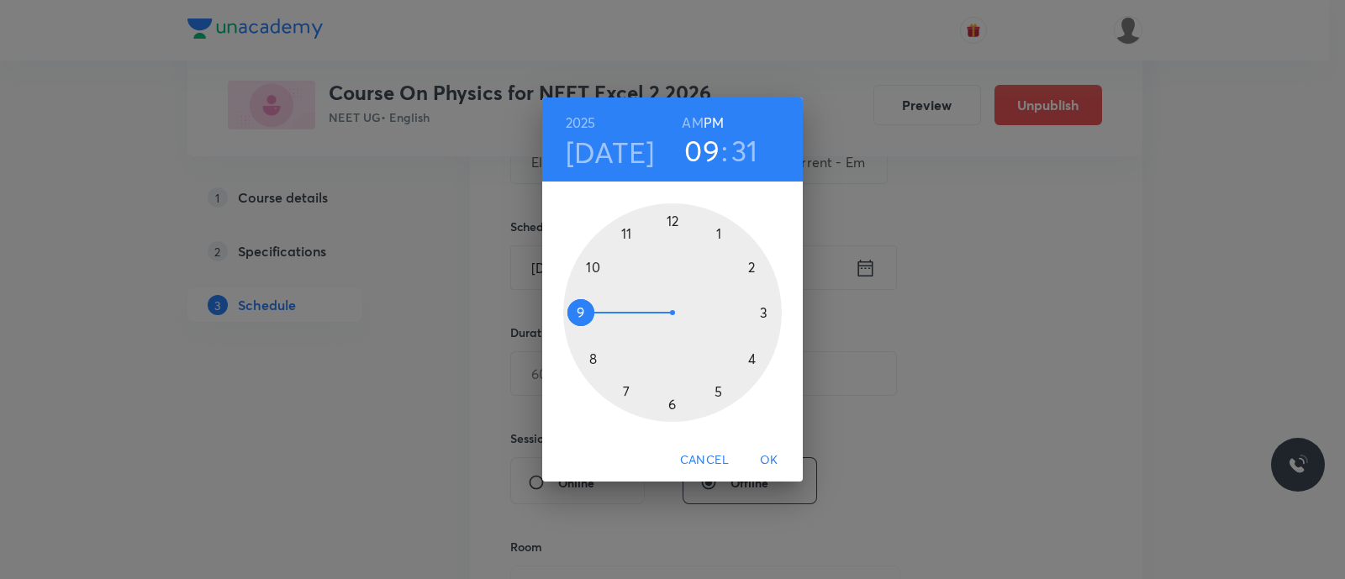
click at [765, 309] on div at bounding box center [672, 312] width 219 height 219
click at [669, 404] on div at bounding box center [672, 312] width 219 height 219
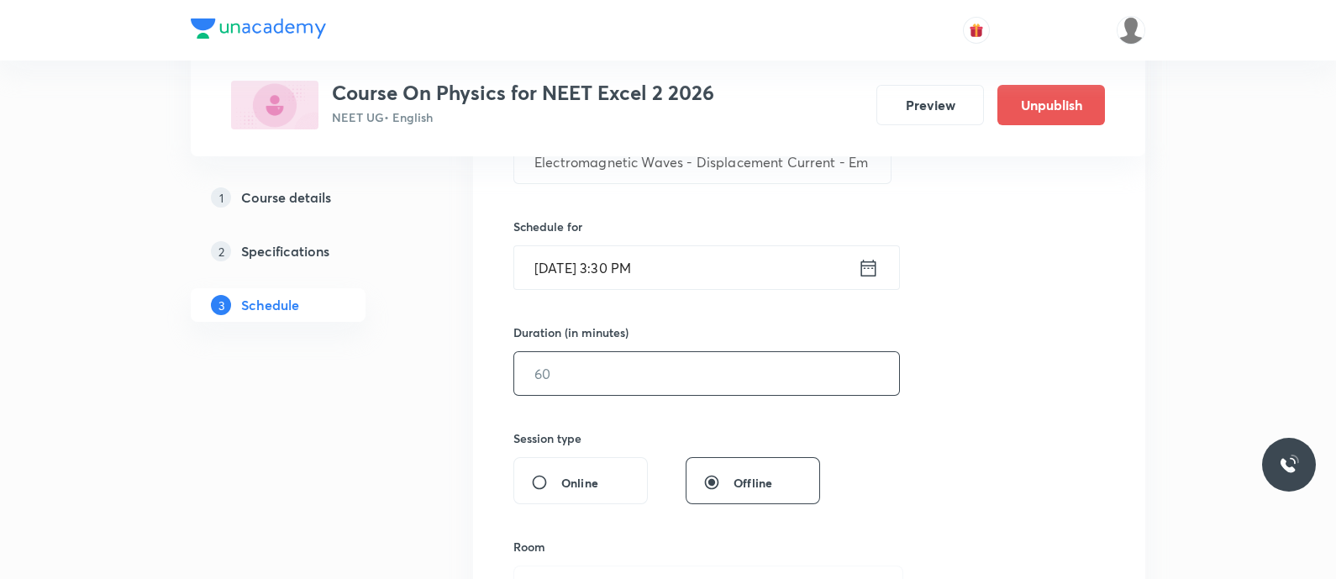
click at [631, 382] on input "text" at bounding box center [706, 373] width 385 height 43
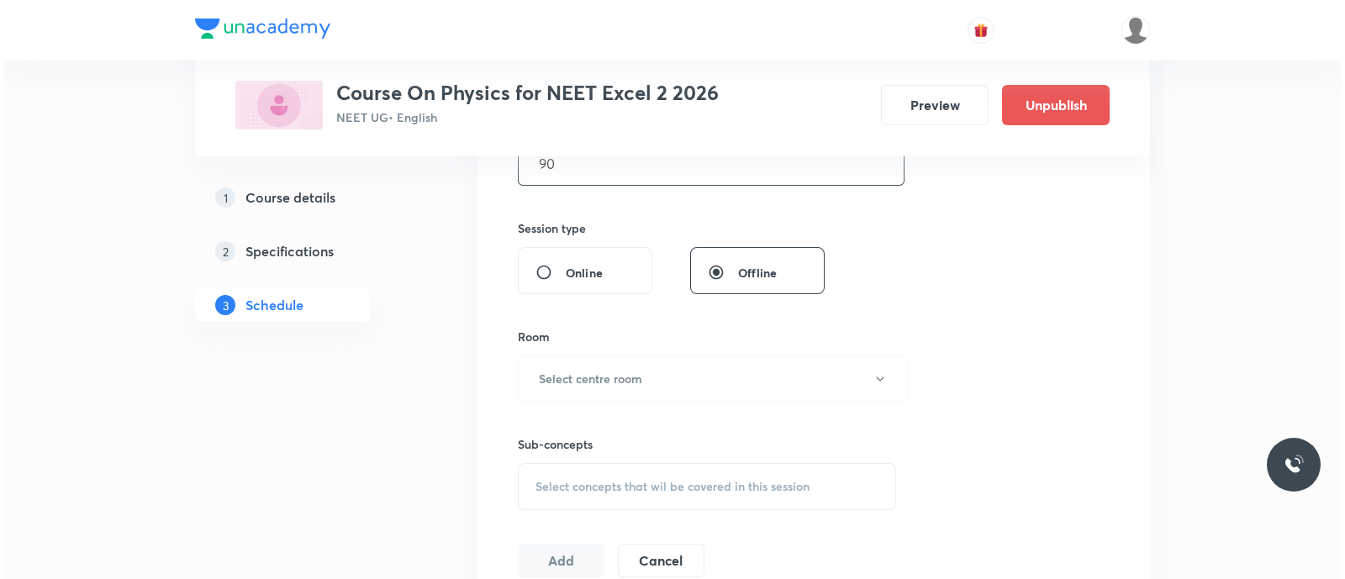
scroll to position [611, 0]
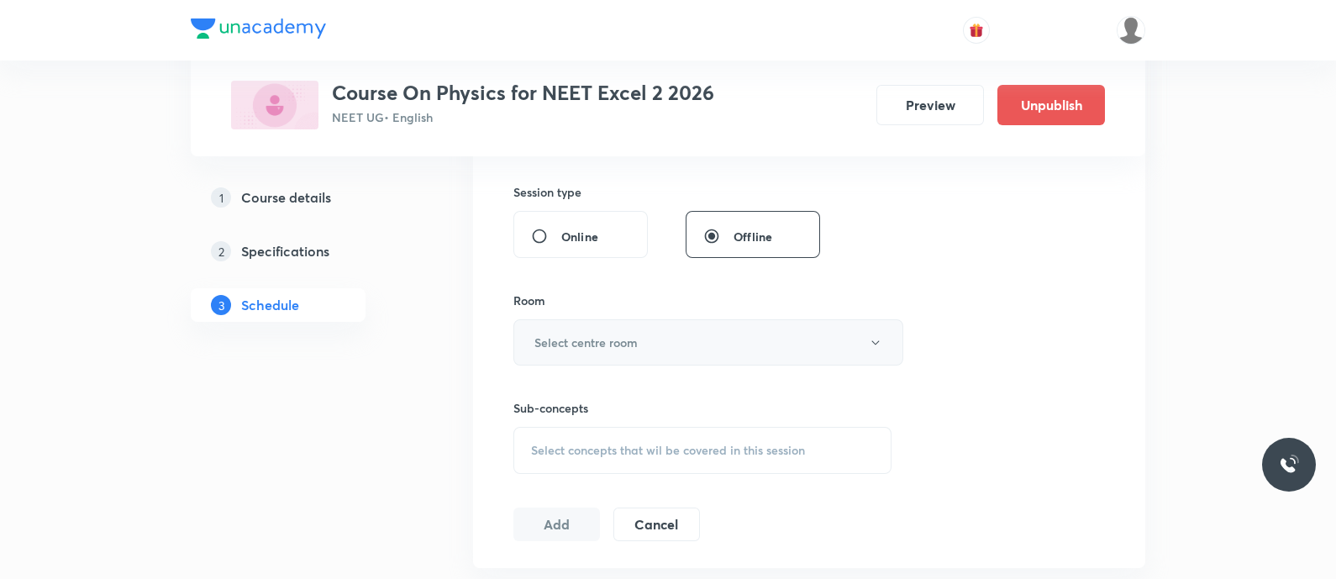
type input "90"
click at [605, 354] on button "Select centre room" at bounding box center [709, 342] width 390 height 46
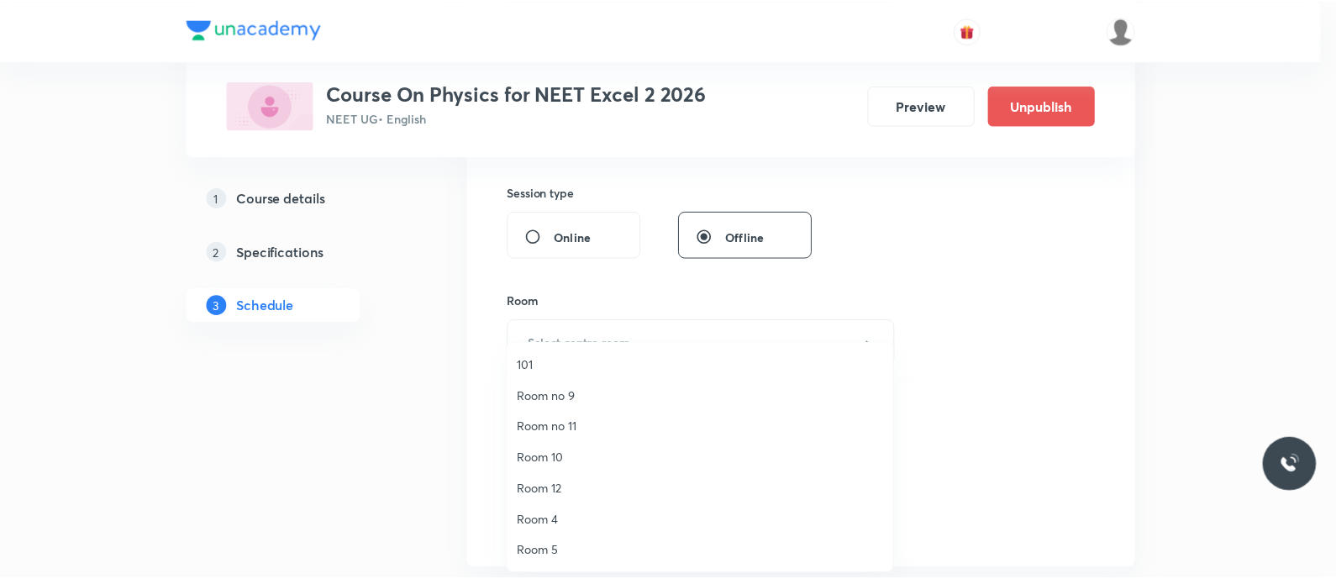
scroll to position [218, 0]
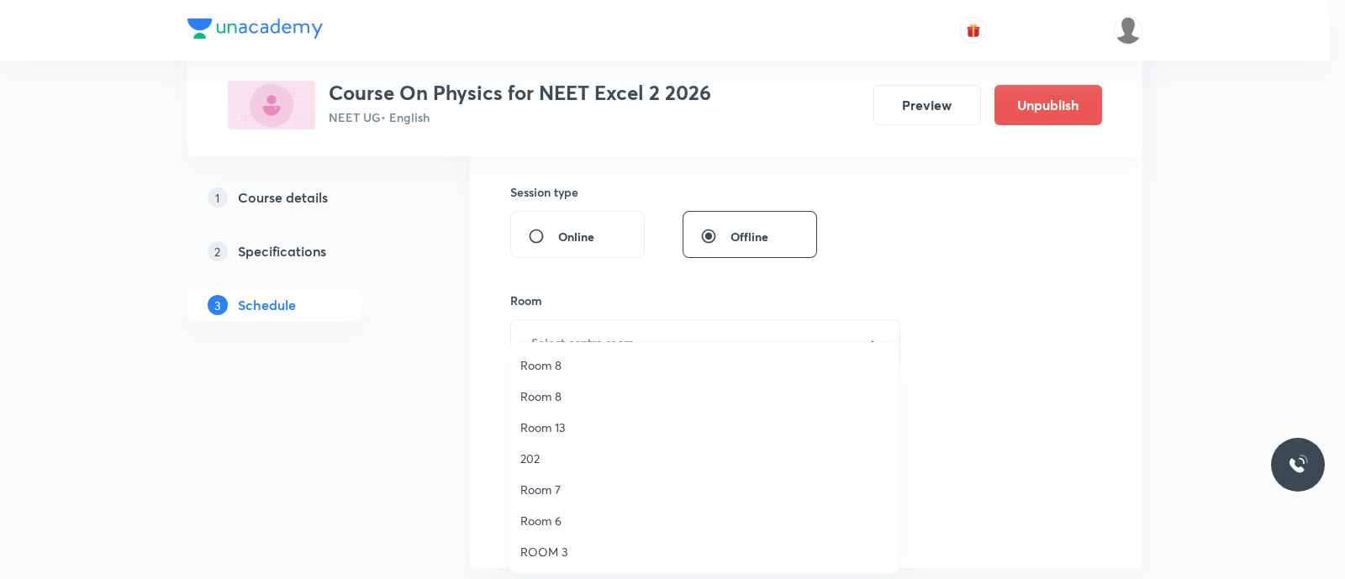
click at [567, 487] on span "Room 7" at bounding box center [704, 490] width 368 height 18
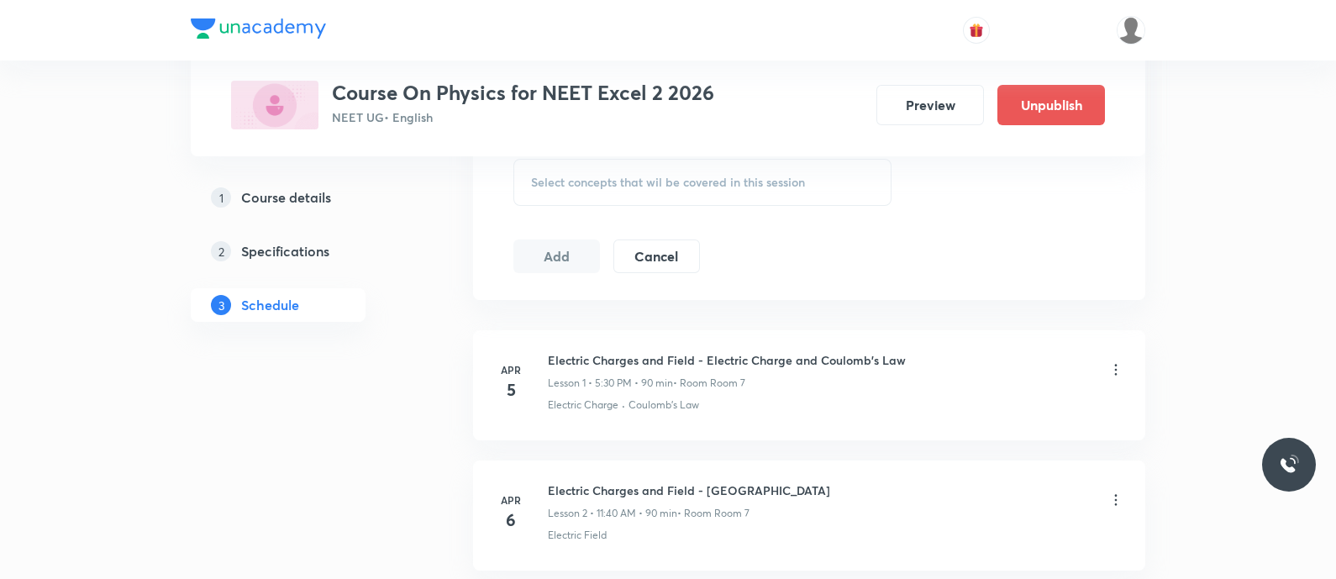
scroll to position [882, 0]
click at [546, 192] on div "Select concepts that wil be covered in this session" at bounding box center [703, 179] width 378 height 47
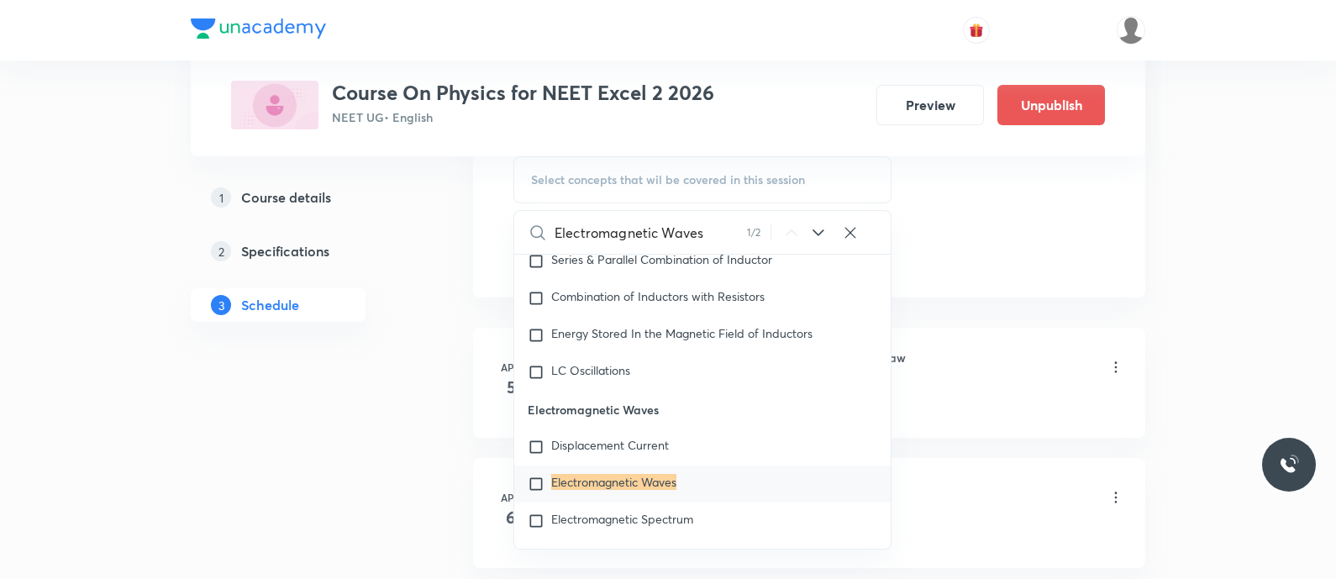
scroll to position [16728, 0]
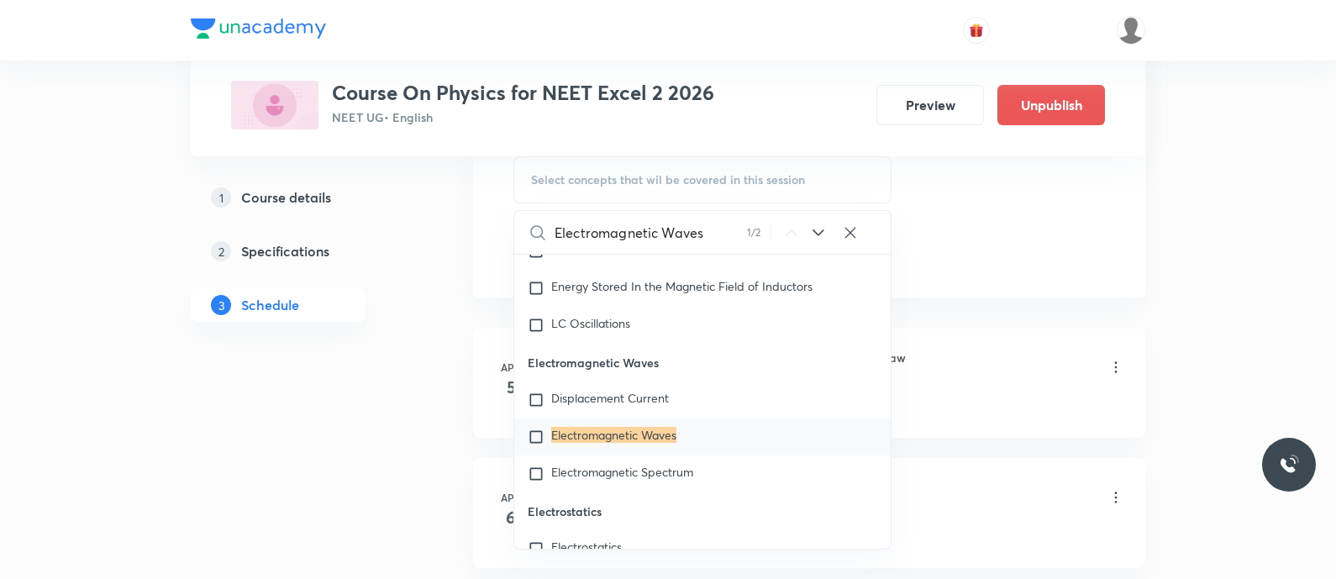
type input "Electromagnetic Waves"
click at [537, 445] on input "checkbox" at bounding box center [540, 437] width 24 height 17
checkbox input "true"
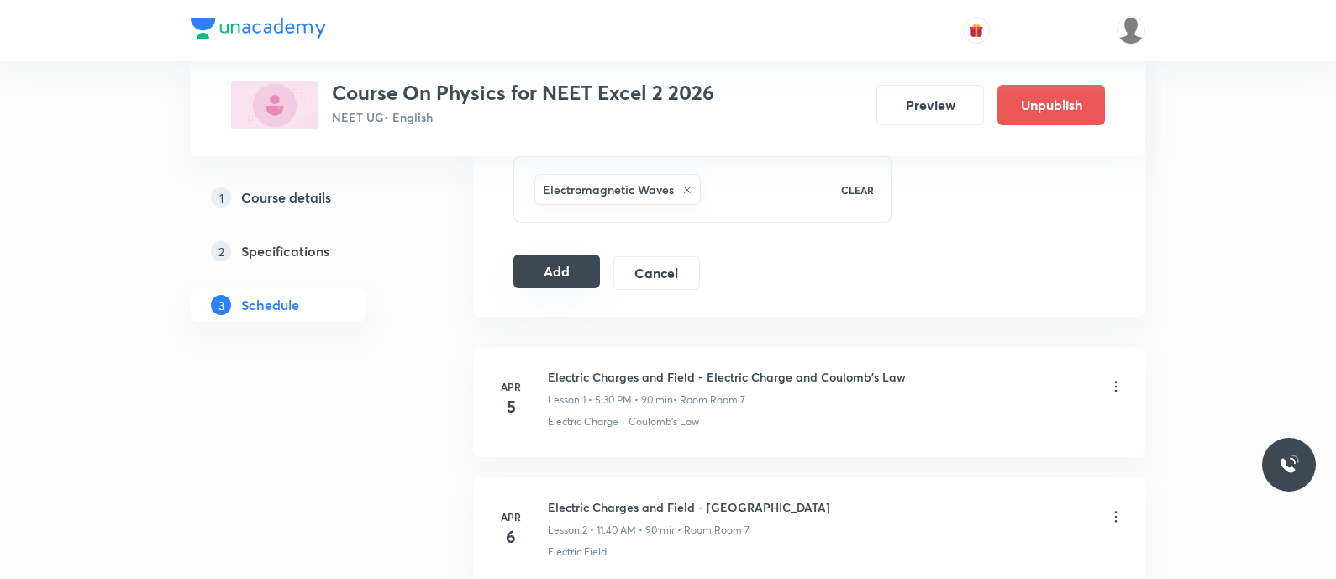
click at [551, 275] on button "Add" at bounding box center [557, 272] width 87 height 34
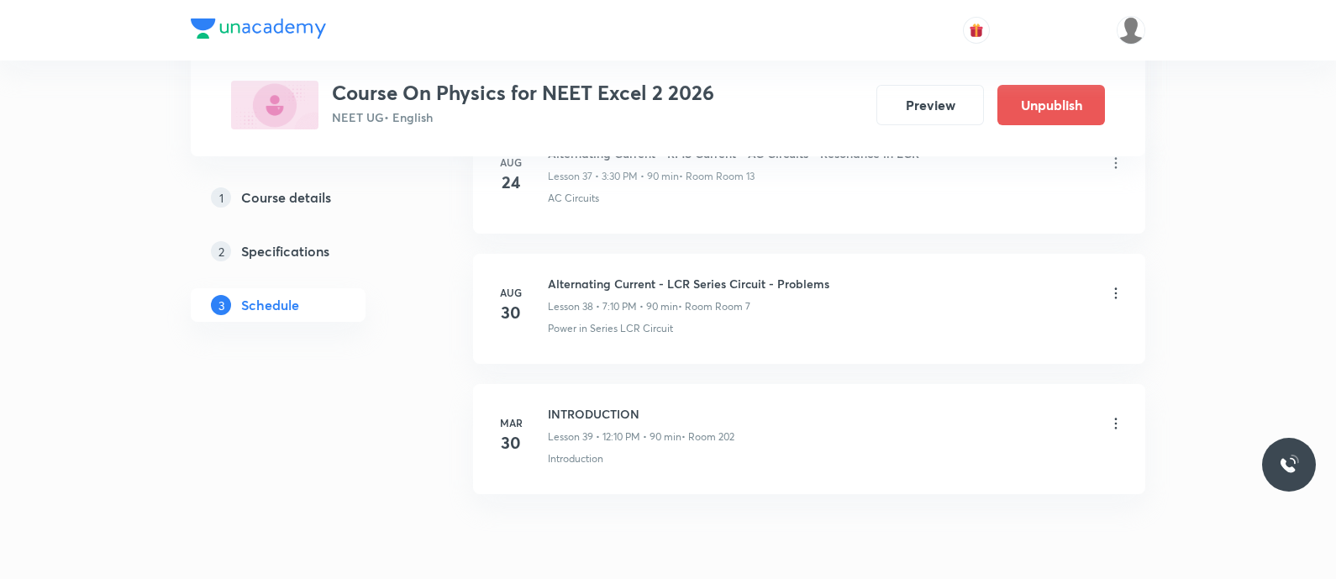
scroll to position [5195, 0]
